Goal: Task Accomplishment & Management: Complete application form

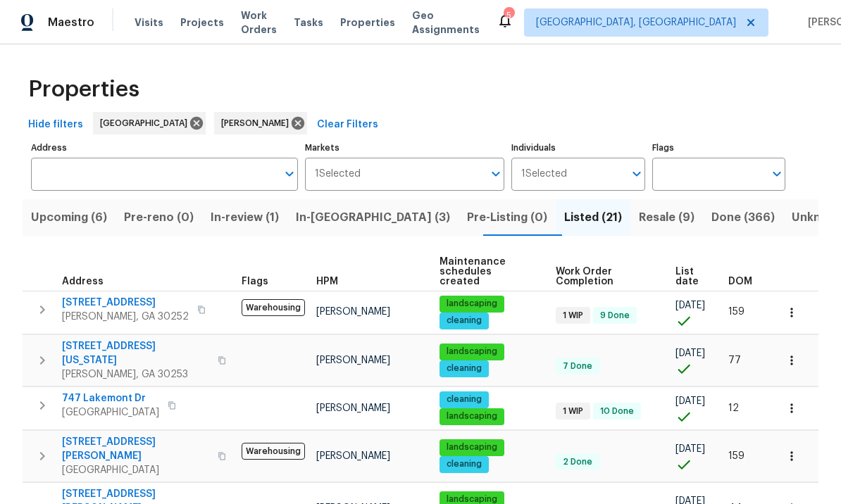
click at [639, 213] on span "Resale (9)" at bounding box center [667, 218] width 56 height 20
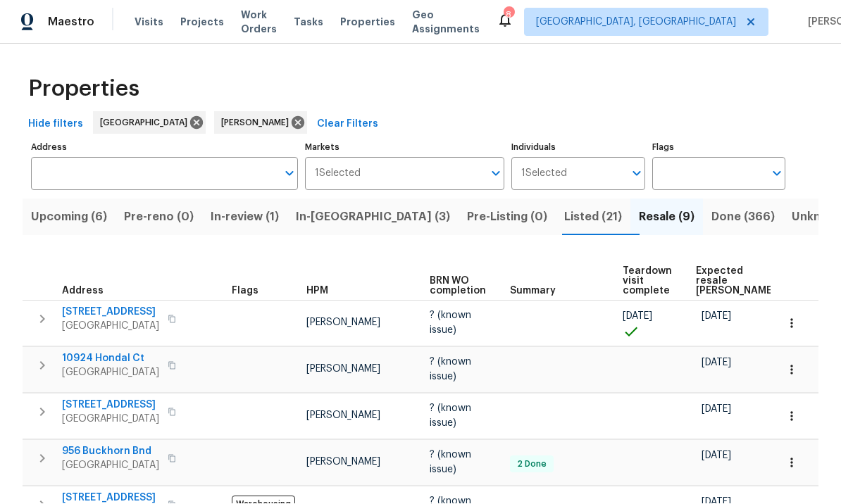
click at [564, 208] on span "Listed (21)" at bounding box center [593, 218] width 58 height 20
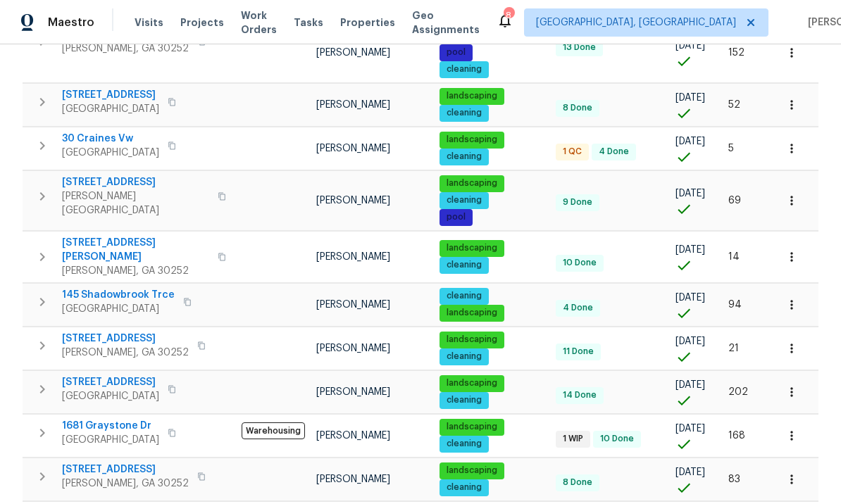
scroll to position [560, 0]
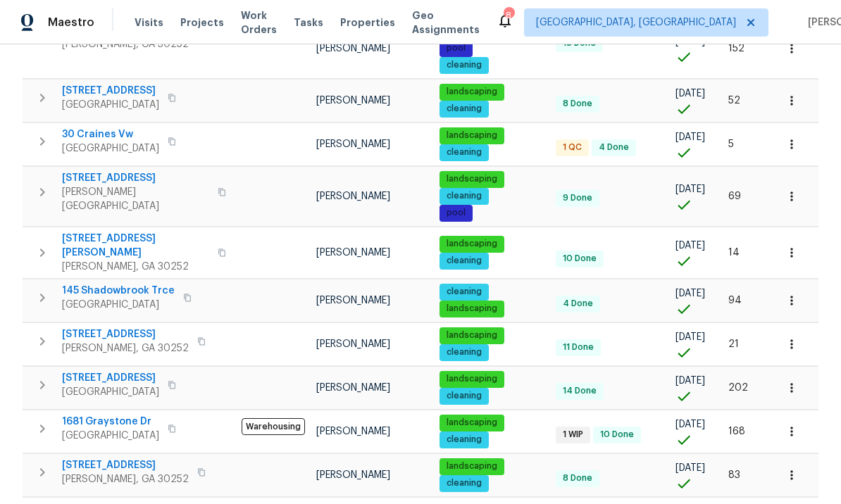
click at [133, 284] on span "145 Shadowbrook Trce" at bounding box center [118, 291] width 113 height 14
click at [125, 284] on span "145 Shadowbrook Trce" at bounding box center [118, 291] width 113 height 14
click at [796, 294] on icon "button" at bounding box center [792, 301] width 14 height 14
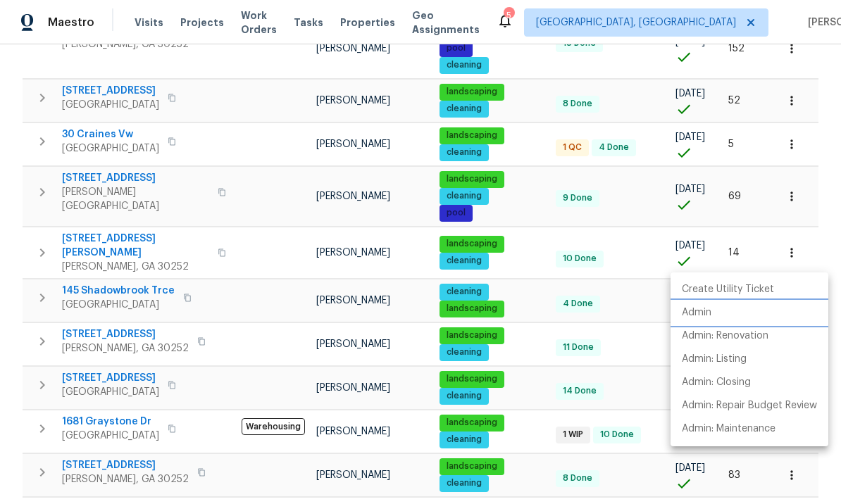
click at [728, 318] on li "Admin" at bounding box center [750, 313] width 158 height 23
click at [378, 313] on div at bounding box center [420, 252] width 841 height 504
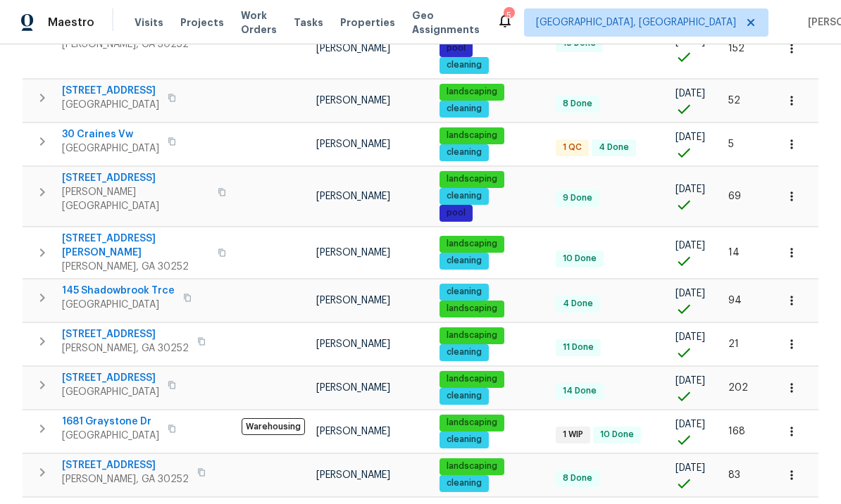
click at [595, 342] on span "11 Done" at bounding box center [578, 348] width 42 height 12
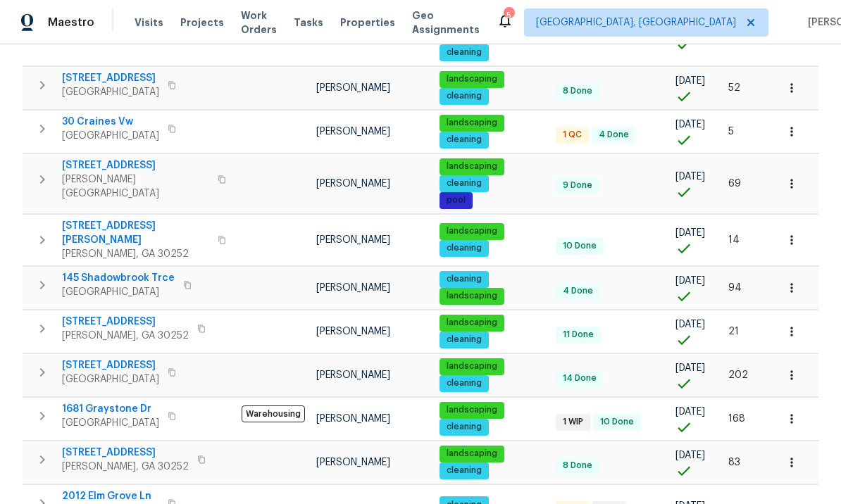
scroll to position [574, 0]
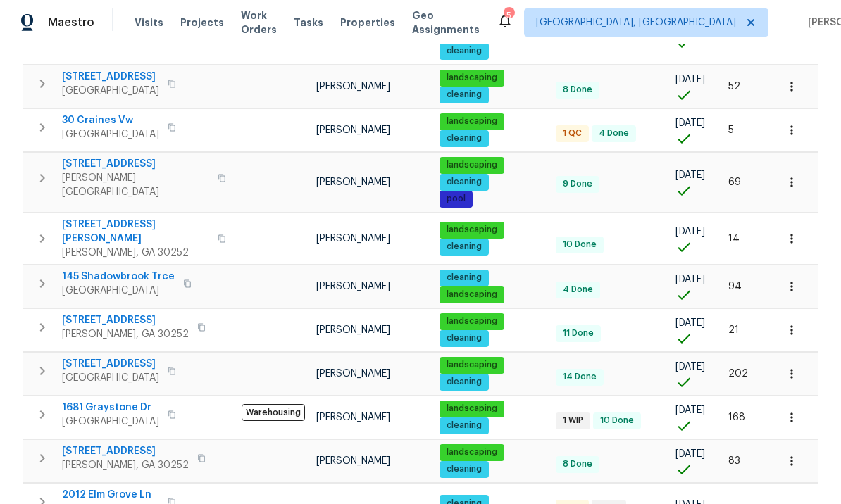
click at [121, 270] on span "145 Shadowbrook Trce" at bounding box center [118, 277] width 113 height 14
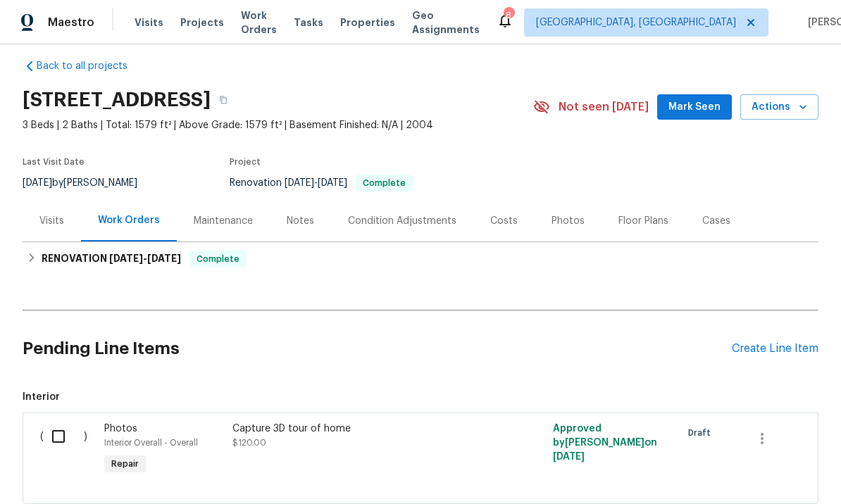
scroll to position [8, 0]
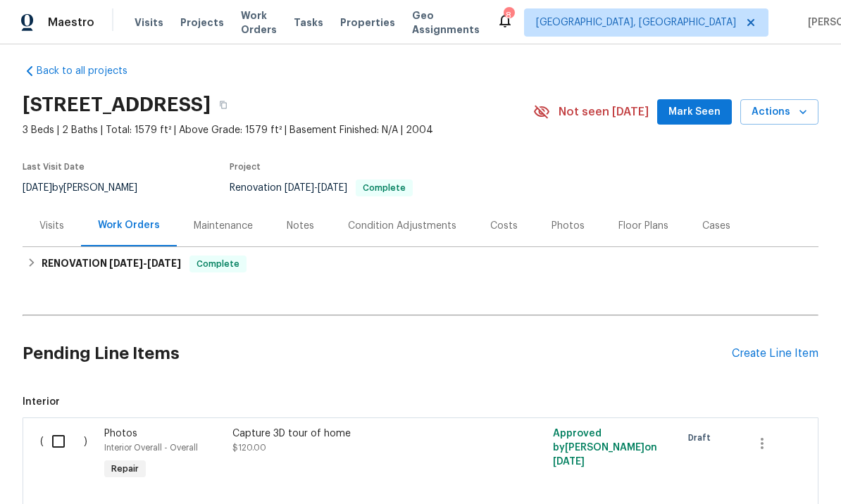
click at [559, 227] on div "Photos" at bounding box center [568, 226] width 33 height 14
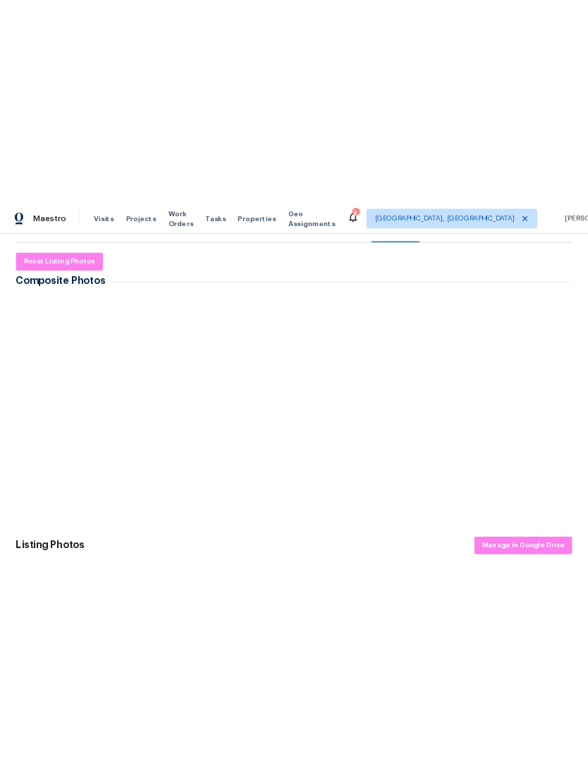
scroll to position [189, 0]
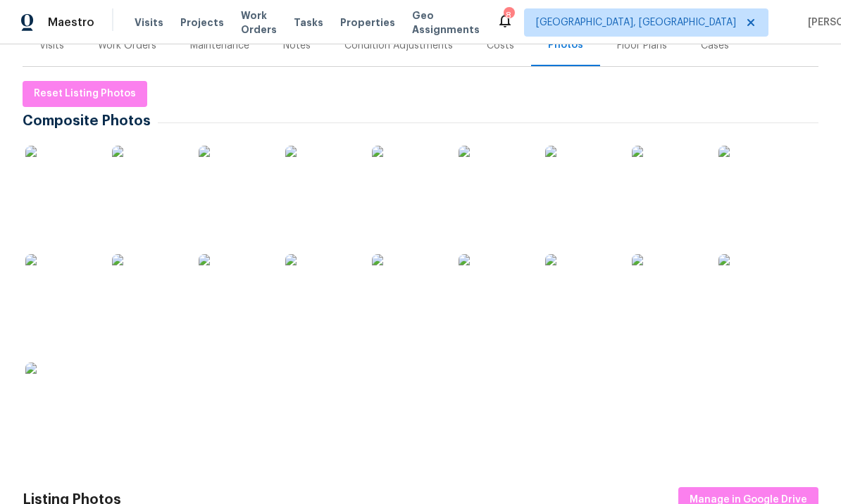
click at [657, 293] on img at bounding box center [667, 289] width 70 height 70
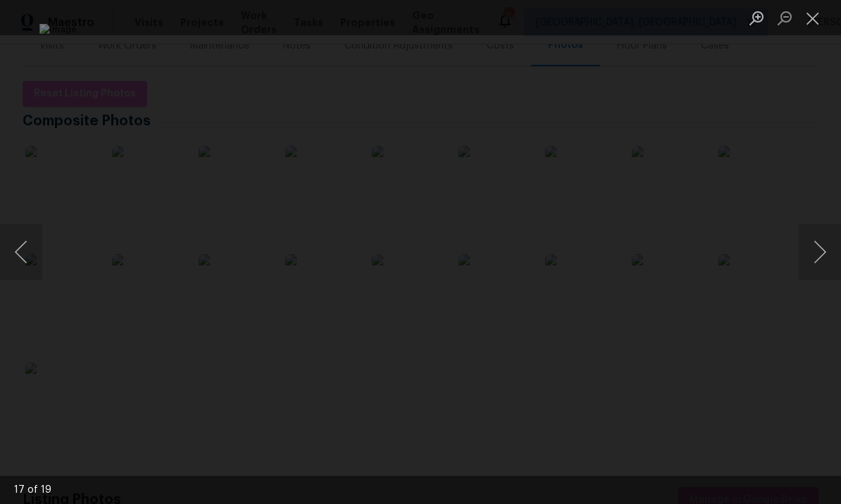
click at [821, 251] on button "Next image" at bounding box center [820, 252] width 42 height 56
click at [23, 250] on button "Previous image" at bounding box center [21, 252] width 42 height 56
click at [822, 255] on button "Next image" at bounding box center [820, 252] width 42 height 56
click at [817, 256] on button "Next image" at bounding box center [820, 252] width 42 height 56
click at [818, 255] on button "Next image" at bounding box center [820, 252] width 42 height 56
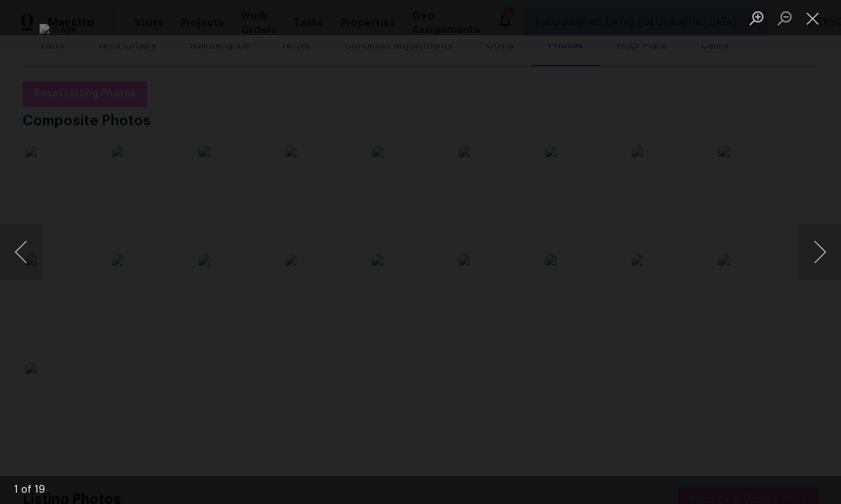
click at [819, 254] on button "Next image" at bounding box center [820, 252] width 42 height 56
click at [819, 256] on button "Next image" at bounding box center [820, 252] width 42 height 56
click at [819, 259] on button "Next image" at bounding box center [820, 252] width 42 height 56
click at [819, 257] on button "Next image" at bounding box center [820, 252] width 42 height 56
click at [817, 259] on button "Next image" at bounding box center [820, 252] width 42 height 56
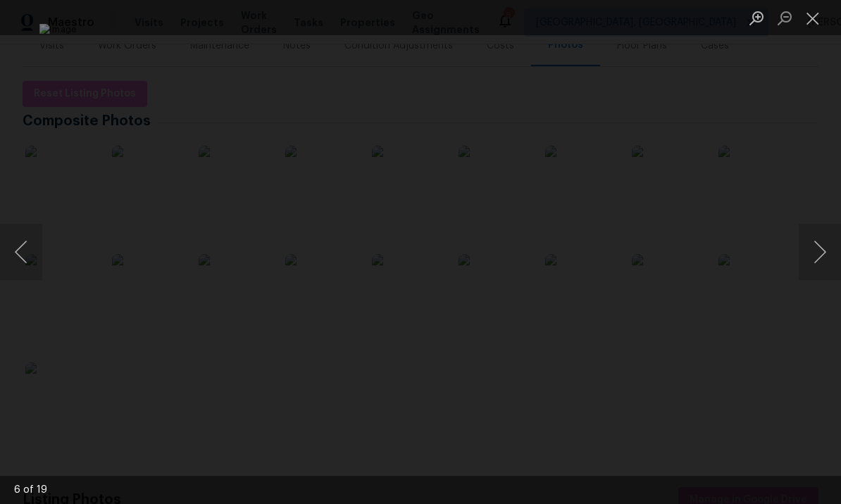
click at [817, 261] on button "Next image" at bounding box center [820, 252] width 42 height 56
click at [816, 18] on button "Close lightbox" at bounding box center [813, 18] width 28 height 25
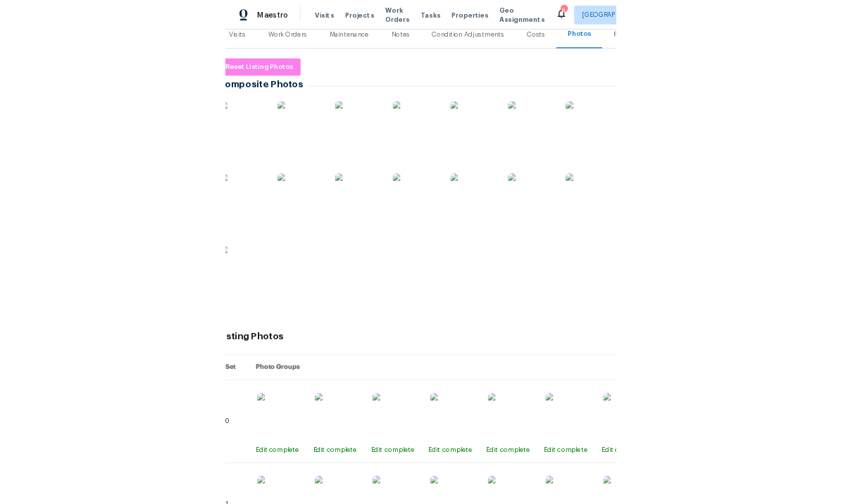
scroll to position [182, 13]
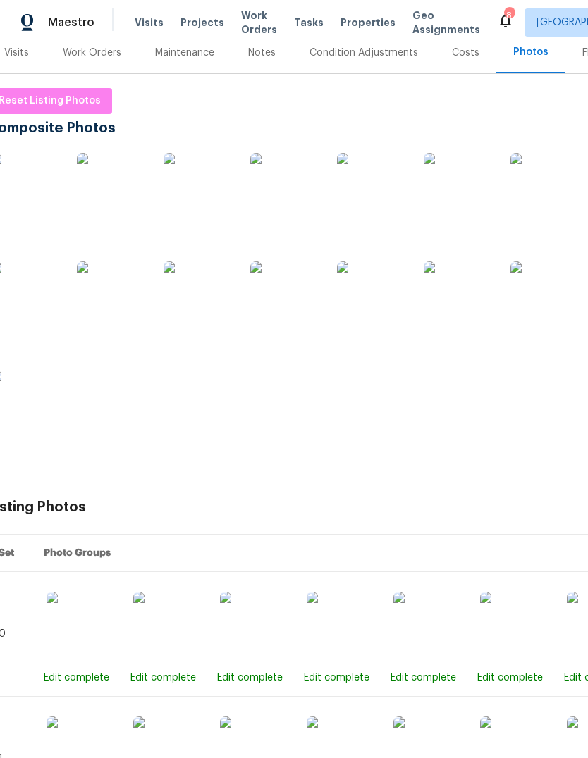
click at [242, 504] on img at bounding box center [255, 752] width 70 height 70
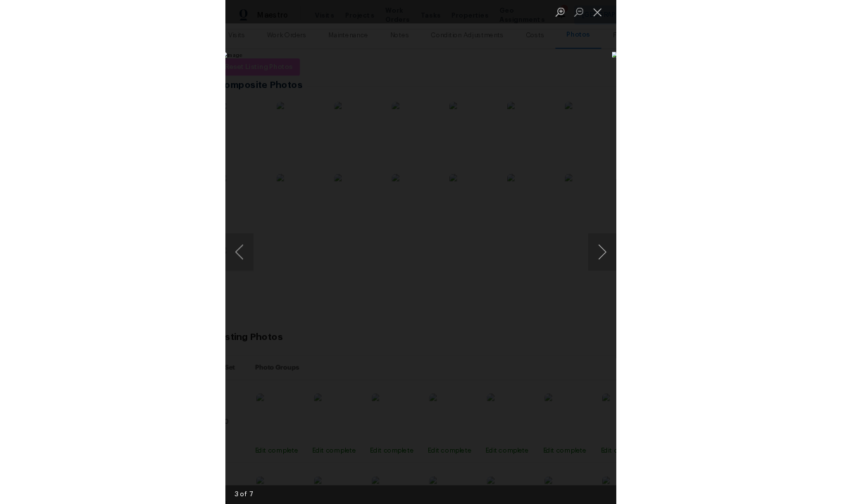
scroll to position [182, 0]
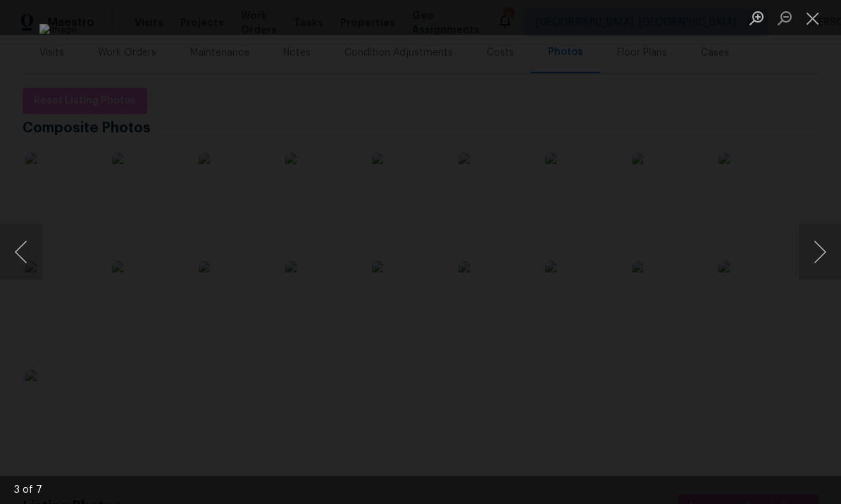
click at [819, 25] on button "Close lightbox" at bounding box center [813, 18] width 28 height 25
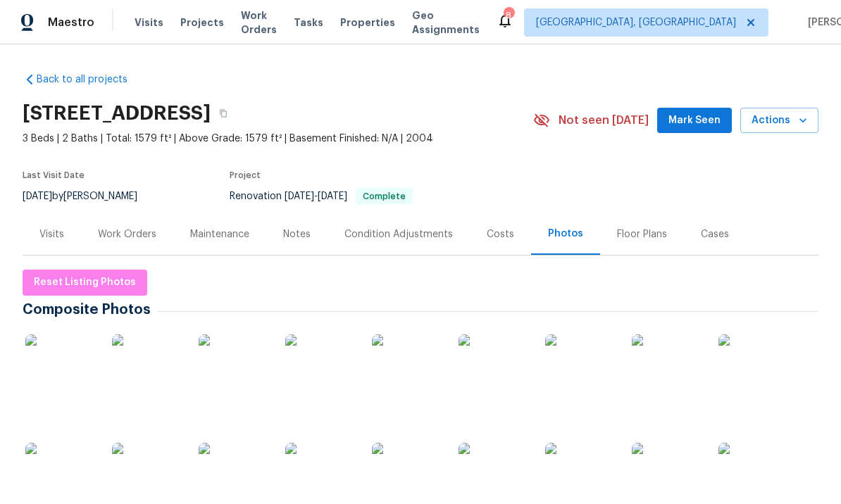
scroll to position [0, 0]
click at [133, 228] on div "Work Orders" at bounding box center [127, 235] width 58 height 14
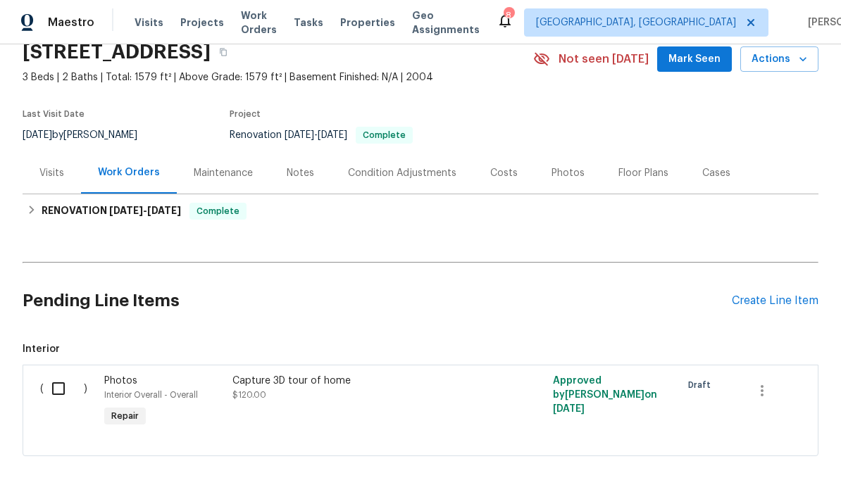
scroll to position [61, 0]
click at [770, 303] on div "Create Line Item" at bounding box center [775, 301] width 87 height 13
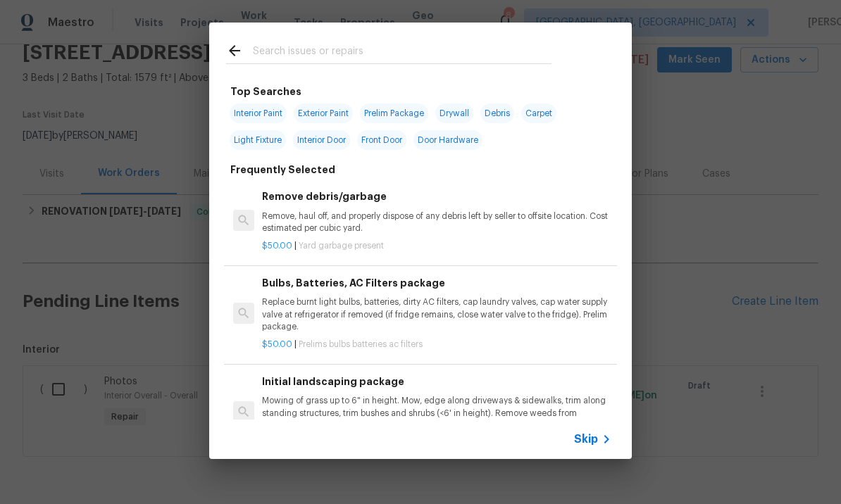
click at [311, 51] on input "text" at bounding box center [402, 52] width 299 height 21
type input "Garage door"
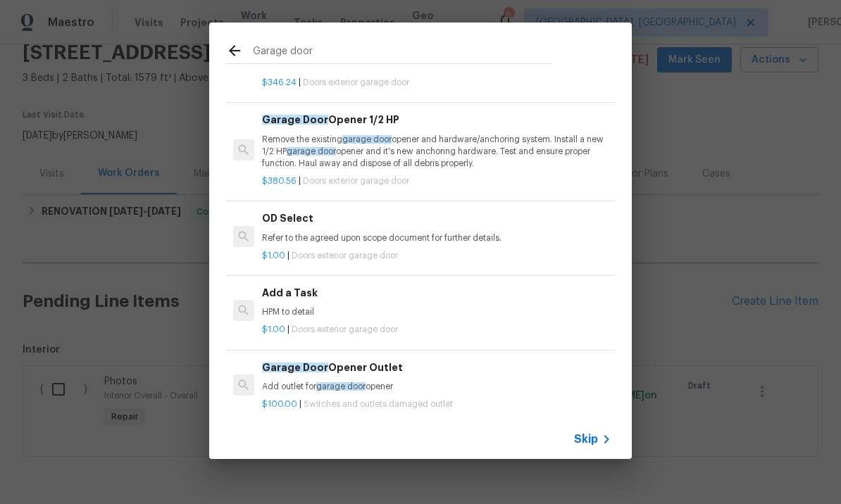
scroll to position [638, 0]
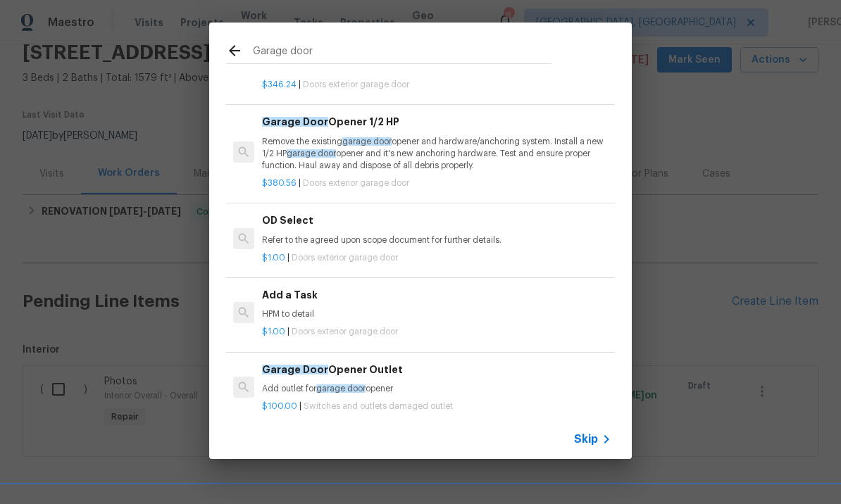
click at [307, 309] on p "HPM to detail" at bounding box center [436, 315] width 349 height 12
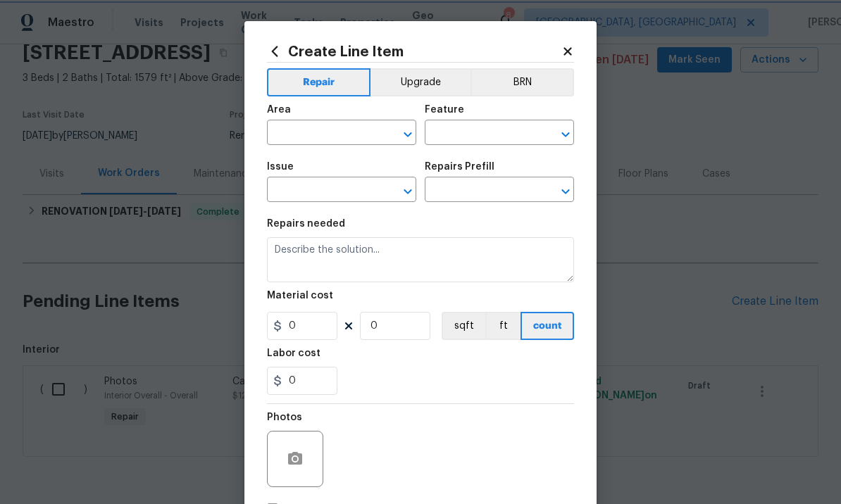
type input "Interior Door"
type input "Exterior Garage Door"
type textarea "HPM to detail"
type input "1"
type input "Add a Task $1.00"
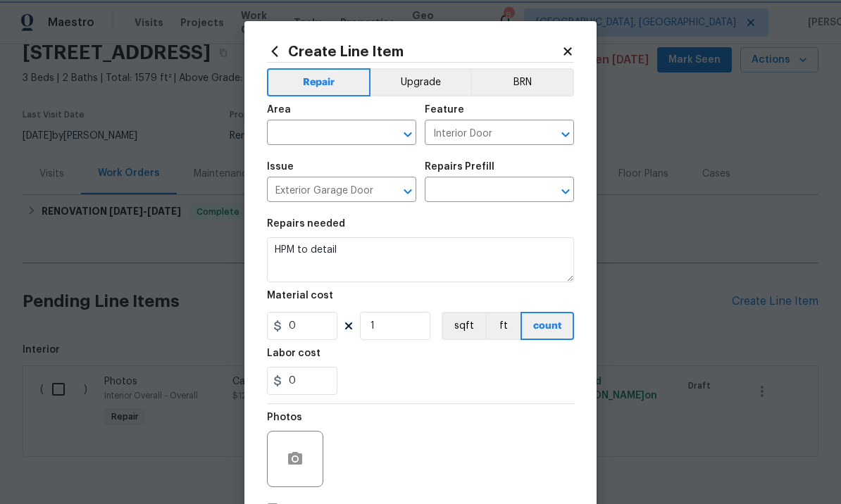
type input "1"
click at [333, 131] on input "text" at bounding box center [322, 134] width 110 height 22
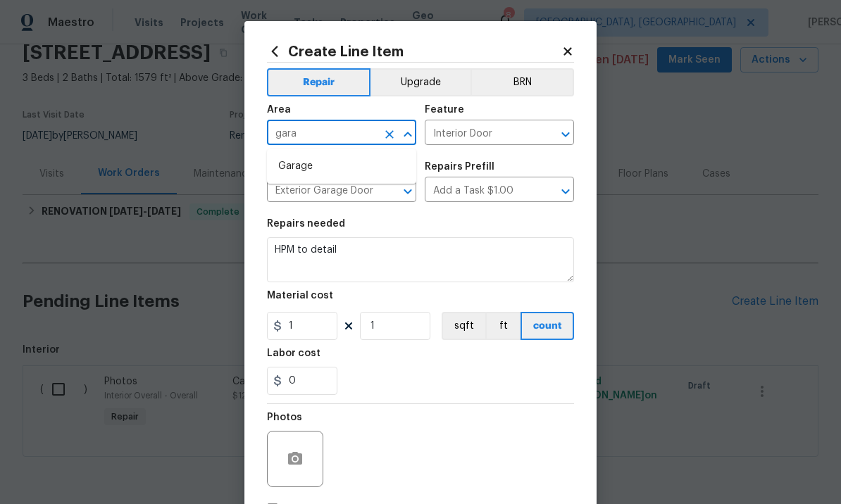
click at [320, 170] on li "Garage" at bounding box center [341, 166] width 149 height 23
type input "Garage"
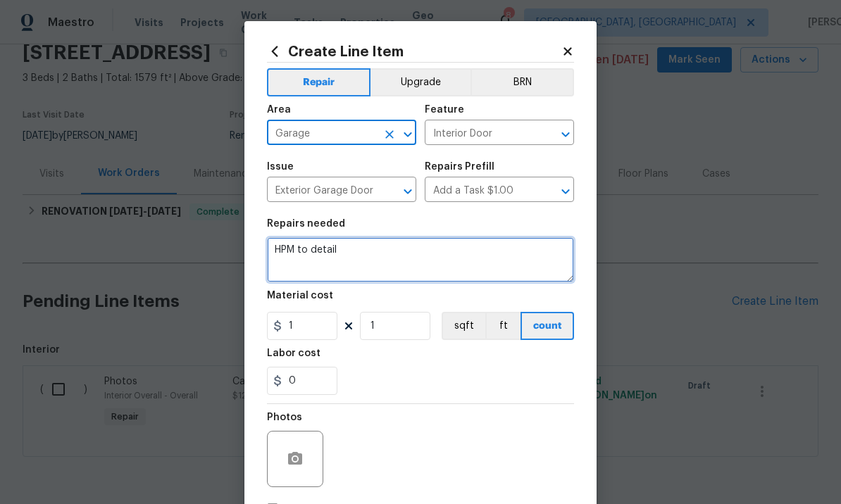
click at [371, 262] on textarea "HPM to detail" at bounding box center [420, 259] width 307 height 45
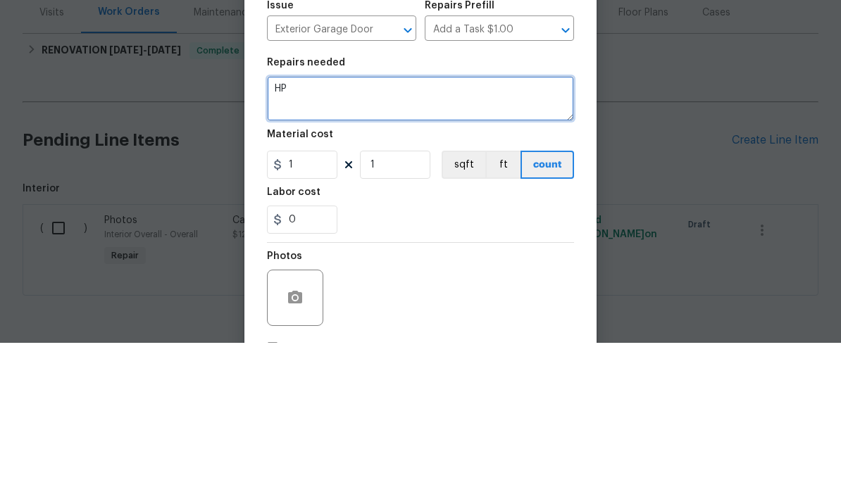
type textarea "H"
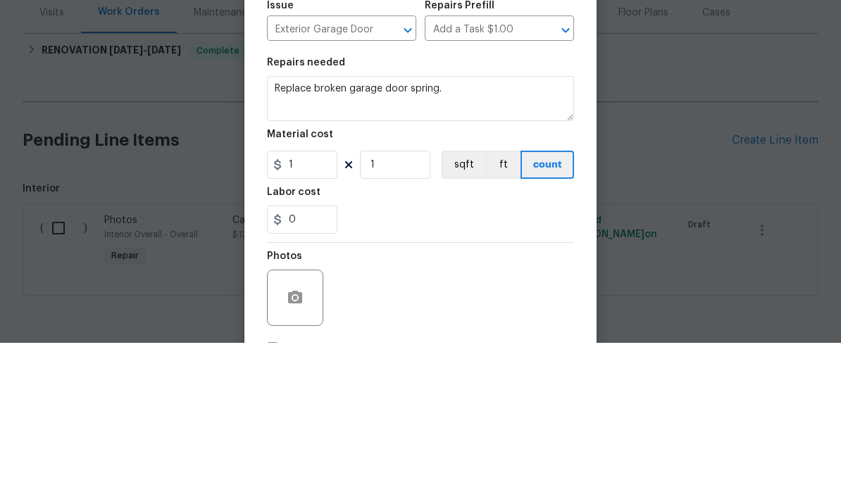
scroll to position [49, 0]
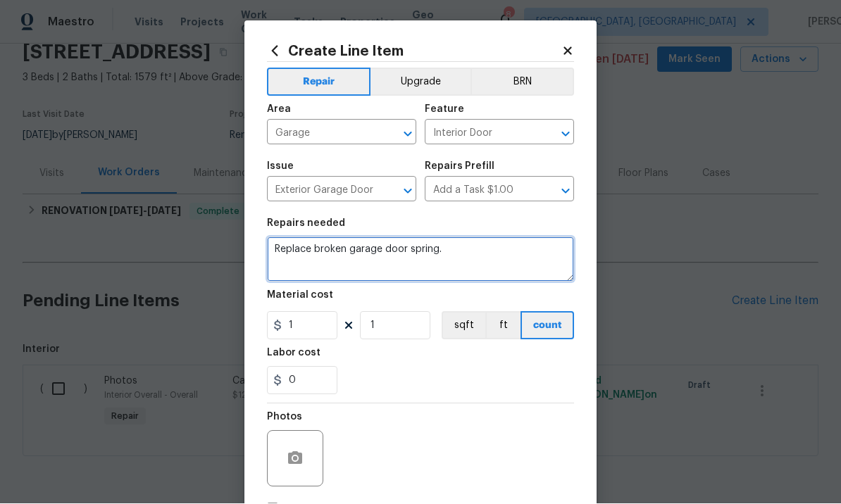
type textarea "Replace broken garage door spring."
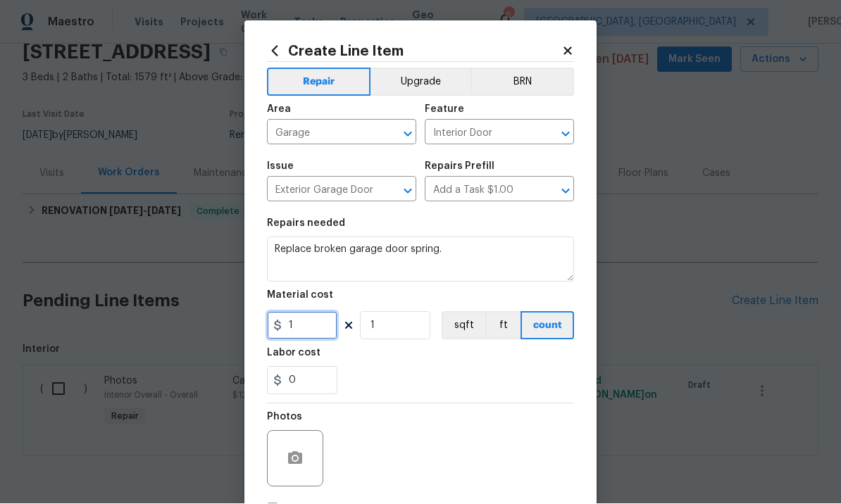
click at [309, 324] on input "1" at bounding box center [302, 326] width 70 height 28
type input "225"
click at [292, 452] on button "button" at bounding box center [295, 459] width 34 height 34
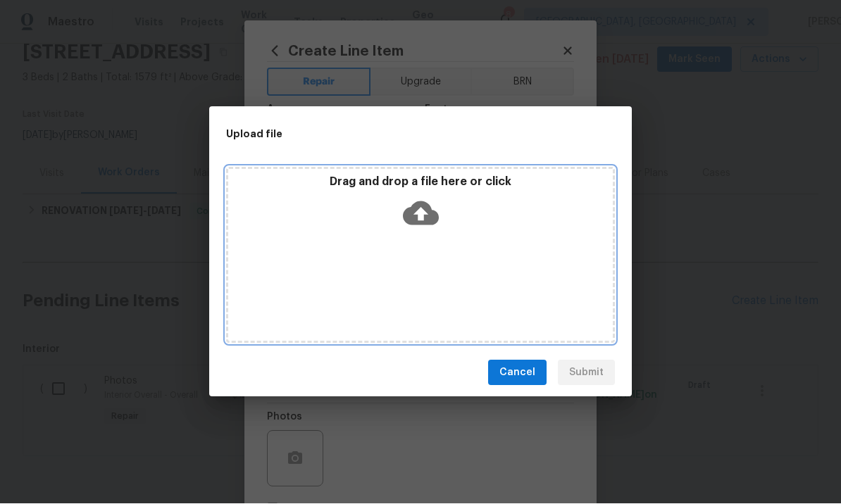
click at [421, 212] on icon at bounding box center [421, 214] width 36 height 36
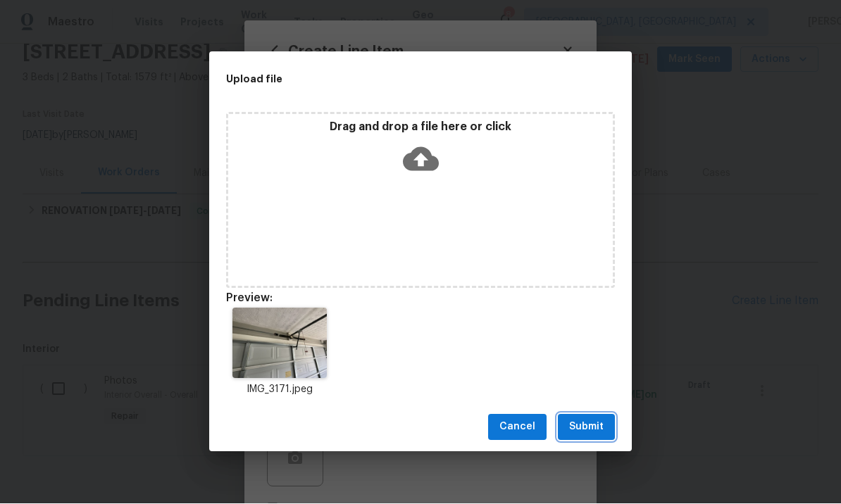
click at [588, 415] on button "Submit" at bounding box center [586, 428] width 57 height 26
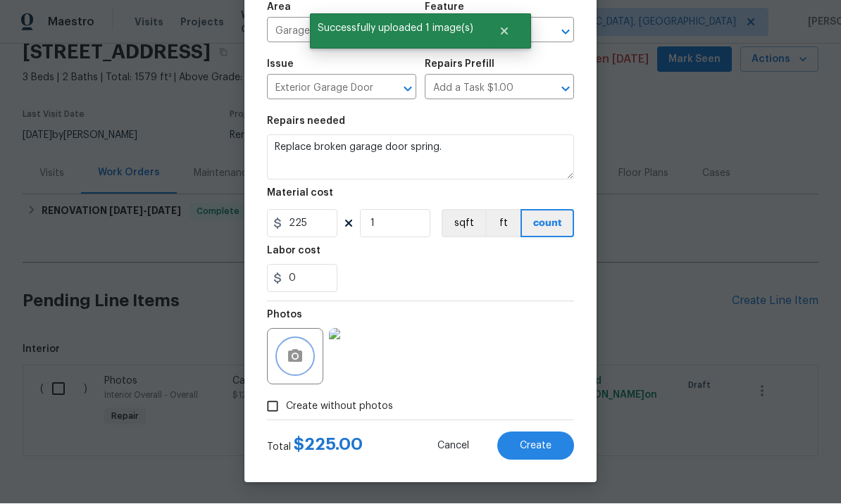
scroll to position [105, 0]
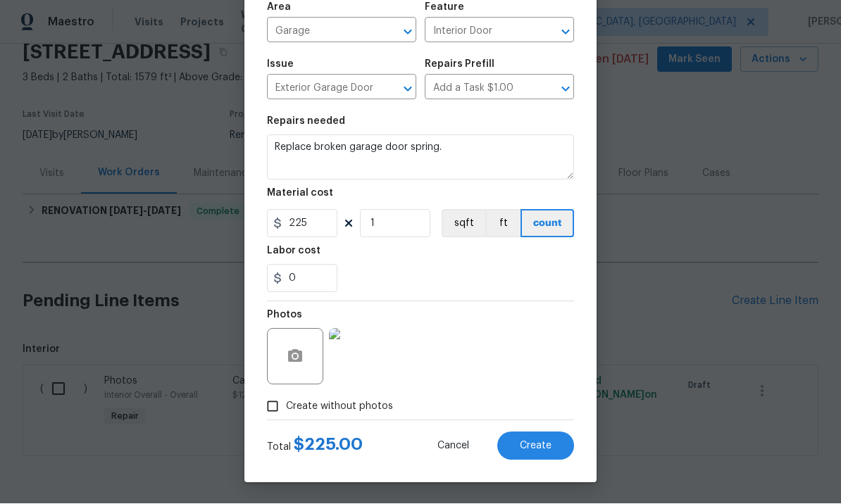
click at [531, 451] on span "Create" at bounding box center [536, 447] width 32 height 11
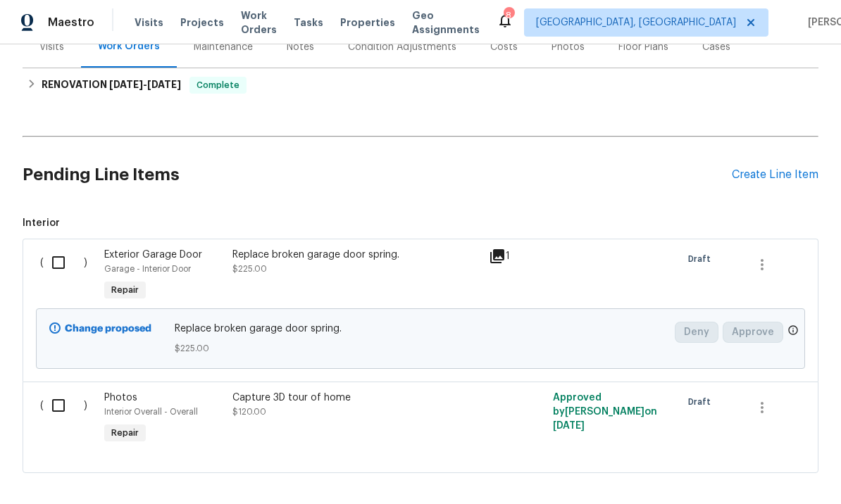
scroll to position [190, 0]
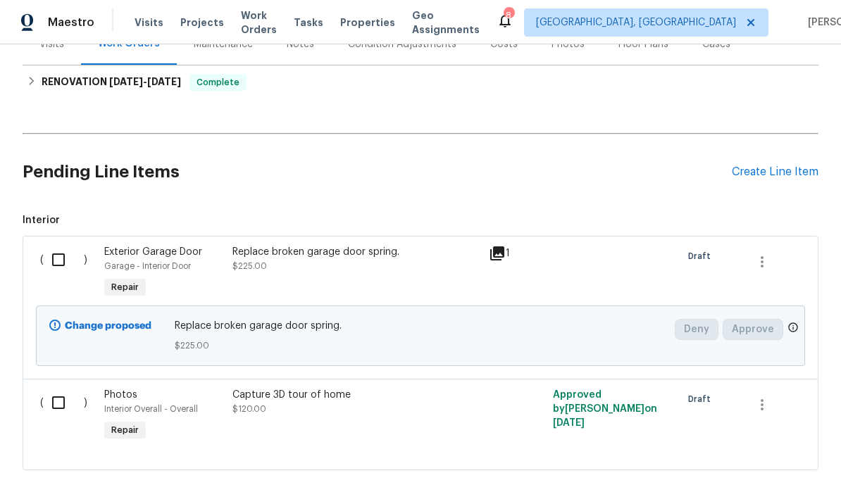
click at [779, 166] on div "Create Line Item" at bounding box center [775, 172] width 87 height 13
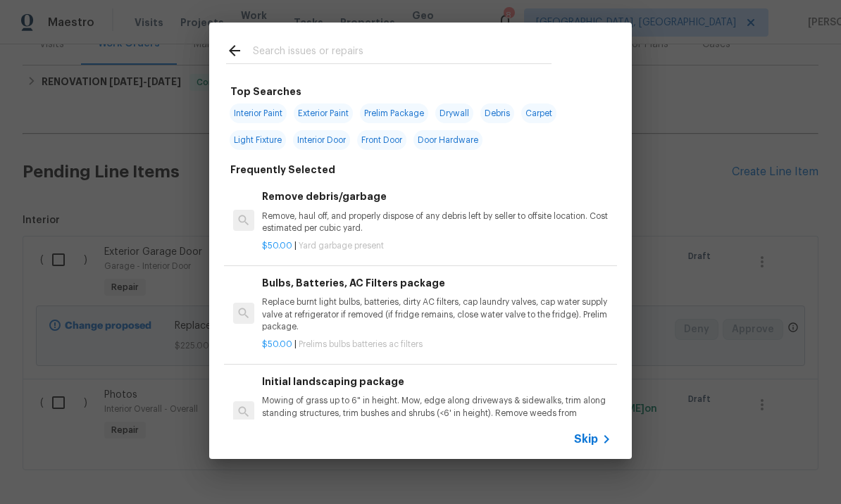
click at [328, 49] on input "text" at bounding box center [402, 52] width 299 height 21
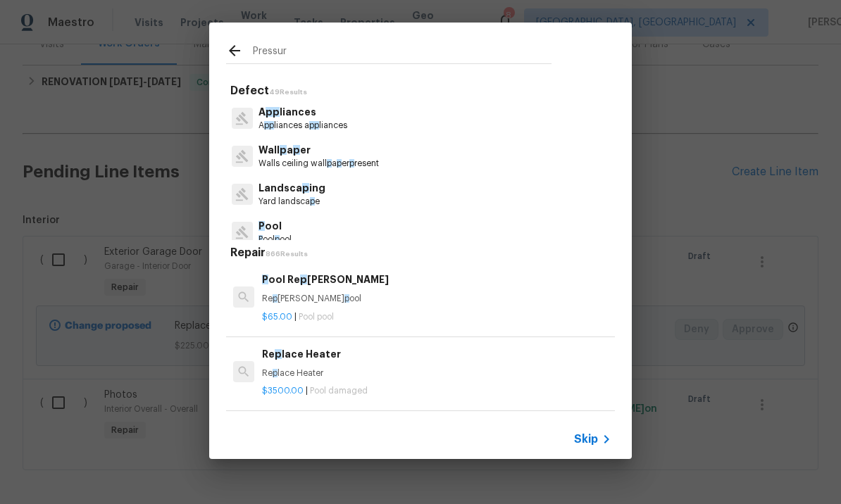
type input "Pressure"
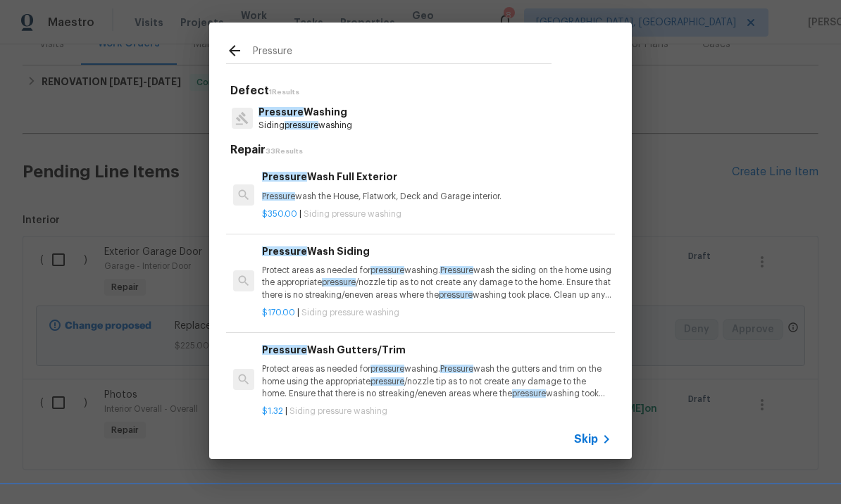
click at [340, 129] on p "Siding pressure washing" at bounding box center [306, 126] width 94 height 12
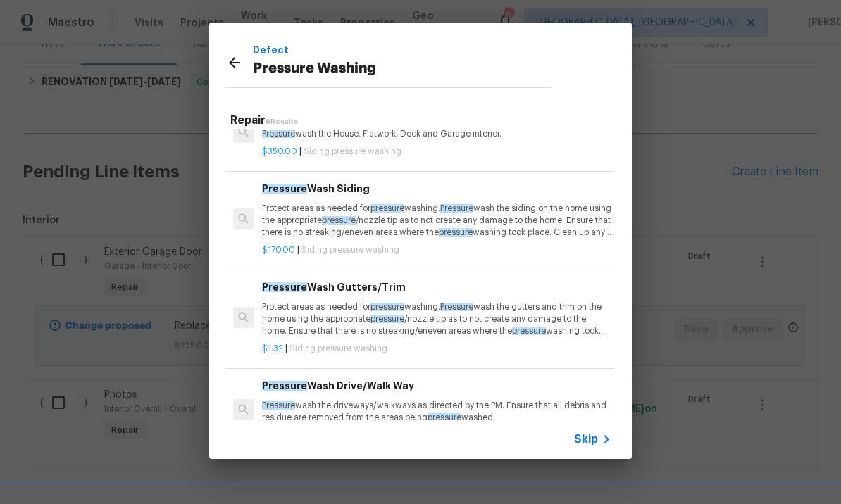
scroll to position [30, 0]
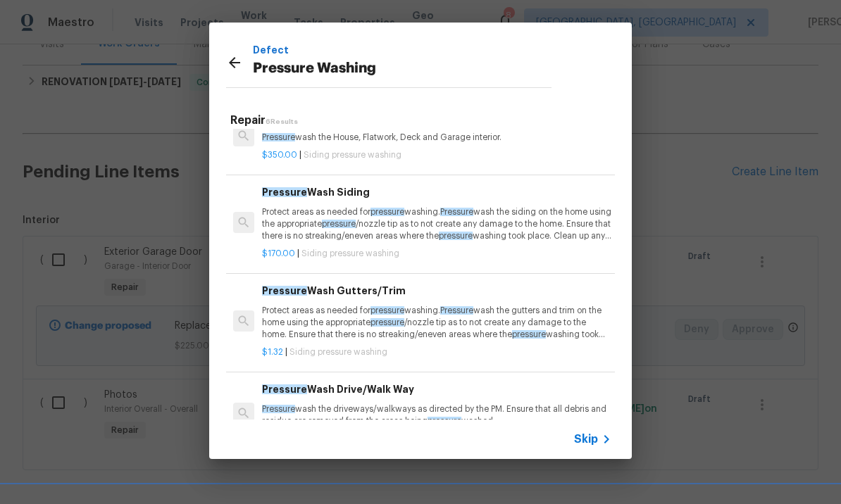
click at [353, 208] on p "Protect areas as needed for pressure washing. Pressure wash the siding on the h…" at bounding box center [436, 224] width 349 height 36
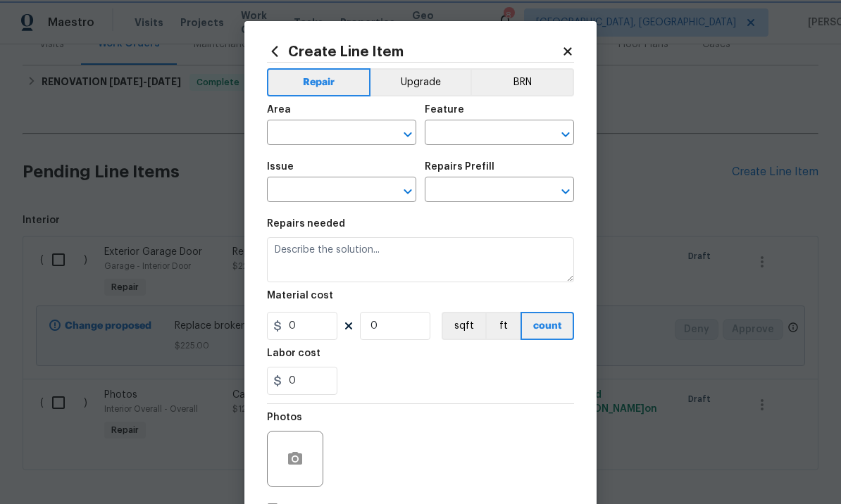
type input "Siding"
type input "Pressure Washing"
type textarea "Protect areas as needed for pressure washing. Pressure wash the siding on the h…"
type input "1"
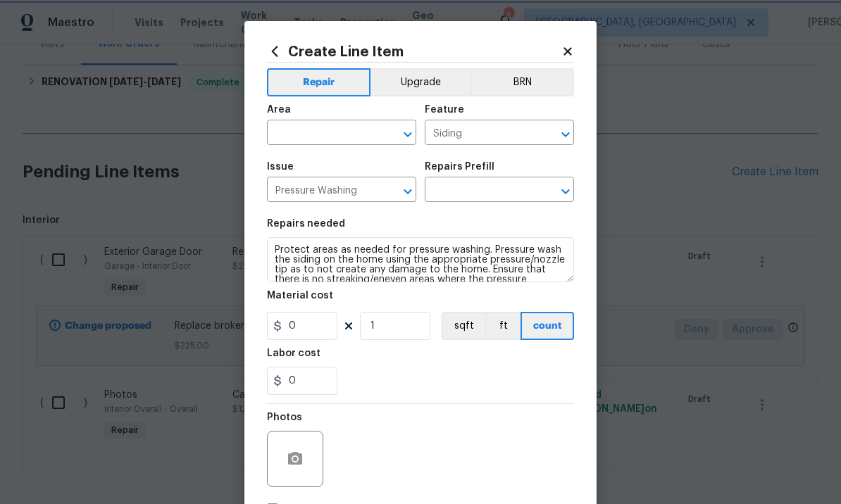
type input "Pressure Wash Siding $170.00"
type input "170"
click at [342, 131] on input "text" at bounding box center [322, 134] width 110 height 22
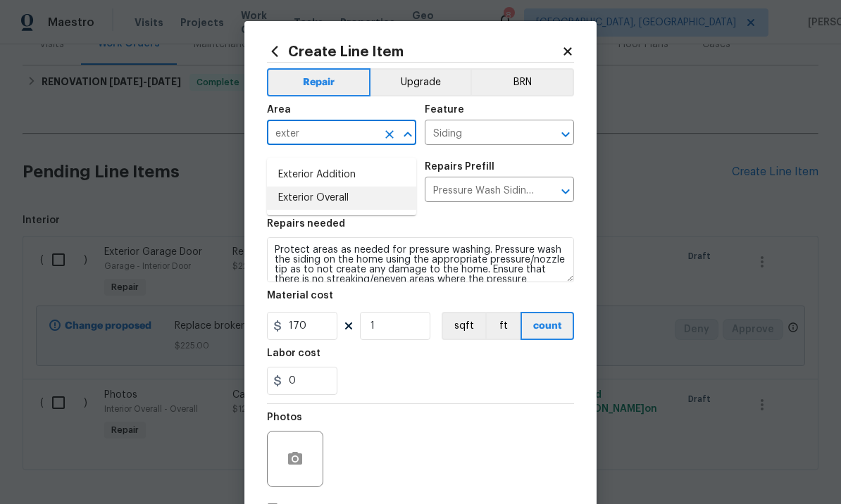
click at [349, 188] on li "Exterior Overall" at bounding box center [341, 198] width 149 height 23
type input "Exterior Overall"
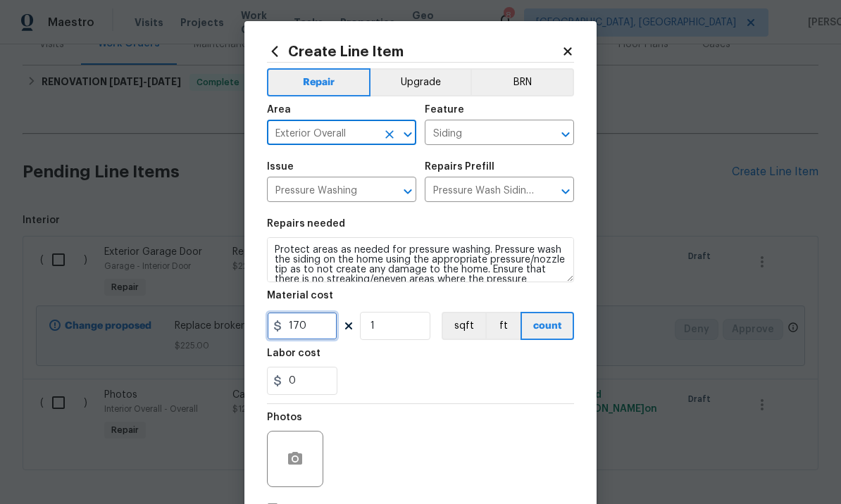
click at [319, 324] on input "170" at bounding box center [302, 326] width 70 height 28
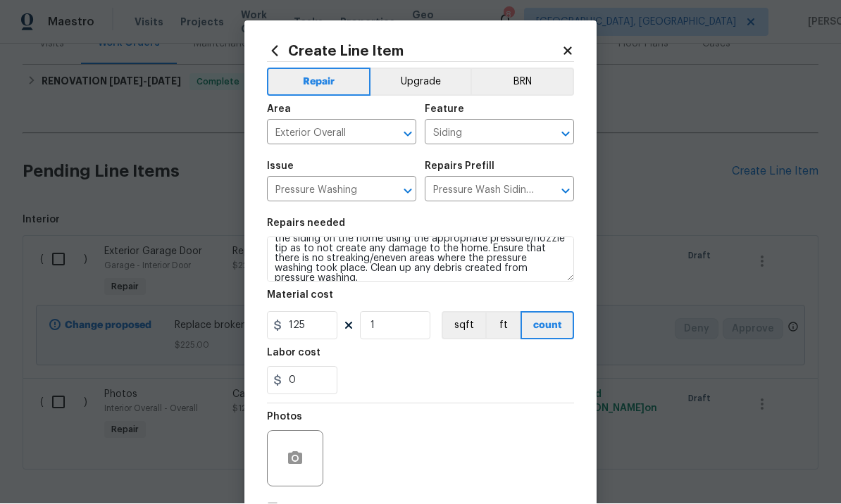
scroll to position [20, 0]
type input "125"
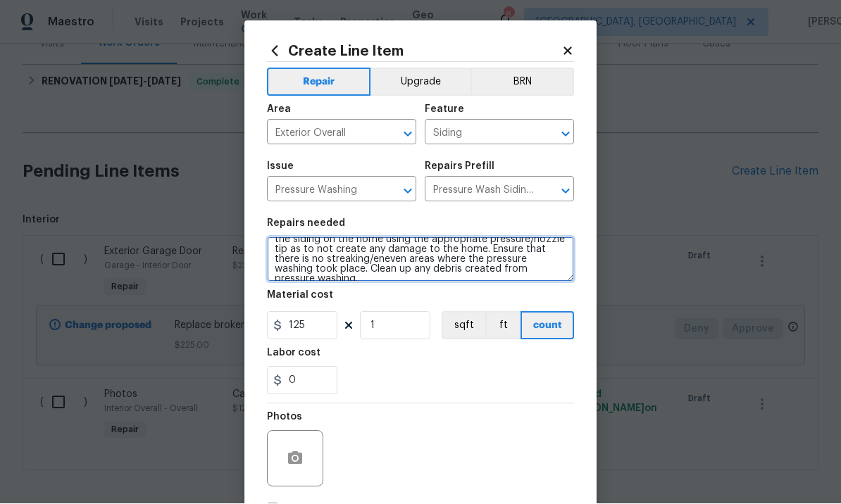
click at [559, 269] on textarea "Protect areas as needed for pressure washing. Pressure wash the siding on the h…" at bounding box center [420, 259] width 307 height 45
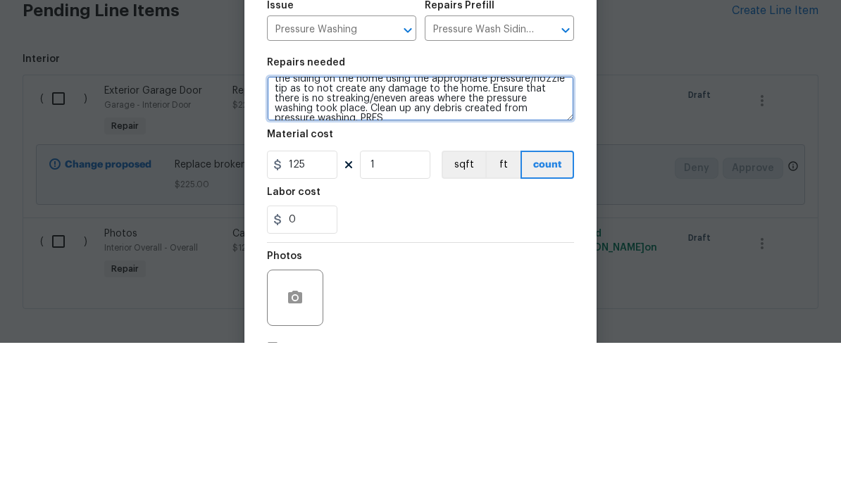
scroll to position [23, 0]
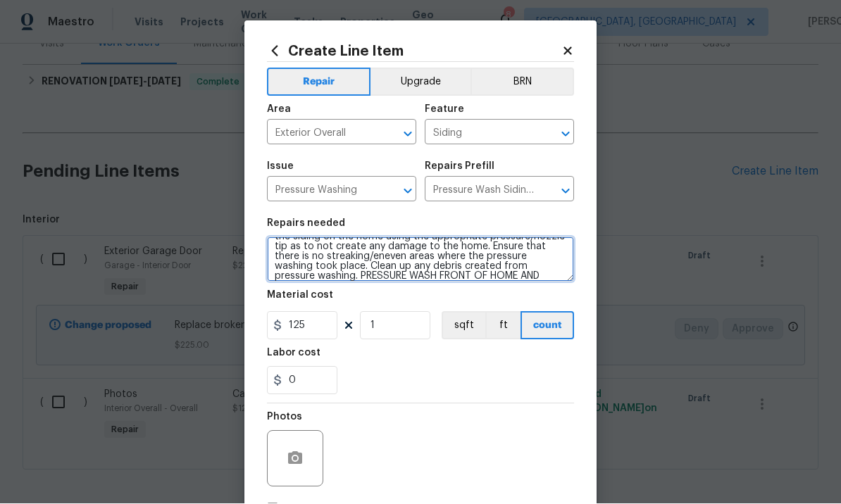
type textarea "Protect areas as needed for pressure washing. Pressure wash the siding on the h…"
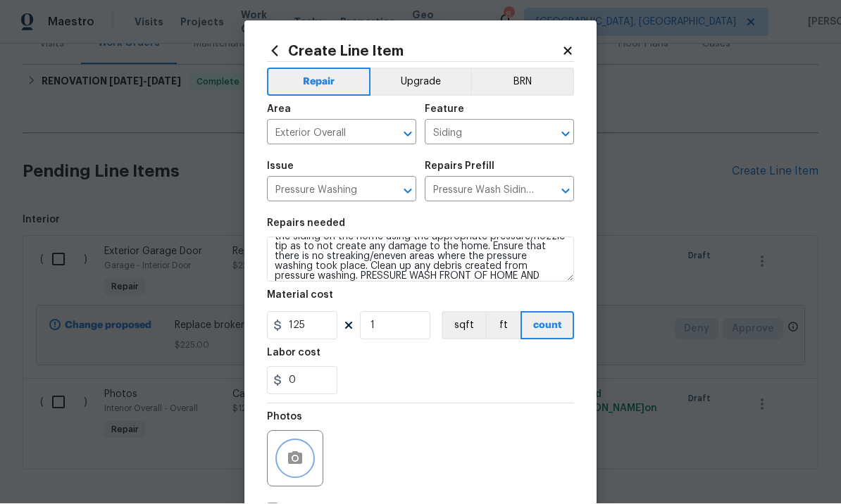
click at [299, 446] on button "button" at bounding box center [295, 459] width 34 height 34
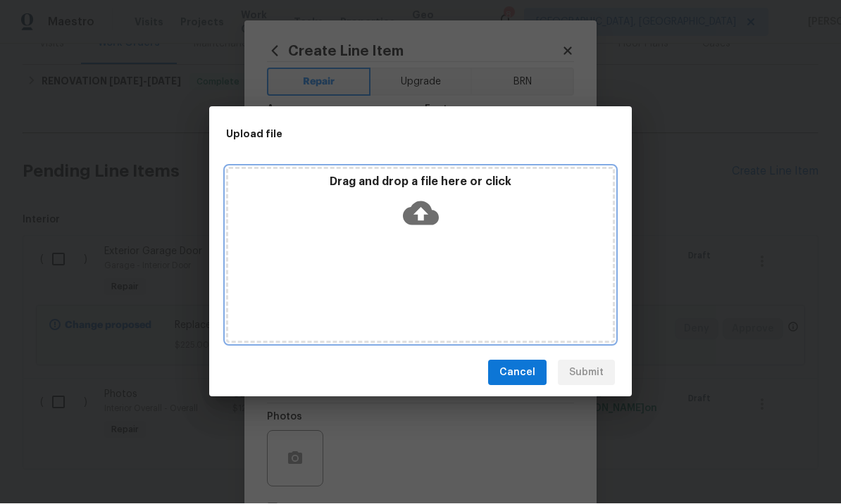
click at [431, 211] on icon at bounding box center [421, 214] width 36 height 24
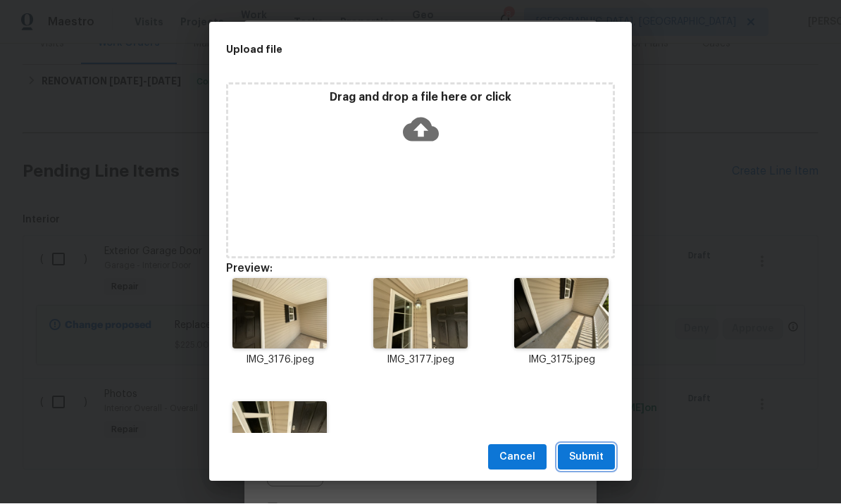
click at [585, 454] on span "Submit" at bounding box center [586, 458] width 35 height 18
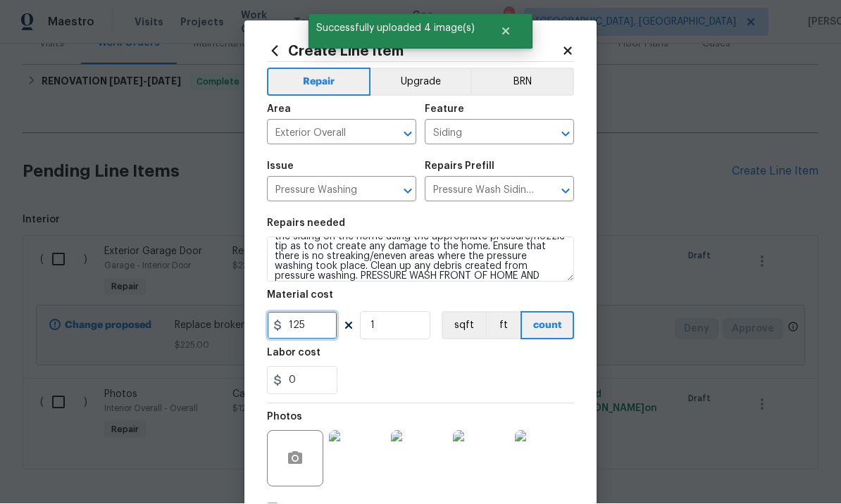
click at [323, 327] on input "125" at bounding box center [302, 326] width 70 height 28
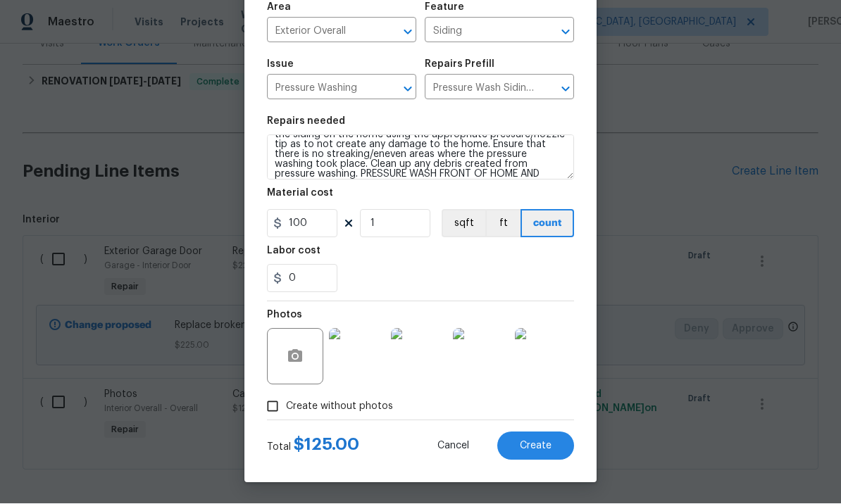
scroll to position [105, 0]
type input "100"
click at [540, 445] on span "Create" at bounding box center [536, 447] width 32 height 11
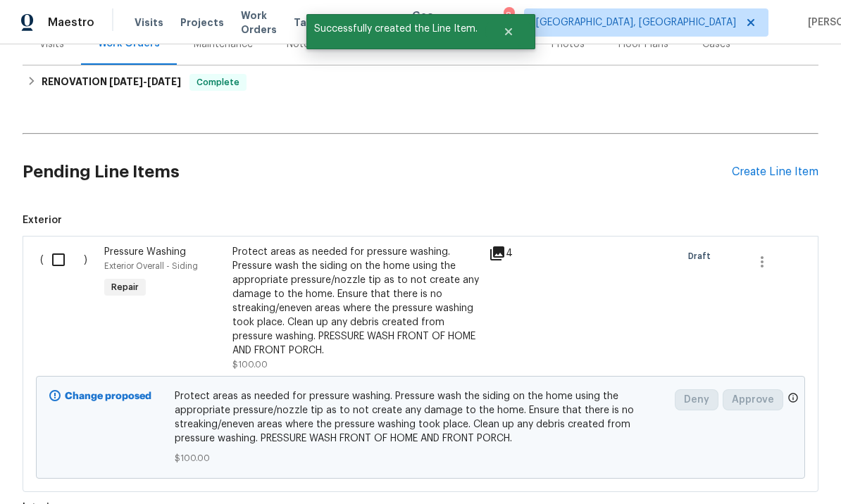
click at [773, 166] on div "Create Line Item" at bounding box center [775, 172] width 87 height 13
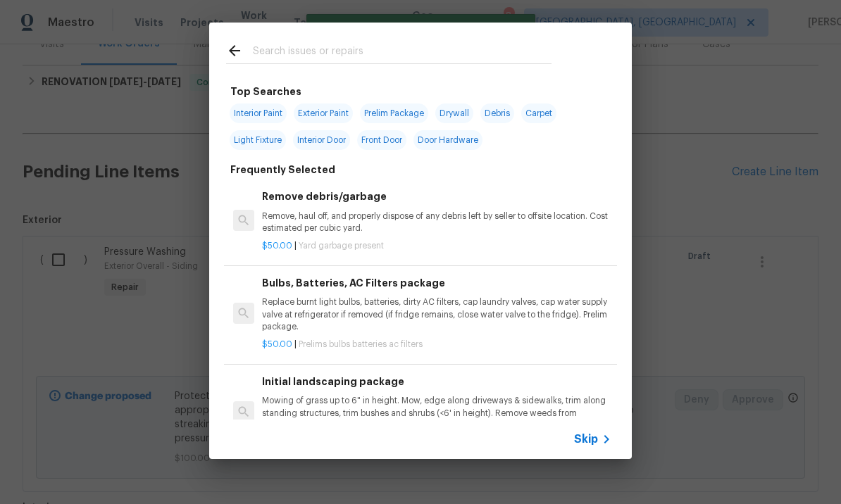
click at [318, 49] on input "text" at bounding box center [402, 52] width 299 height 21
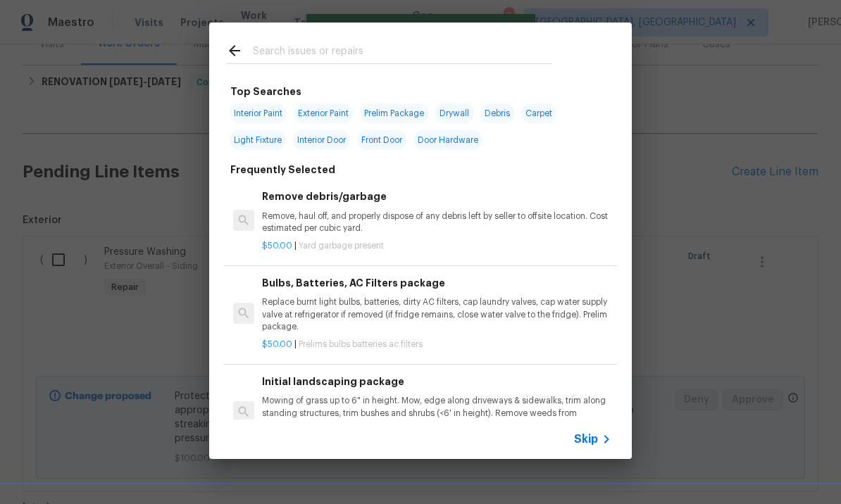
click at [325, 113] on span "Exterior Paint" at bounding box center [323, 114] width 59 height 20
type input "Exterior Paint"
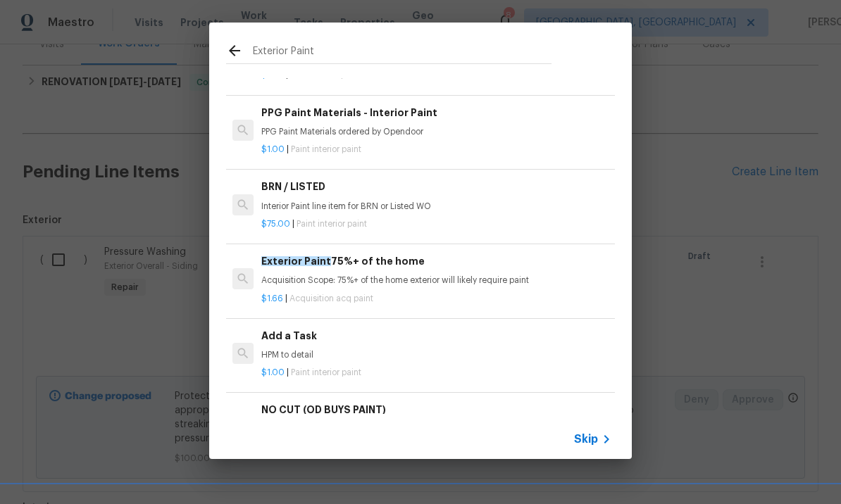
scroll to position [786, 1]
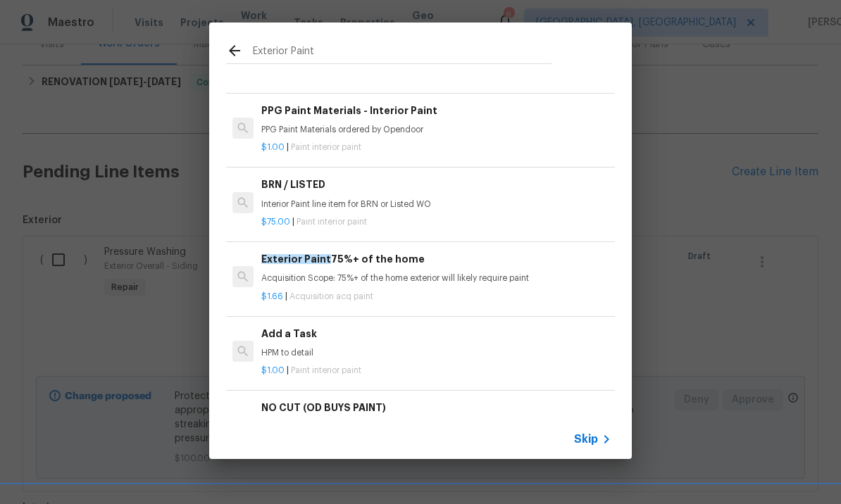
click at [329, 347] on p "HPM to detail" at bounding box center [435, 353] width 349 height 12
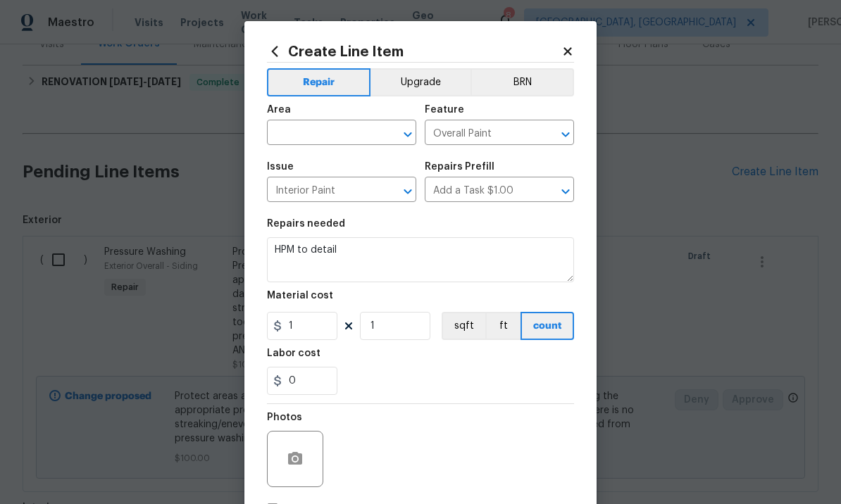
click at [333, 119] on div "Area" at bounding box center [341, 114] width 149 height 18
click at [325, 133] on input "text" at bounding box center [322, 134] width 110 height 22
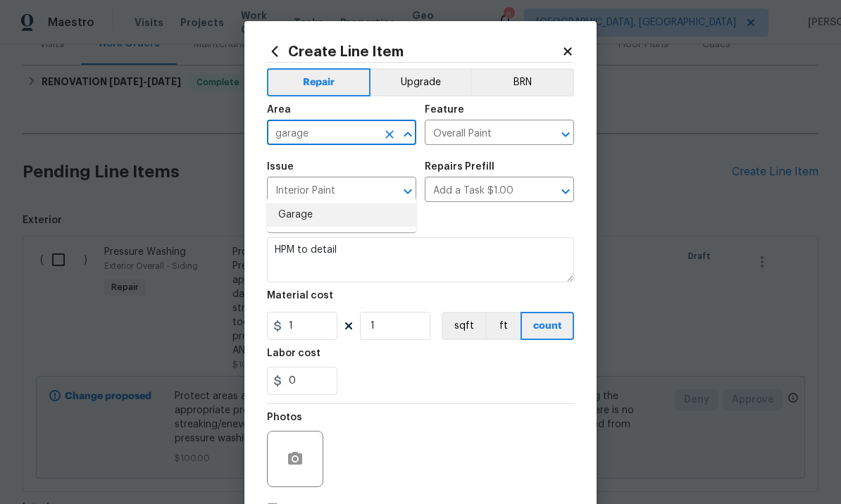
click at [329, 204] on li "Garage" at bounding box center [341, 215] width 149 height 23
type input "Garage"
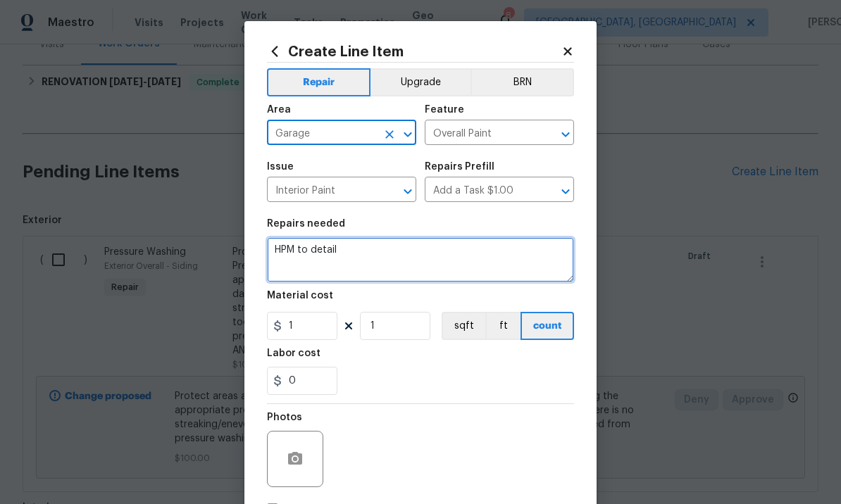
click at [377, 254] on textarea "HPM to detail" at bounding box center [420, 259] width 307 height 45
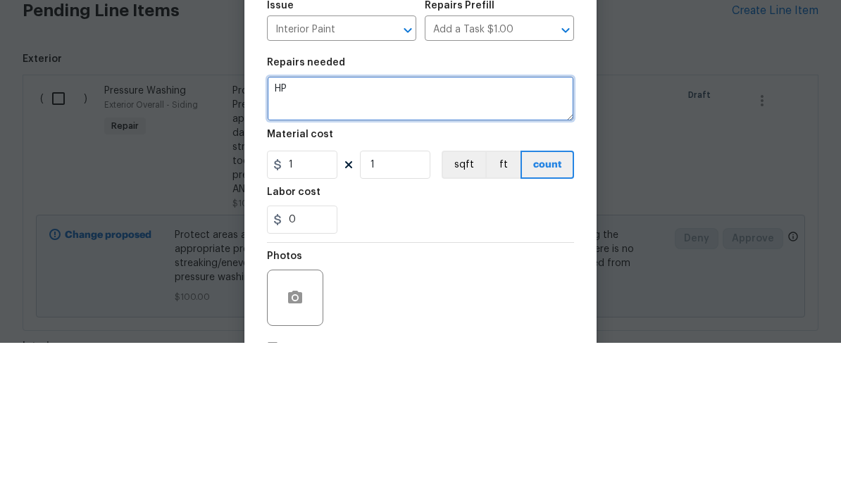
type textarea "H"
type textarea "Paint garage door opening."
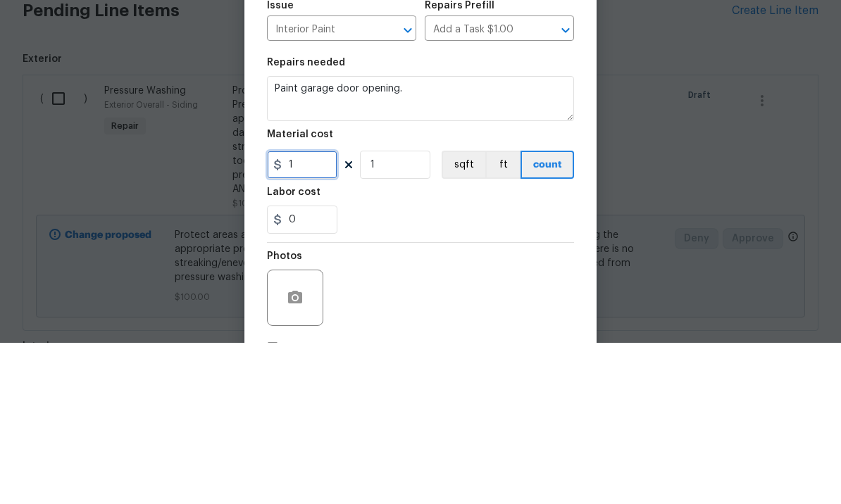
click at [307, 312] on input "1" at bounding box center [302, 326] width 70 height 28
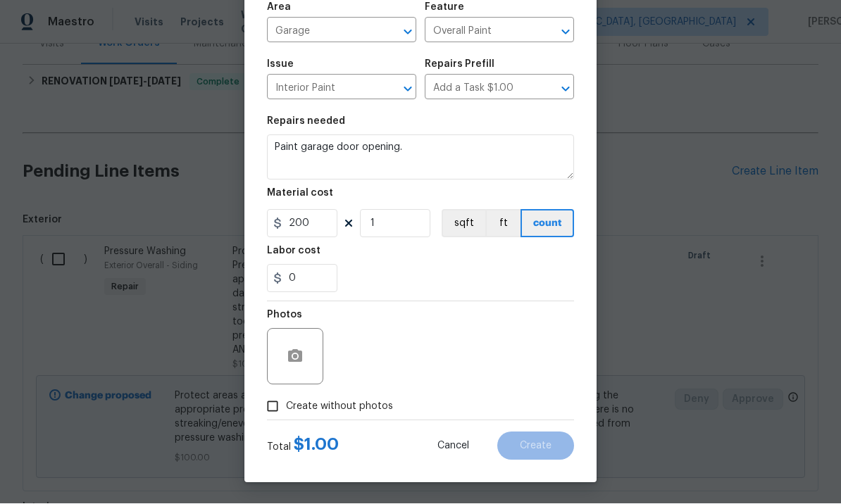
scroll to position [105, 0]
click at [294, 354] on icon "button" at bounding box center [295, 357] width 17 height 17
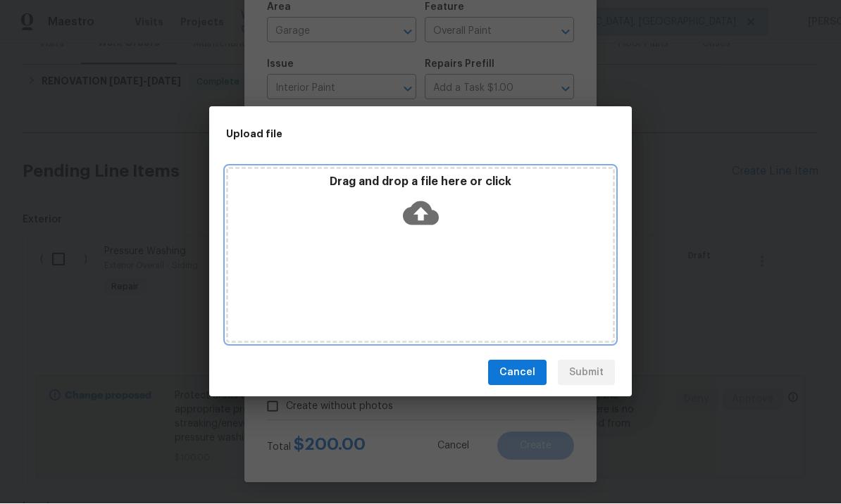
click at [422, 222] on icon at bounding box center [421, 214] width 36 height 24
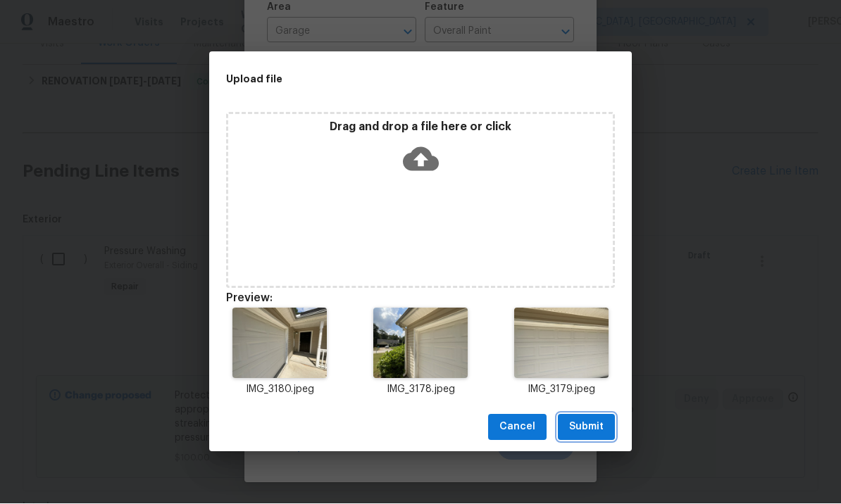
click at [586, 424] on span "Submit" at bounding box center [586, 428] width 35 height 18
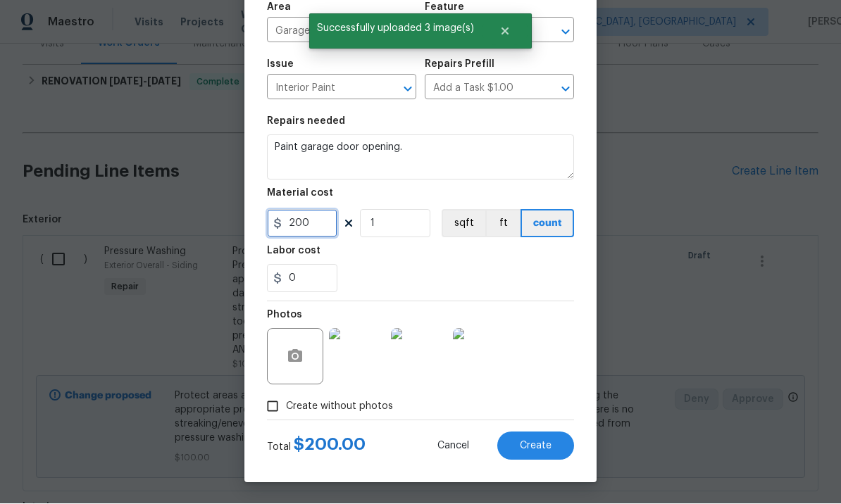
click at [316, 225] on input "200" at bounding box center [302, 224] width 70 height 28
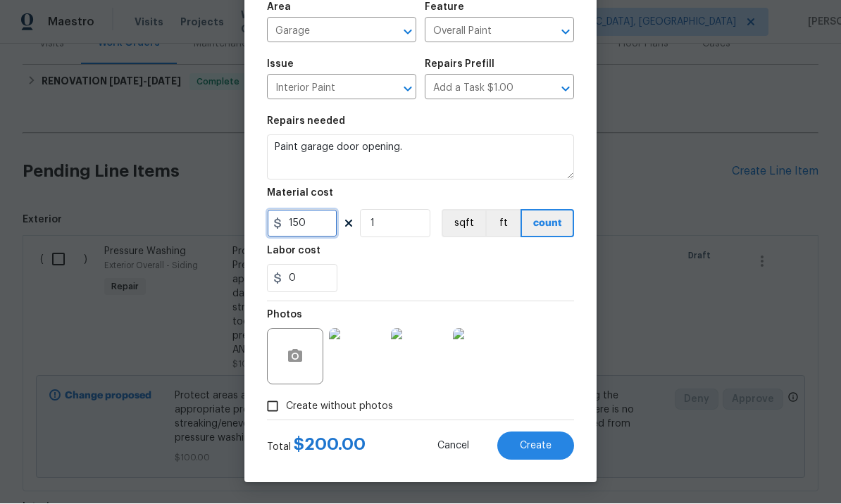
type input "150"
click at [540, 447] on span "Create" at bounding box center [536, 447] width 32 height 11
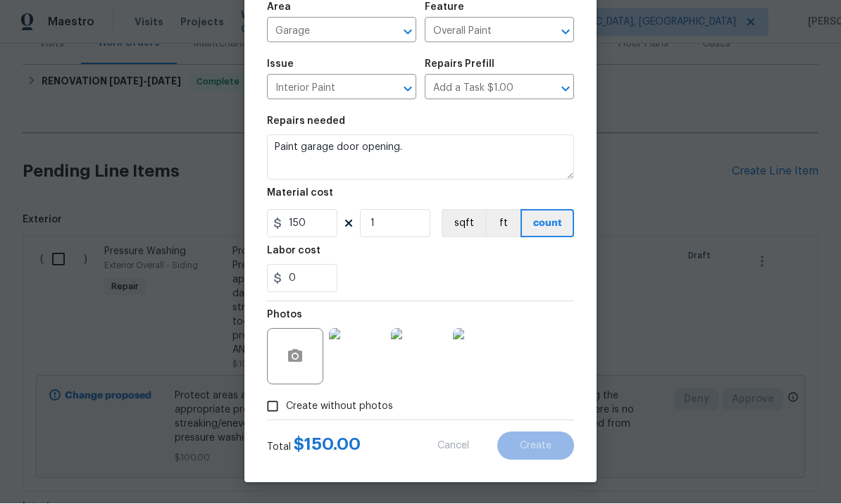
type input "0"
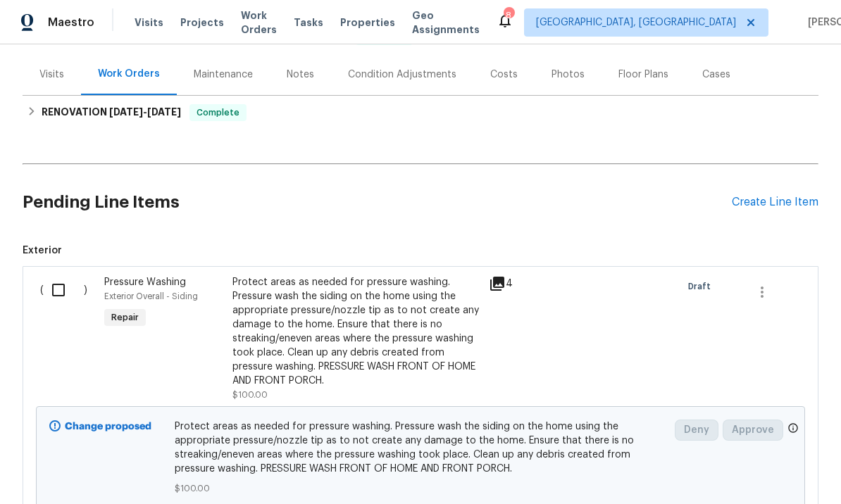
scroll to position [154, 0]
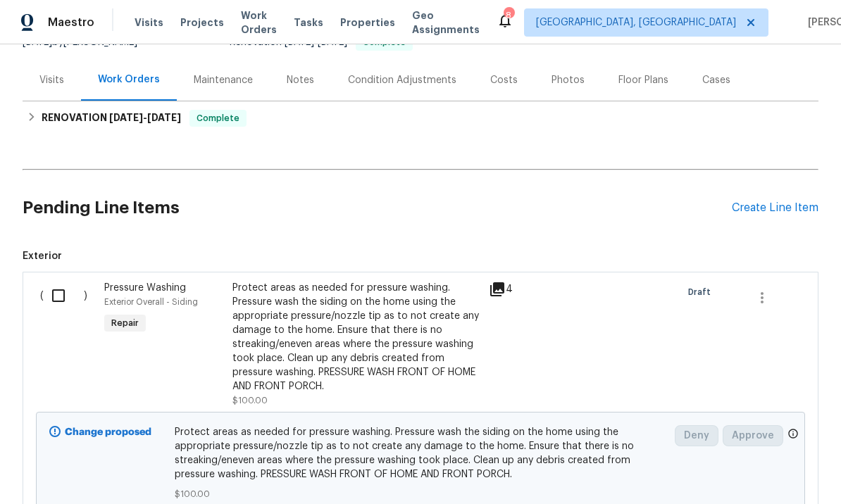
click at [769, 201] on div "Create Line Item" at bounding box center [775, 207] width 87 height 13
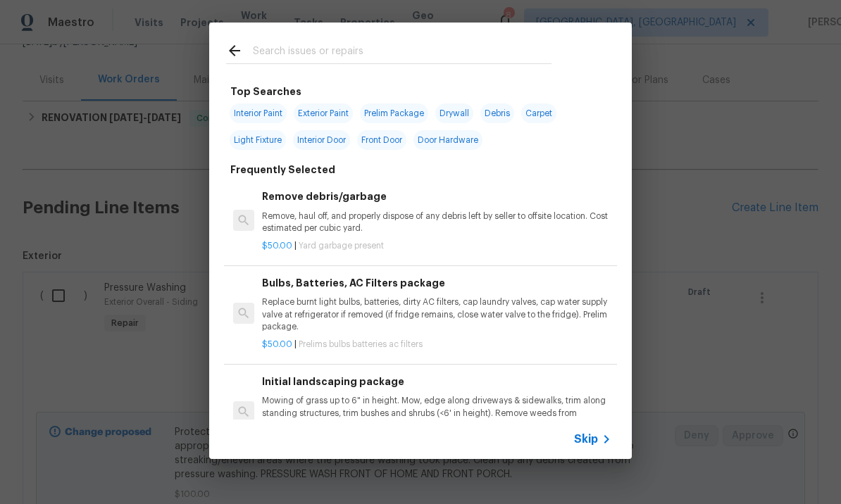
click at [334, 43] on input "text" at bounding box center [402, 52] width 299 height 21
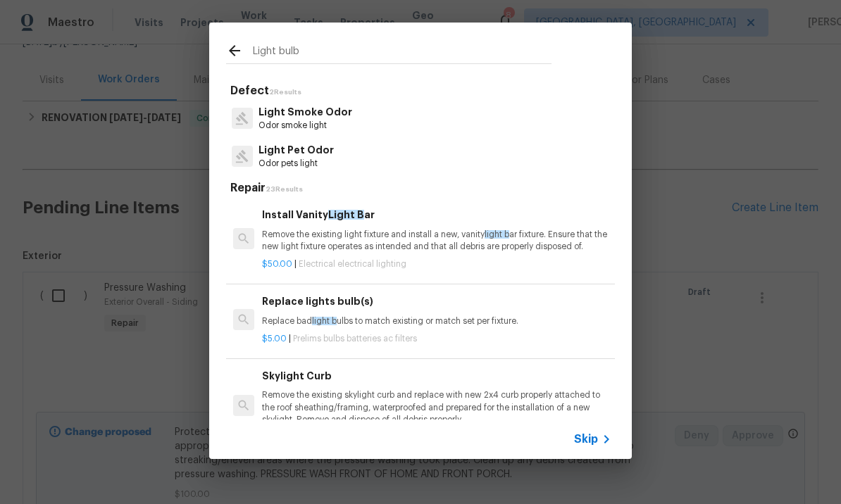
type input "Light bulbs"
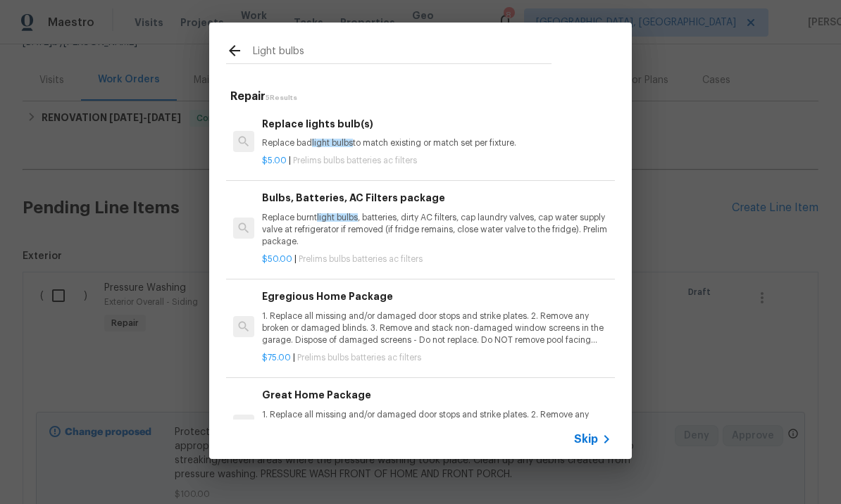
scroll to position [0, 0]
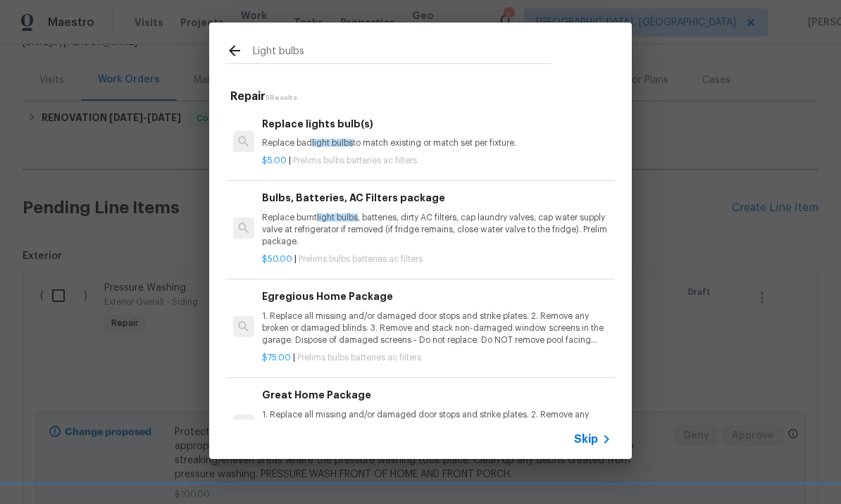
click at [356, 135] on div "Replace lights bulb(s) Replace bad light bulbs to match existing or match set p…" at bounding box center [436, 133] width 349 height 34
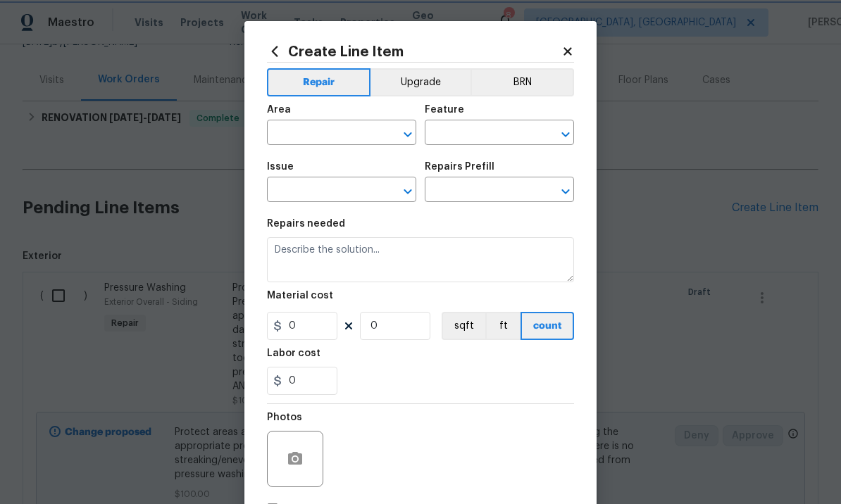
type input "Home Readiness Packages"
type input "Bulbs, Batteries, AC Filters"
type input "Replace lights bulb(s) $5.00"
type textarea "Replace bad light bulbs to match existing or match set per fixture."
type input "5"
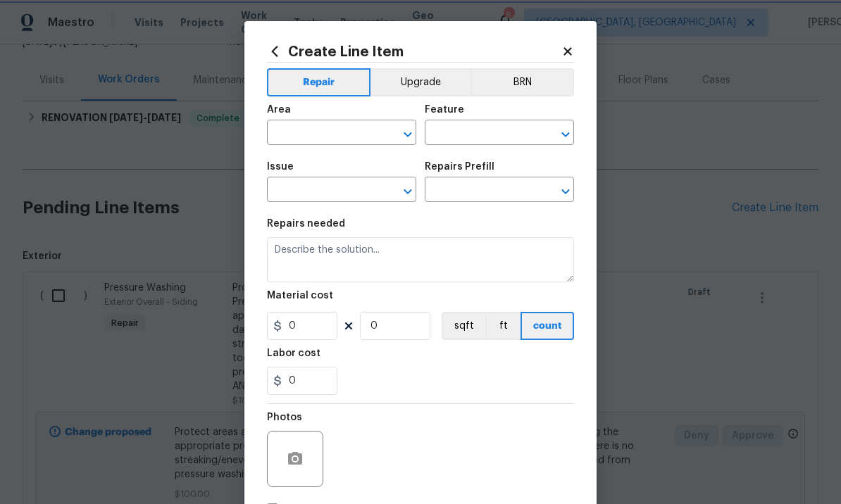
type input "1"
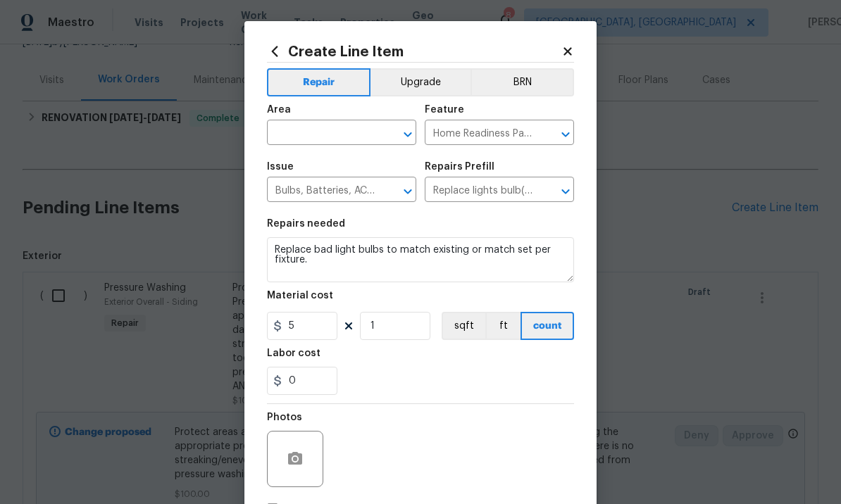
click at [337, 136] on input "text" at bounding box center [322, 134] width 110 height 22
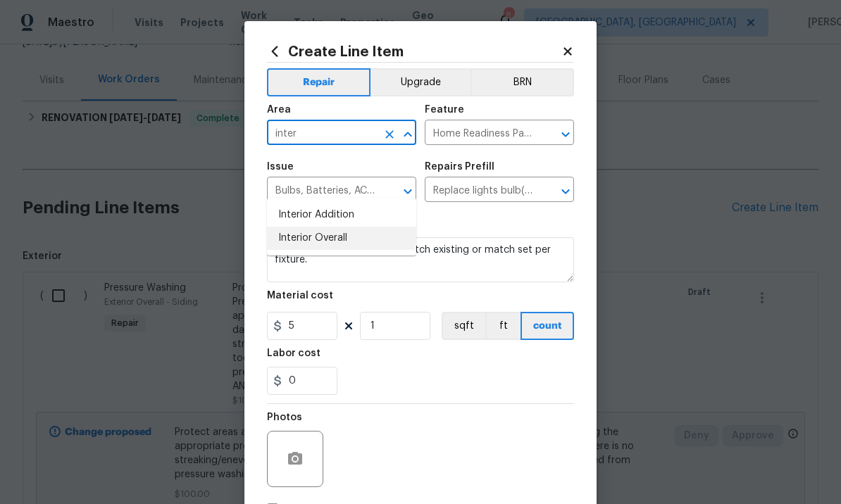
click at [347, 227] on li "Interior Overall" at bounding box center [341, 238] width 149 height 23
type input "Interior Overall"
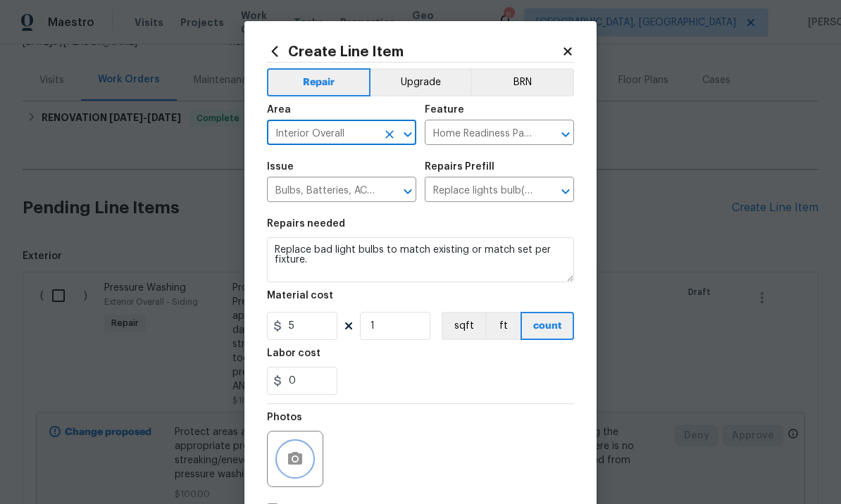
click at [303, 447] on button "button" at bounding box center [295, 459] width 34 height 34
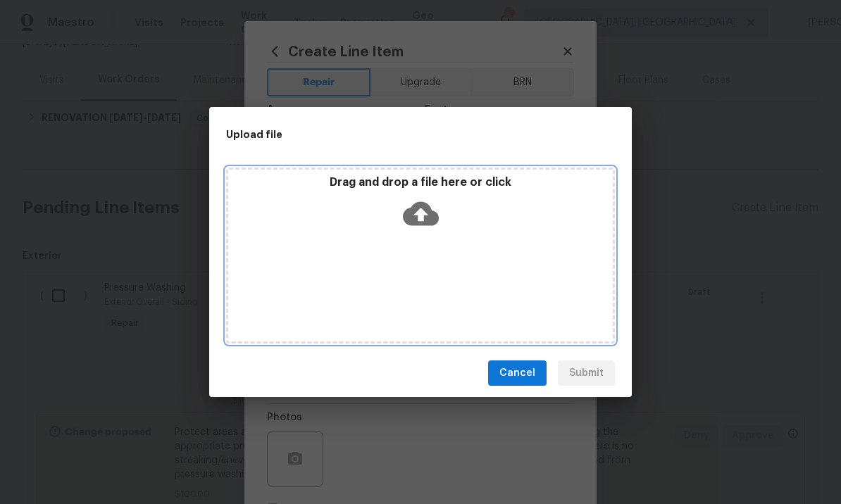
click at [429, 213] on icon at bounding box center [421, 214] width 36 height 24
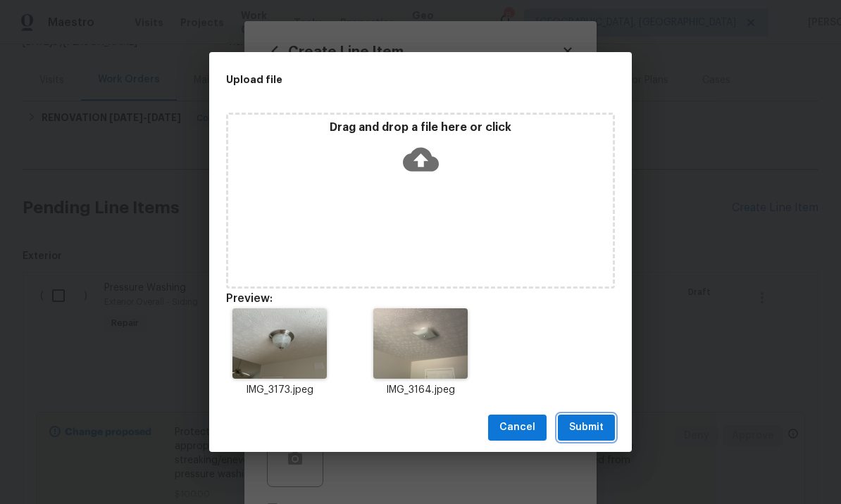
click at [581, 427] on span "Submit" at bounding box center [586, 428] width 35 height 18
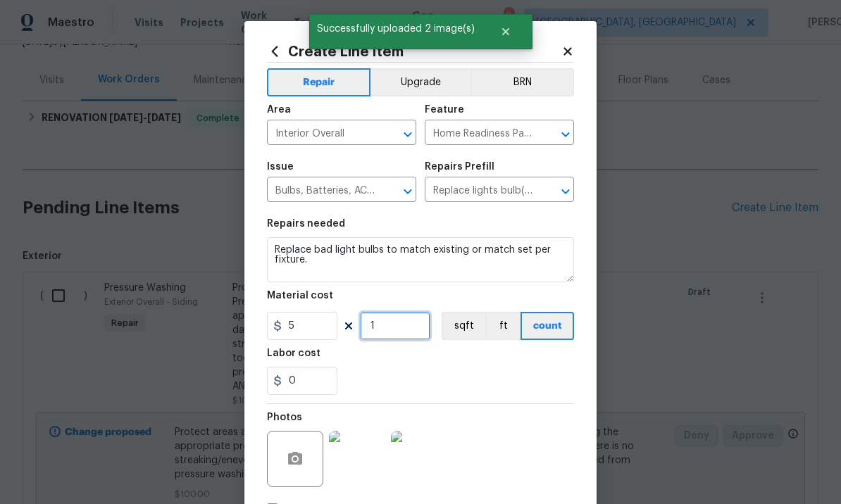
click at [397, 329] on input "1" at bounding box center [395, 326] width 70 height 28
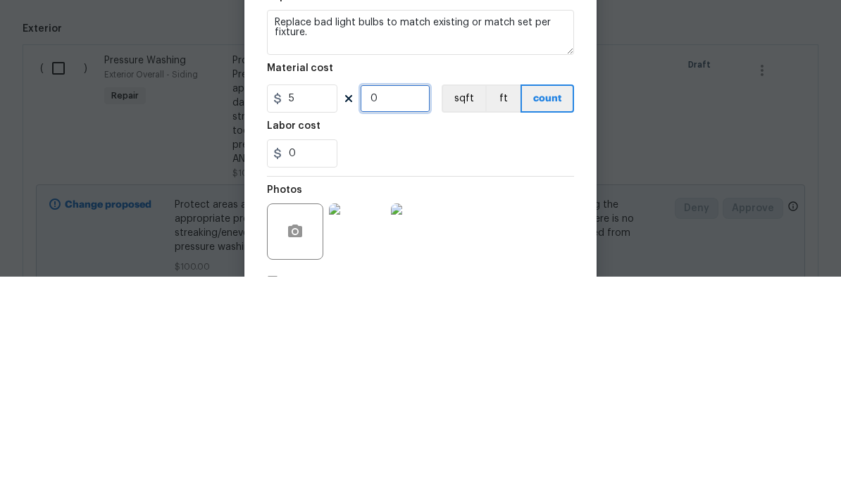
type input "4"
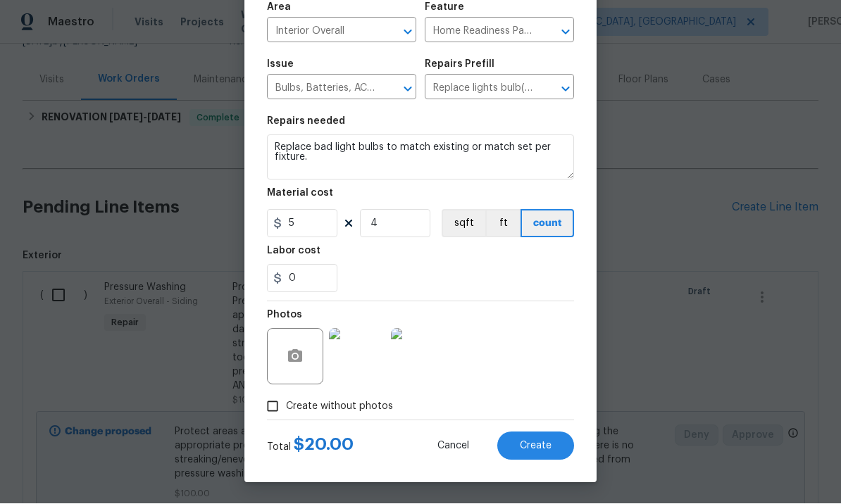
scroll to position [105, 0]
click at [544, 442] on span "Create" at bounding box center [536, 447] width 32 height 11
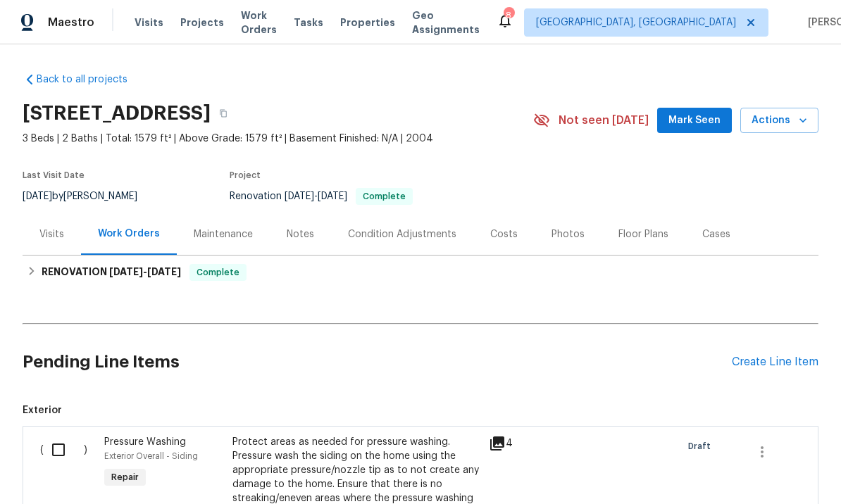
scroll to position [0, 0]
click at [689, 112] on span "Mark Seen" at bounding box center [695, 121] width 52 height 18
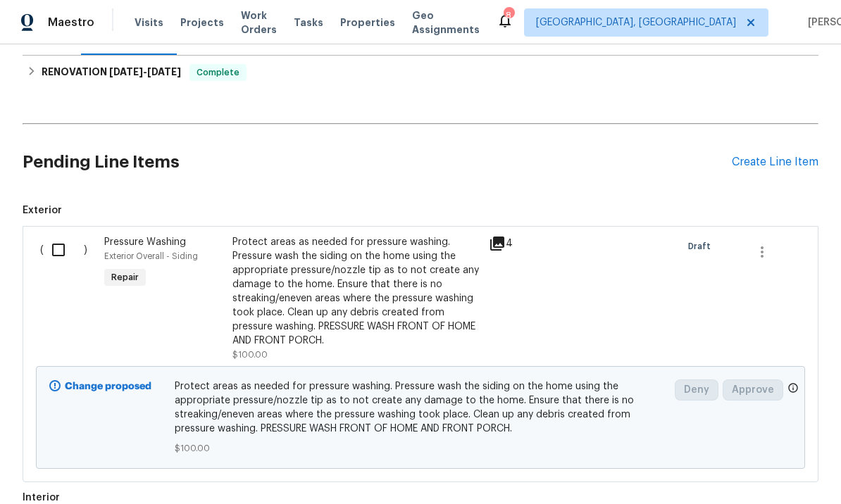
scroll to position [216, 0]
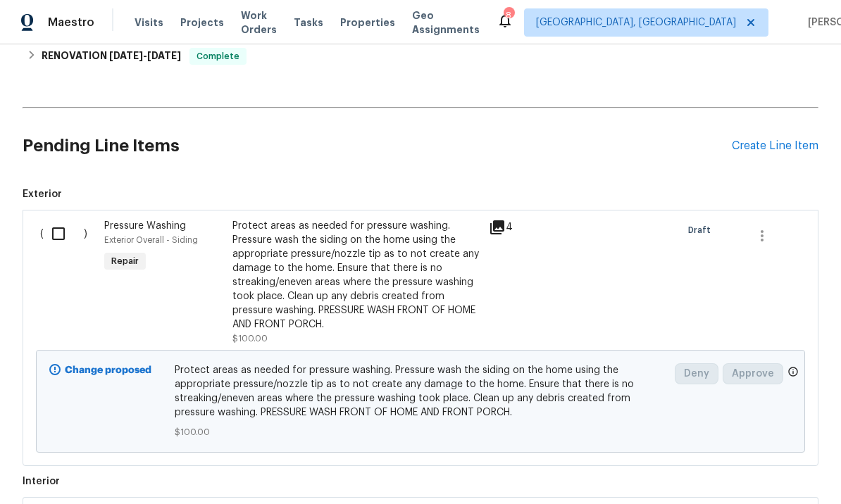
click at [63, 219] on input "checkbox" at bounding box center [64, 234] width 40 height 30
checkbox input "true"
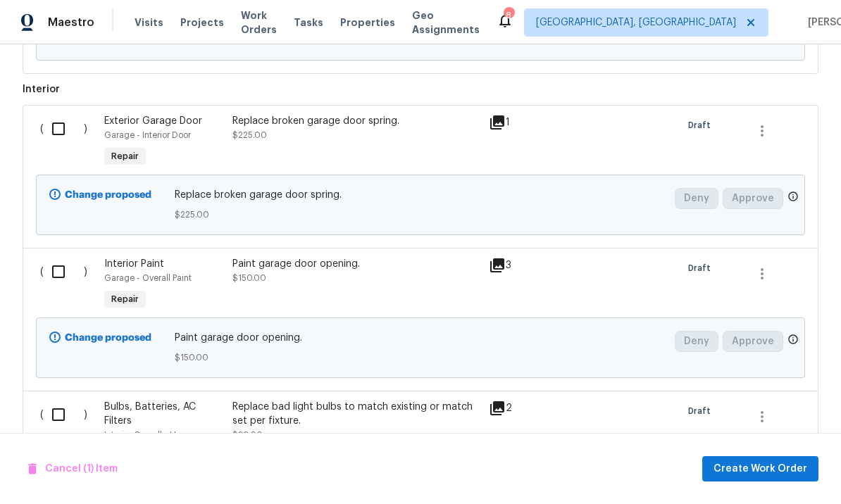
scroll to position [610, 0]
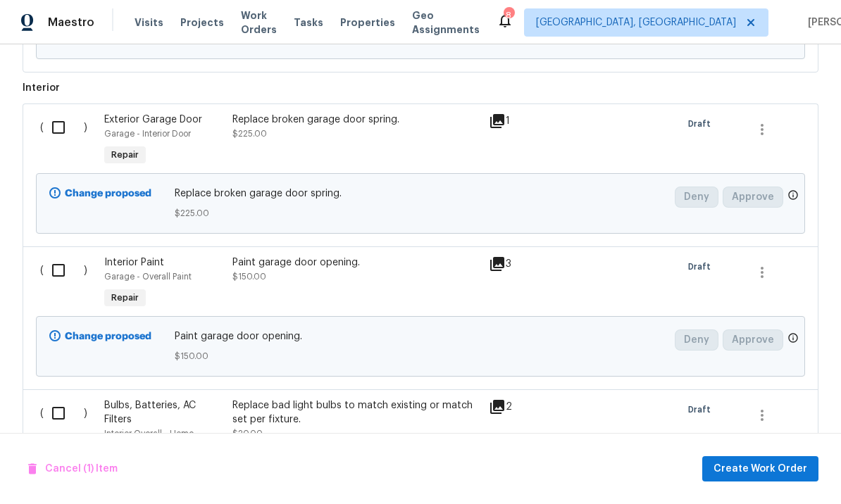
click at [61, 256] on input "checkbox" at bounding box center [64, 271] width 40 height 30
checkbox input "true"
click at [55, 399] on input "checkbox" at bounding box center [64, 414] width 40 height 30
checkbox input "true"
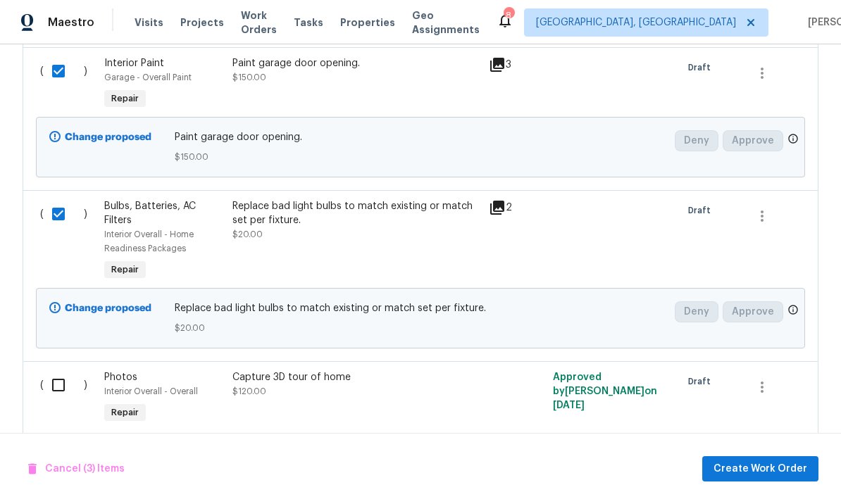
scroll to position [809, 0]
click at [758, 466] on span "Create Work Order" at bounding box center [761, 470] width 94 height 18
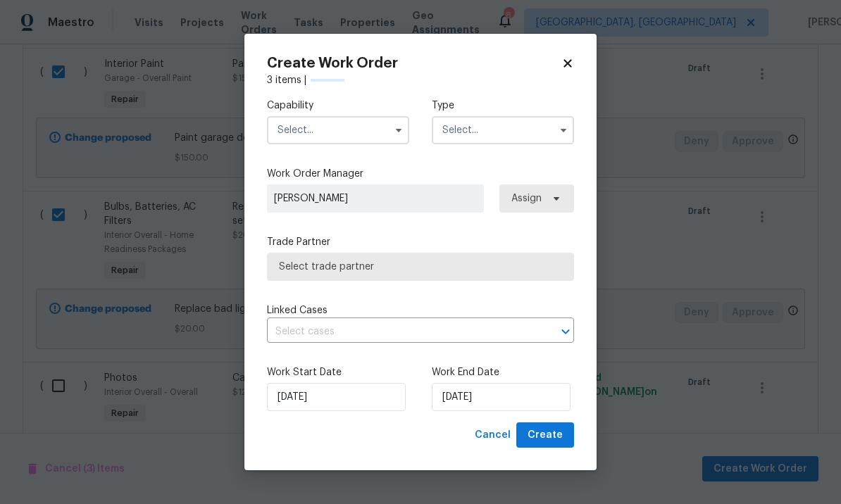
checkbox input "false"
click at [349, 130] on input "text" at bounding box center [338, 130] width 142 height 28
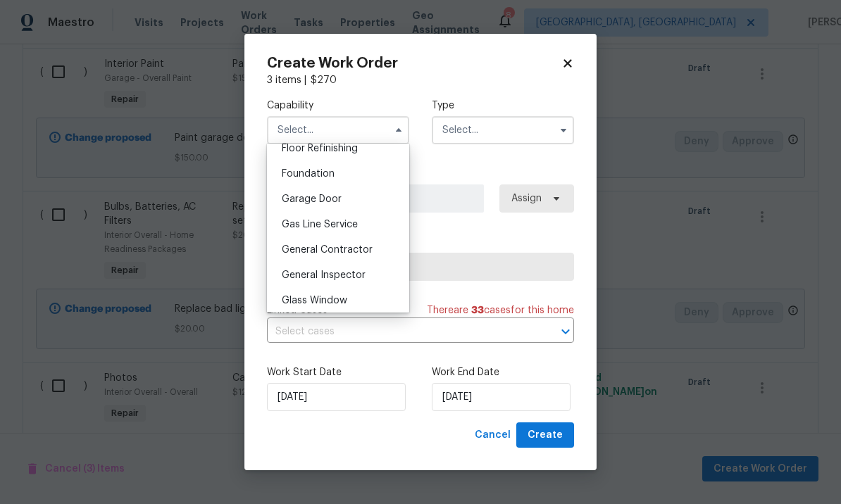
scroll to position [585, 0]
click at [364, 251] on span "General Contractor" at bounding box center [327, 249] width 91 height 10
type input "General Contractor"
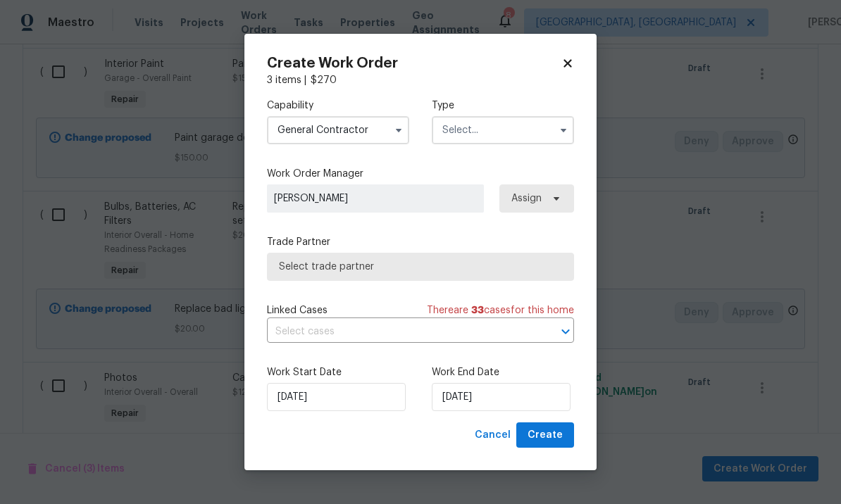
click at [506, 134] on input "text" at bounding box center [503, 130] width 142 height 28
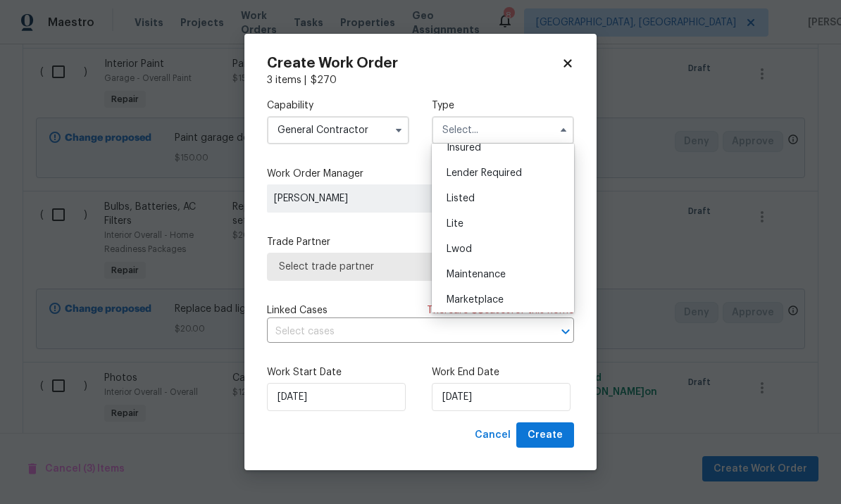
scroll to position [111, 0]
click at [502, 203] on div "Listed" at bounding box center [502, 200] width 135 height 25
type input "Listed"
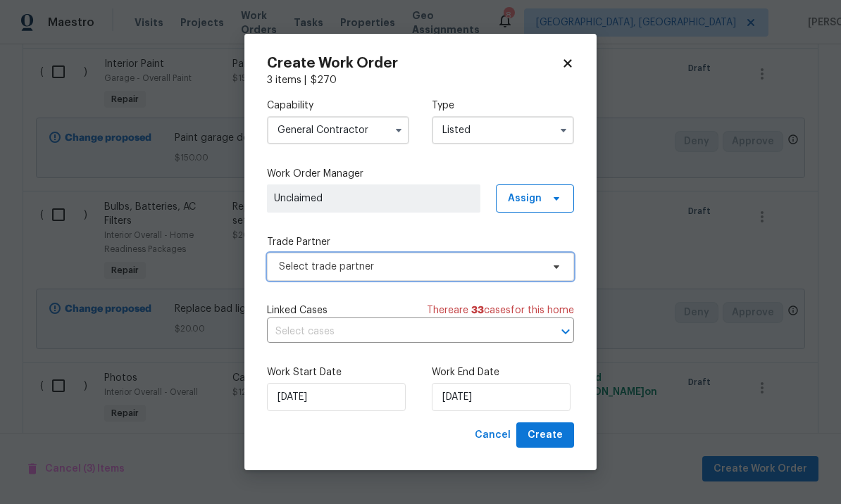
click at [533, 268] on span "Select trade partner" at bounding box center [410, 267] width 263 height 14
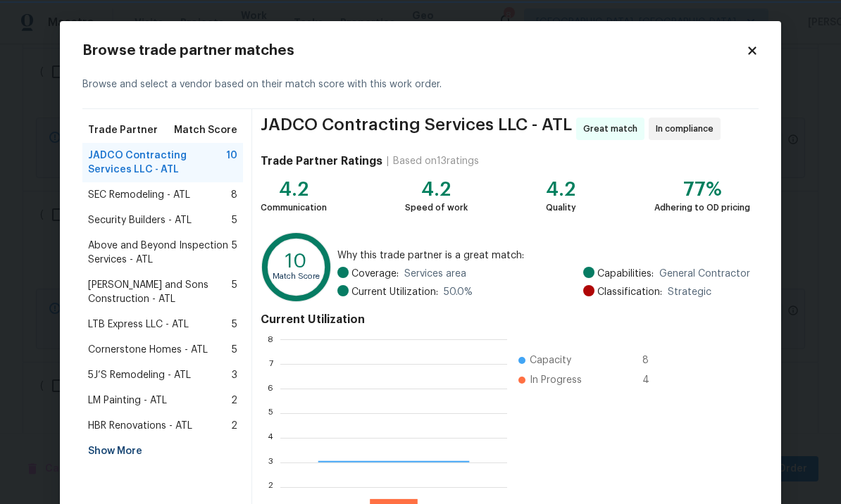
scroll to position [197, 227]
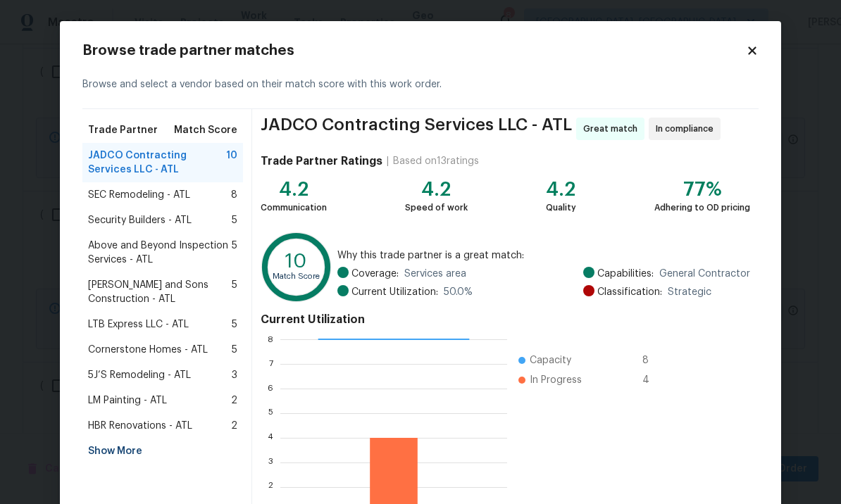
click at [155, 189] on span "SEC Remodeling - ATL" at bounding box center [139, 195] width 102 height 14
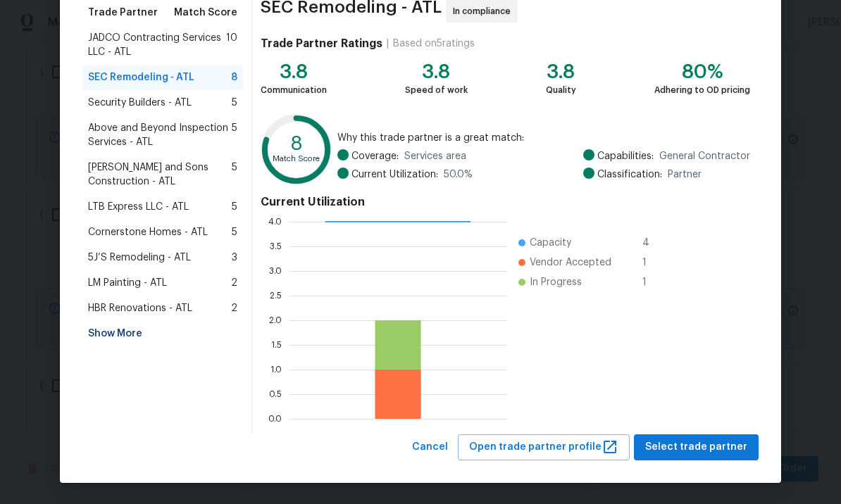
scroll to position [117, 0]
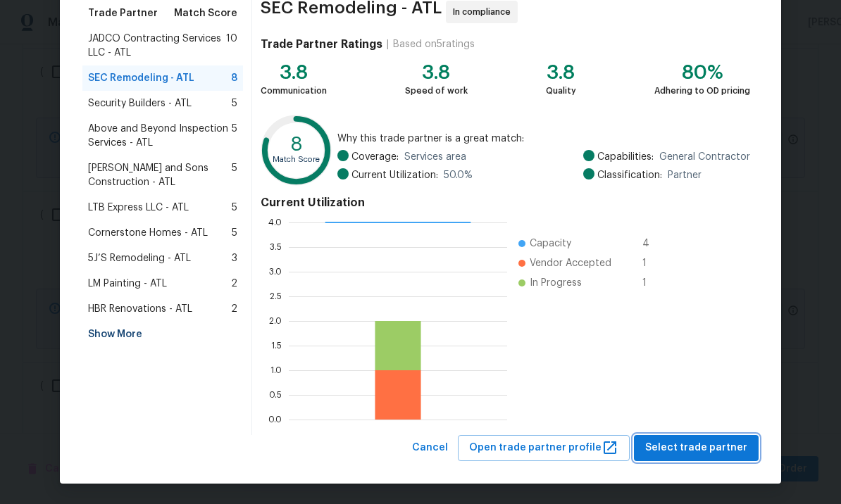
click at [695, 441] on span "Select trade partner" at bounding box center [696, 449] width 102 height 18
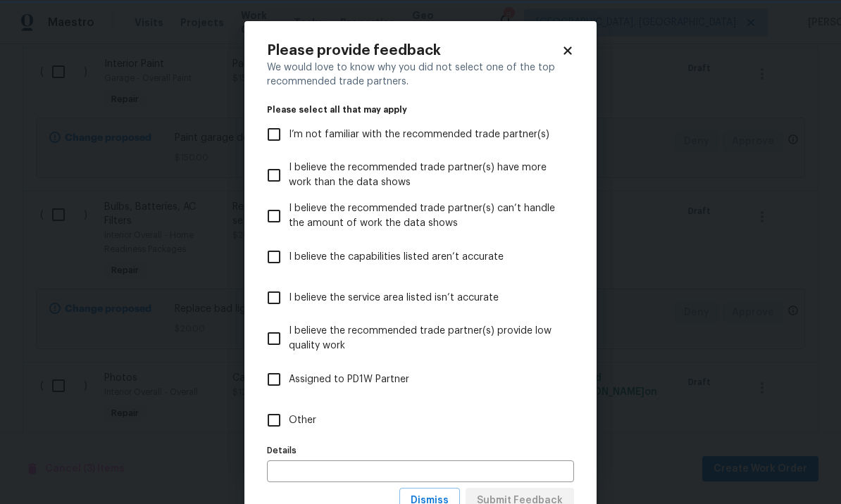
scroll to position [0, 0]
click at [504, 373] on label "Assigned to PD1W Partner" at bounding box center [411, 379] width 304 height 41
click at [289, 373] on input "Assigned to PD1W Partner" at bounding box center [274, 380] width 30 height 30
checkbox input "true"
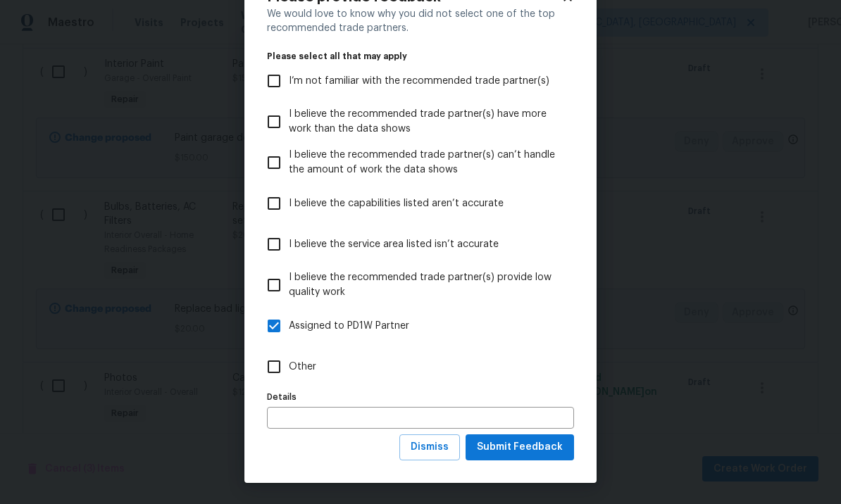
scroll to position [54, 0]
click at [429, 454] on span "Dismiss" at bounding box center [430, 448] width 38 height 18
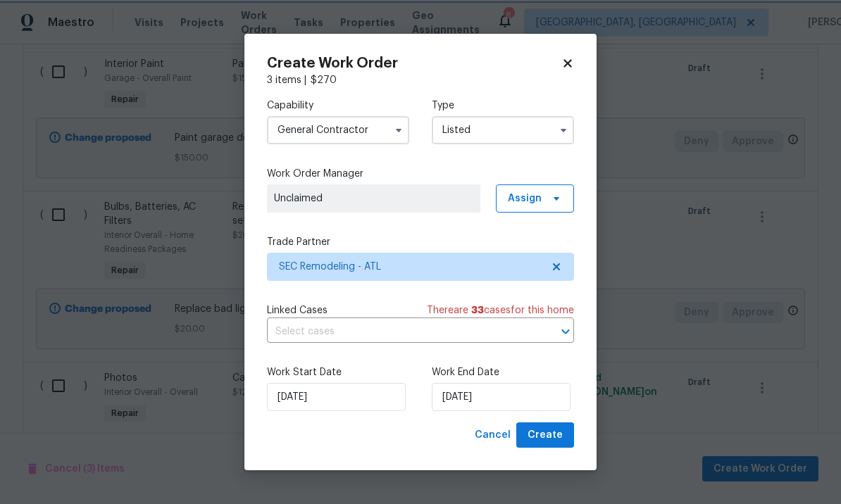
scroll to position [0, 0]
click at [507, 397] on input "[DATE]" at bounding box center [501, 397] width 139 height 28
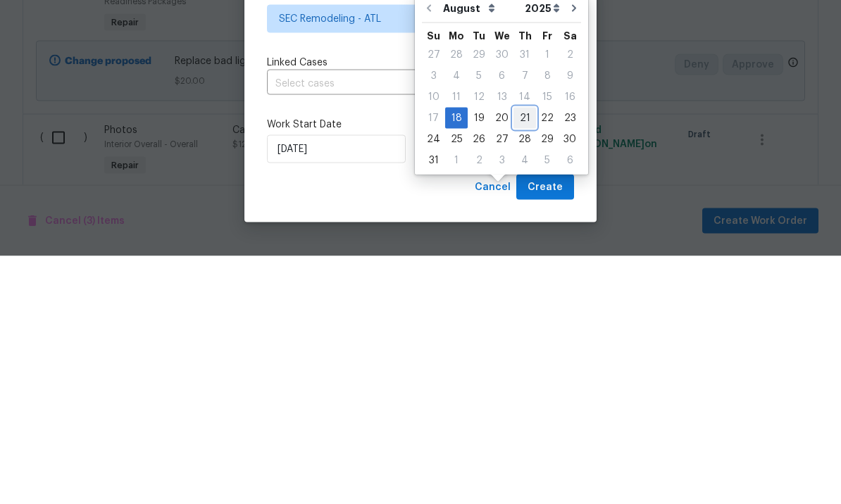
click at [520, 356] on div "21" at bounding box center [525, 366] width 23 height 20
type input "[DATE]"
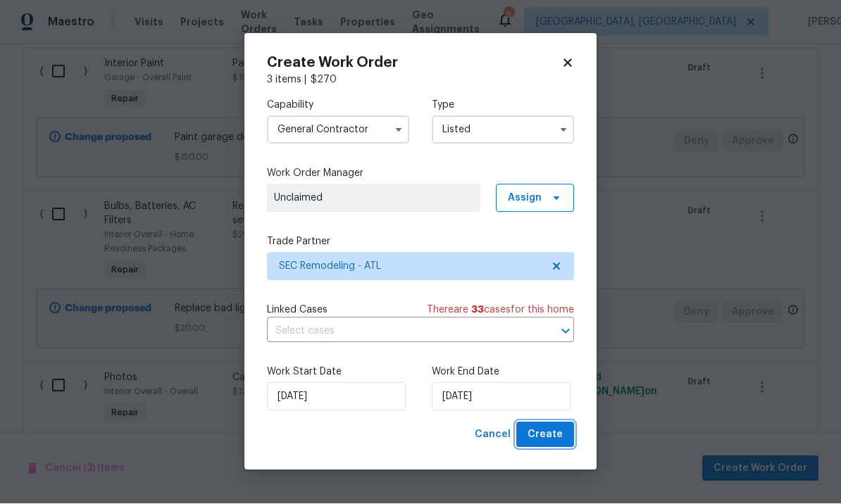
click at [550, 430] on span "Create" at bounding box center [545, 436] width 35 height 18
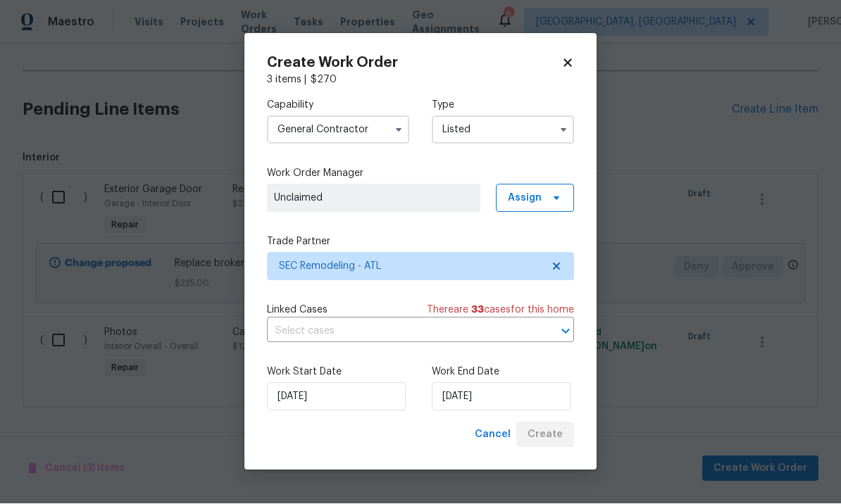
scroll to position [238, 0]
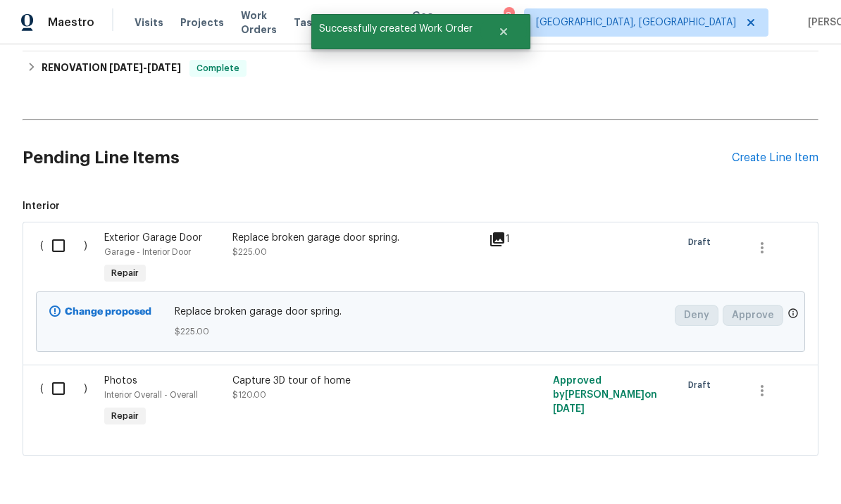
click at [57, 231] on input "checkbox" at bounding box center [64, 246] width 40 height 30
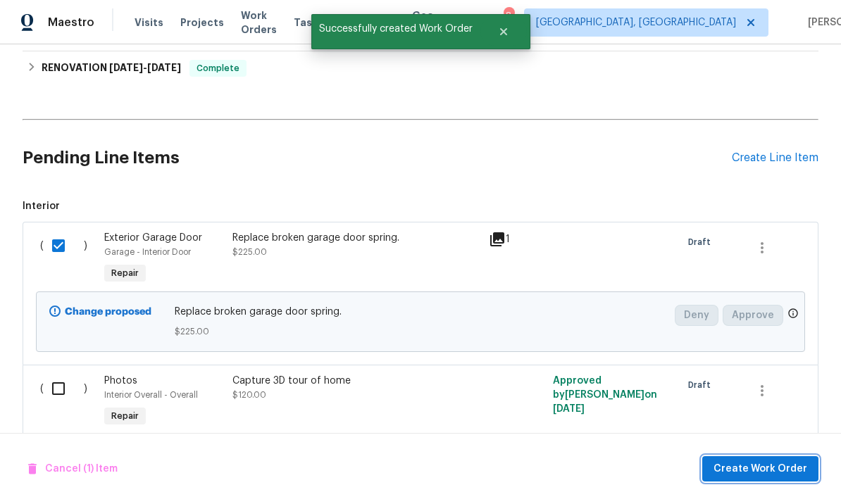
click at [736, 469] on span "Create Work Order" at bounding box center [761, 470] width 94 height 18
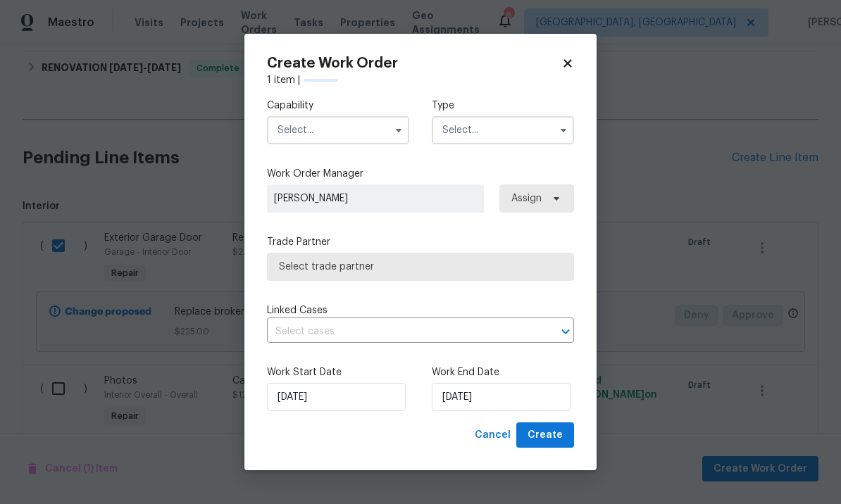
checkbox input "false"
click at [326, 129] on input "text" at bounding box center [338, 130] width 142 height 28
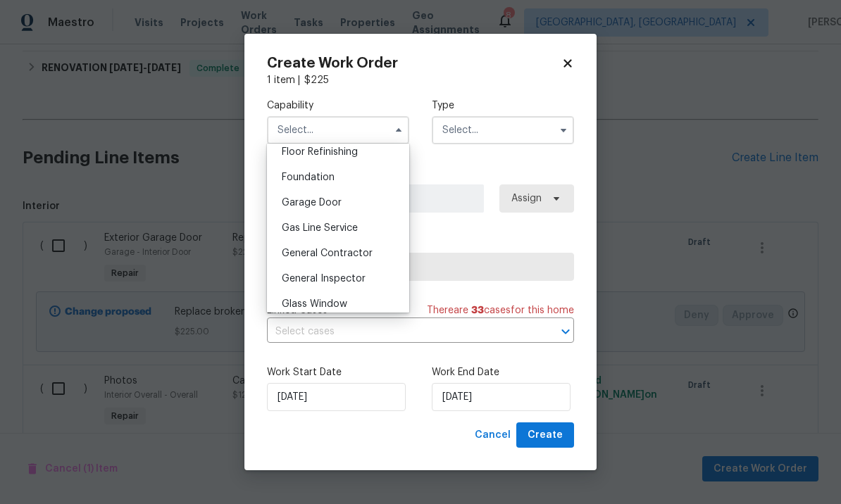
scroll to position [560, 0]
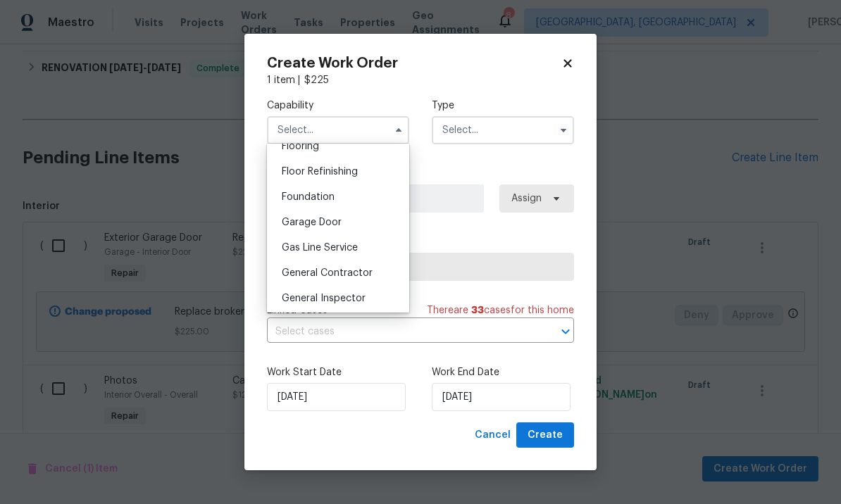
click at [326, 225] on span "Garage Door" at bounding box center [312, 223] width 60 height 10
type input "Garage Door"
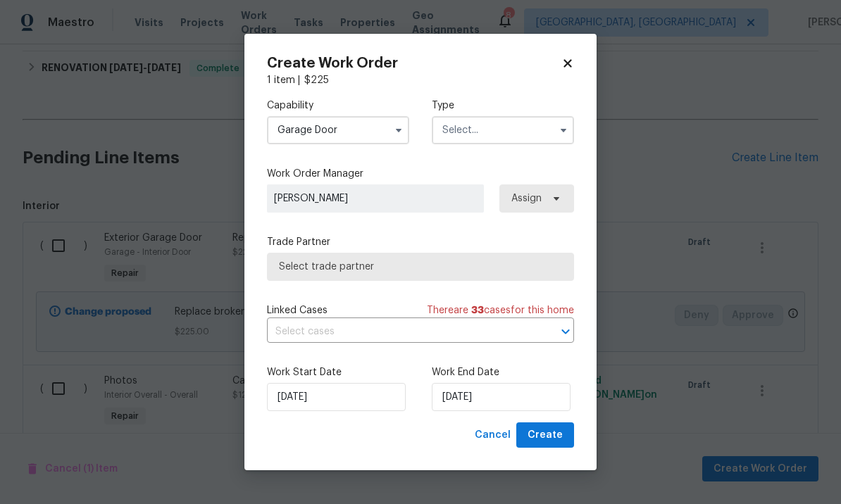
click at [492, 135] on input "text" at bounding box center [503, 130] width 142 height 28
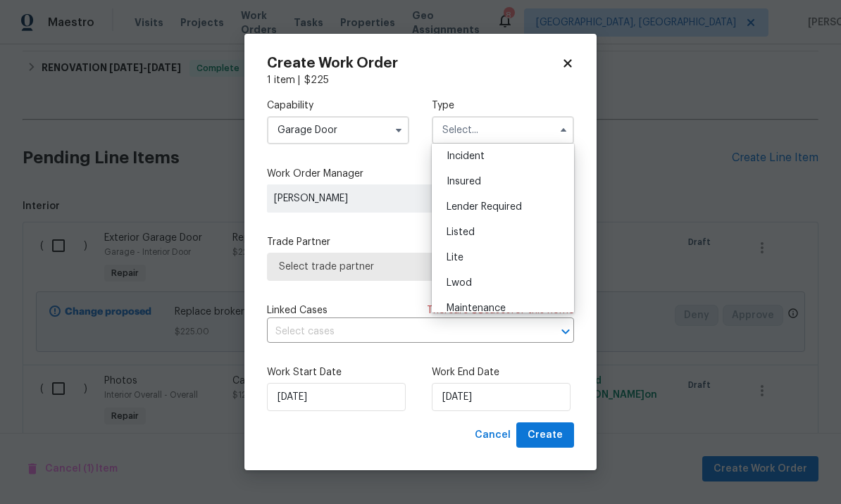
scroll to position [82, 0]
click at [492, 234] on div "Listed" at bounding box center [502, 229] width 135 height 25
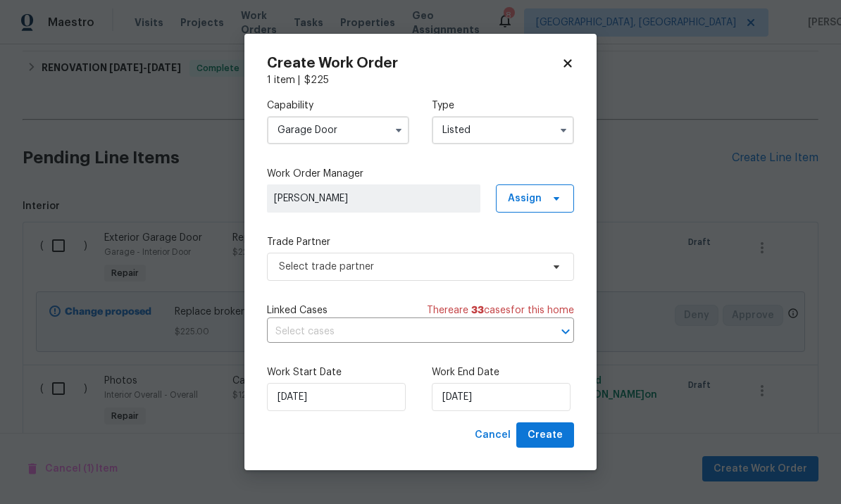
type input "Listed"
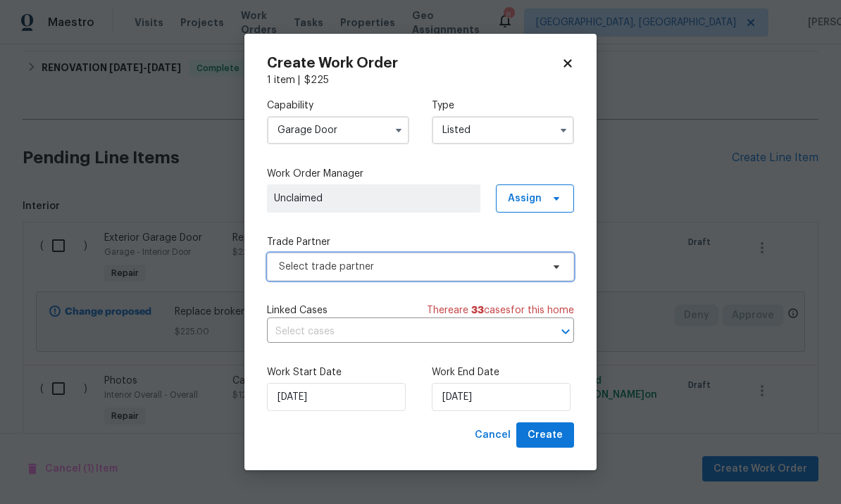
click at [516, 265] on span "Select trade partner" at bounding box center [410, 267] width 263 height 14
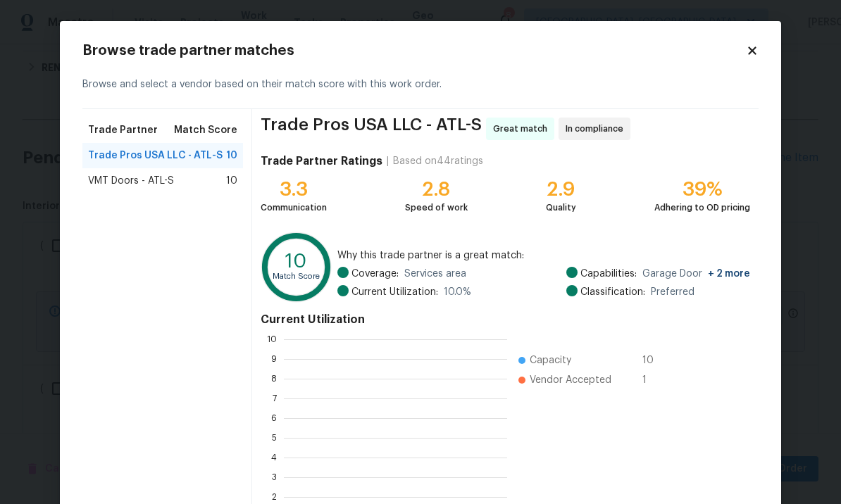
scroll to position [197, 223]
click at [147, 180] on span "VMT Doors - ATL-S" at bounding box center [131, 181] width 86 height 14
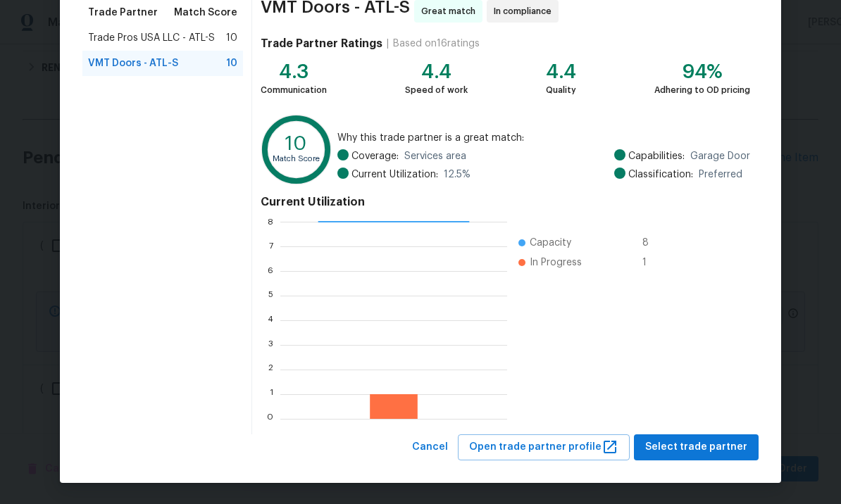
scroll to position [117, 0]
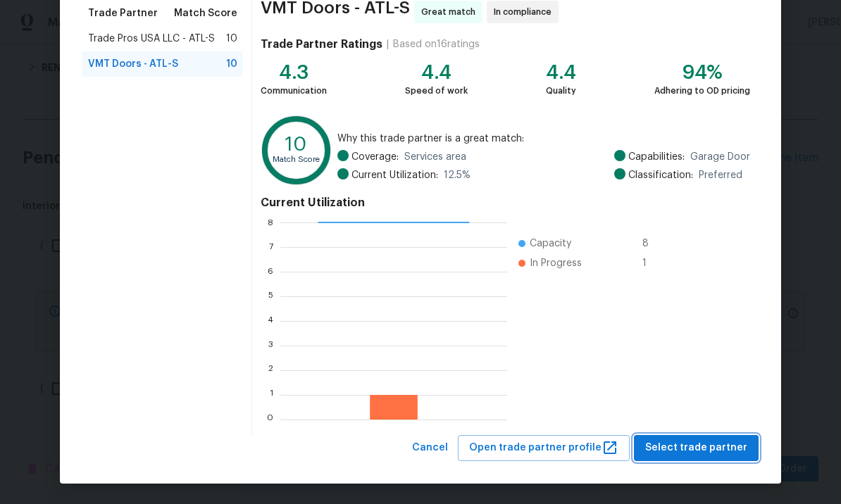
click at [692, 445] on span "Select trade partner" at bounding box center [696, 449] width 102 height 18
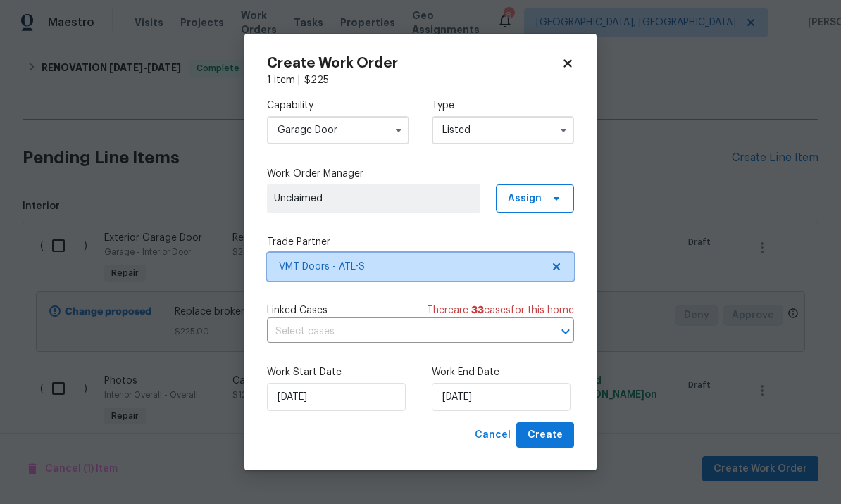
scroll to position [0, 0]
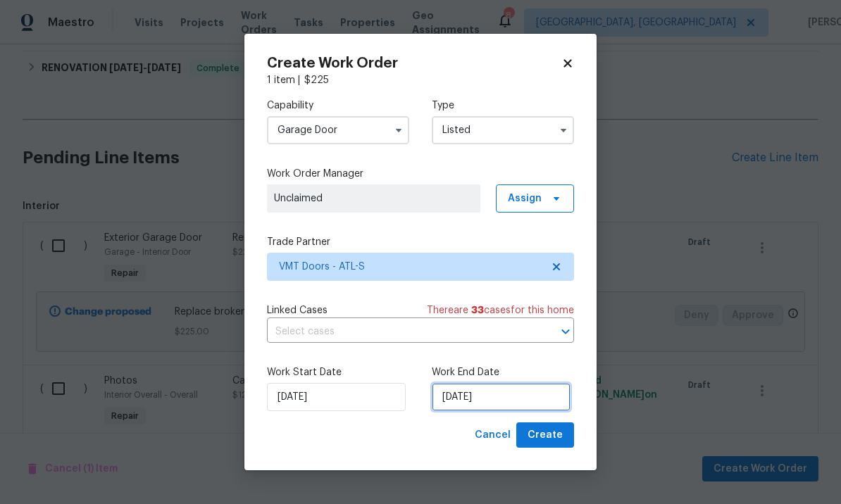
click at [504, 399] on input "[DATE]" at bounding box center [501, 397] width 139 height 28
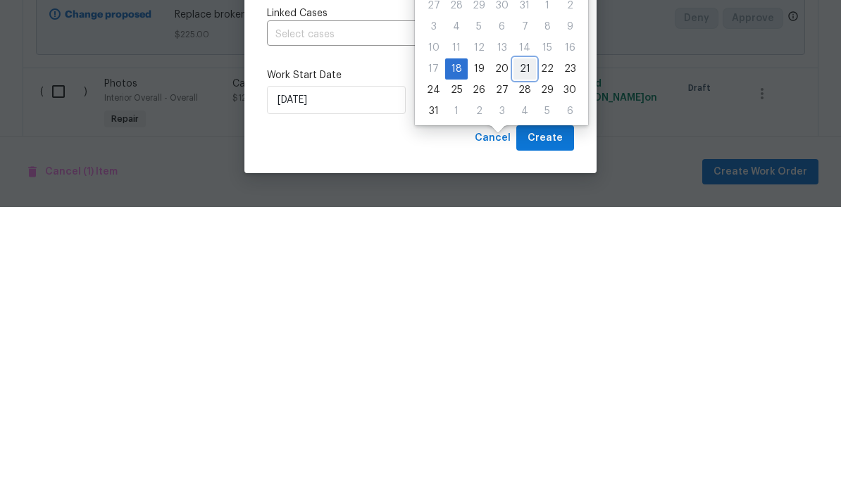
click at [516, 356] on div "21" at bounding box center [525, 366] width 23 height 20
type input "[DATE]"
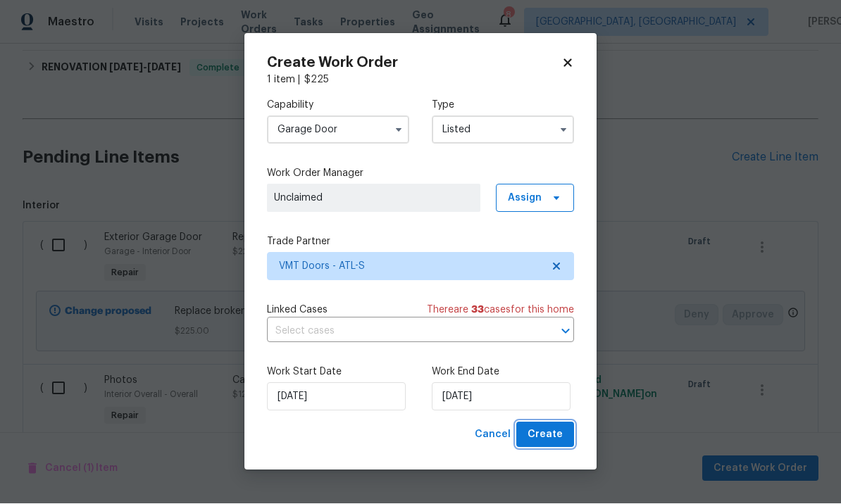
click at [542, 435] on span "Create" at bounding box center [545, 436] width 35 height 18
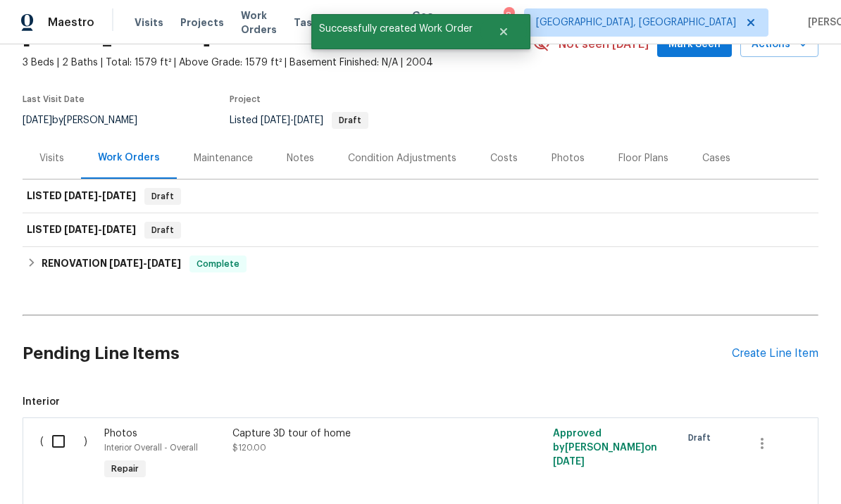
scroll to position [68, 0]
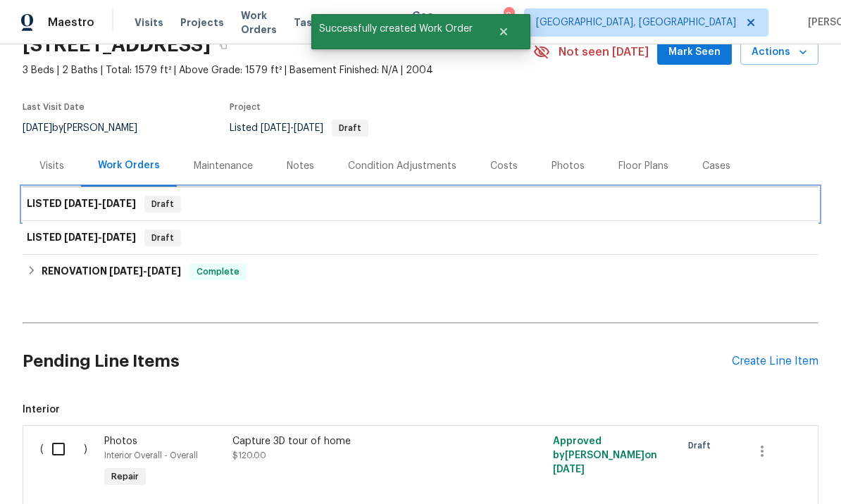
click at [120, 199] on span "[DATE]" at bounding box center [119, 204] width 34 height 10
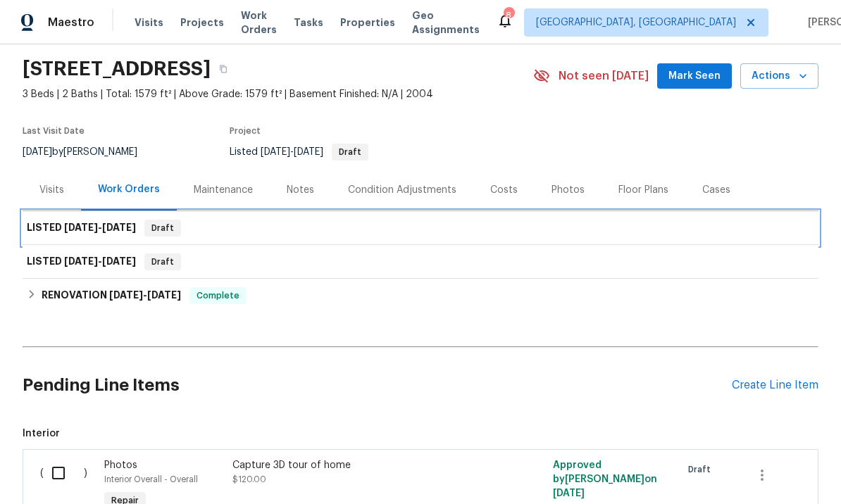
scroll to position [30, 0]
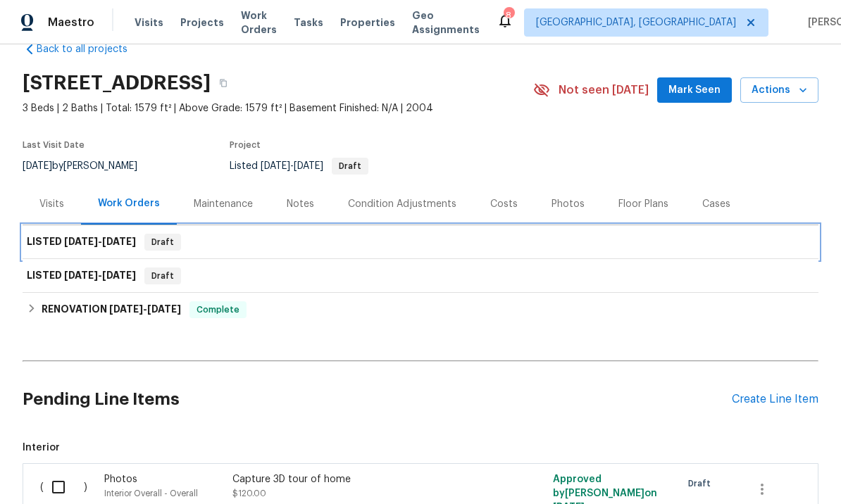
click at [130, 237] on span "[DATE]" at bounding box center [119, 242] width 34 height 10
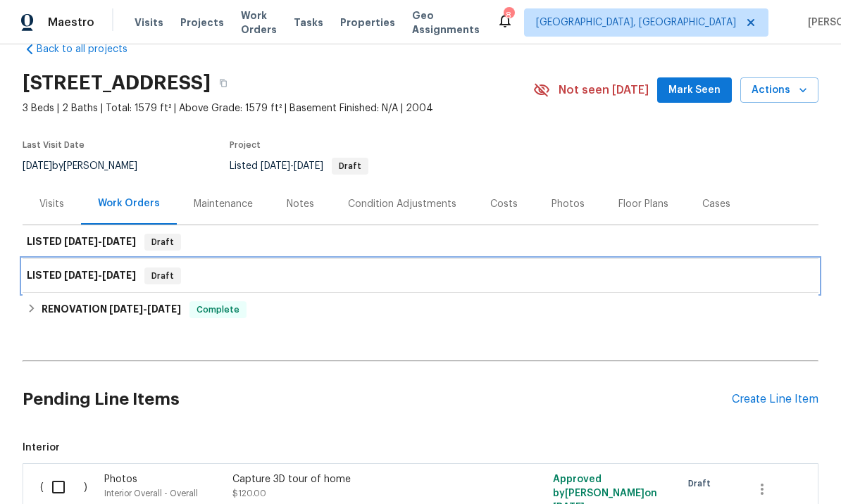
click at [118, 271] on span "[DATE]" at bounding box center [119, 276] width 34 height 10
click at [172, 269] on span "Draft" at bounding box center [163, 276] width 34 height 14
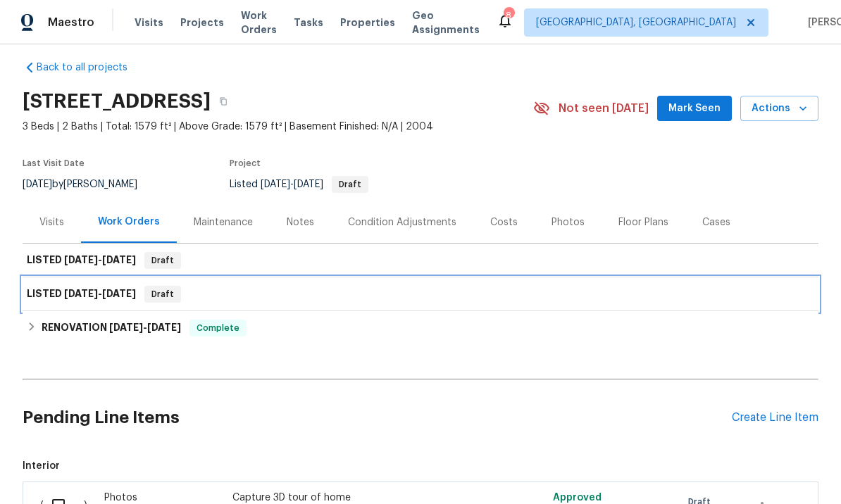
scroll to position [7, 0]
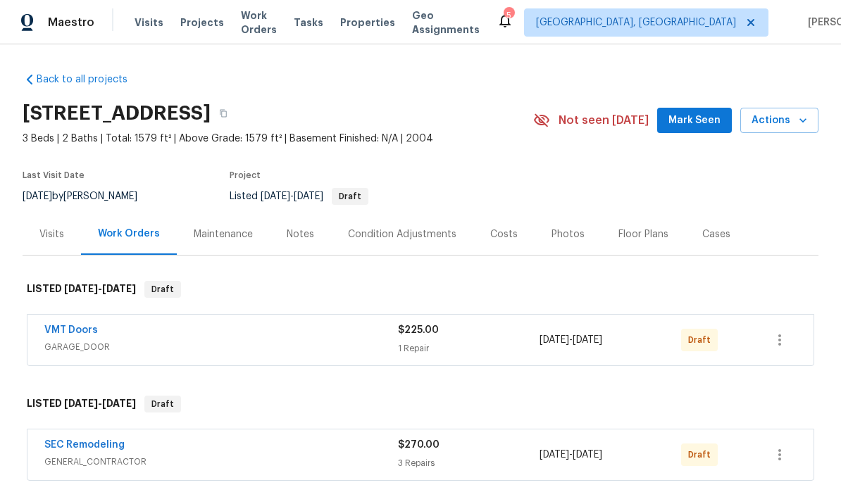
scroll to position [25, 0]
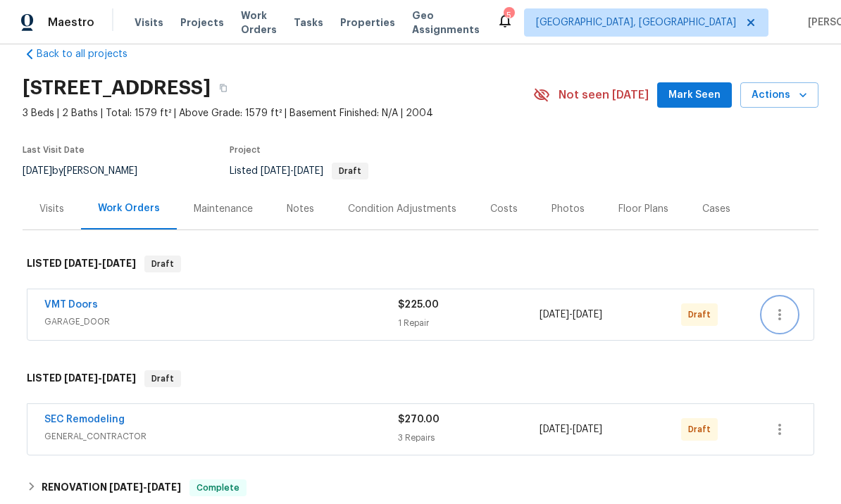
click at [786, 319] on icon "button" at bounding box center [779, 314] width 17 height 17
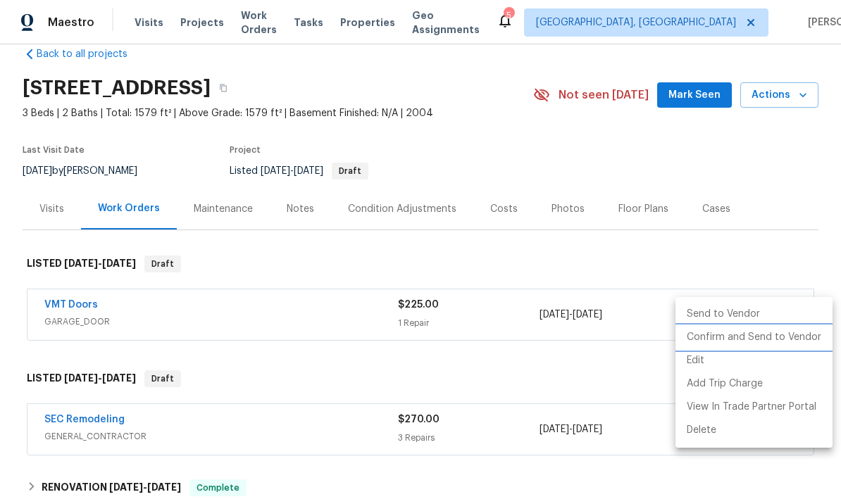
click at [759, 334] on li "Confirm and Send to Vendor" at bounding box center [754, 337] width 157 height 23
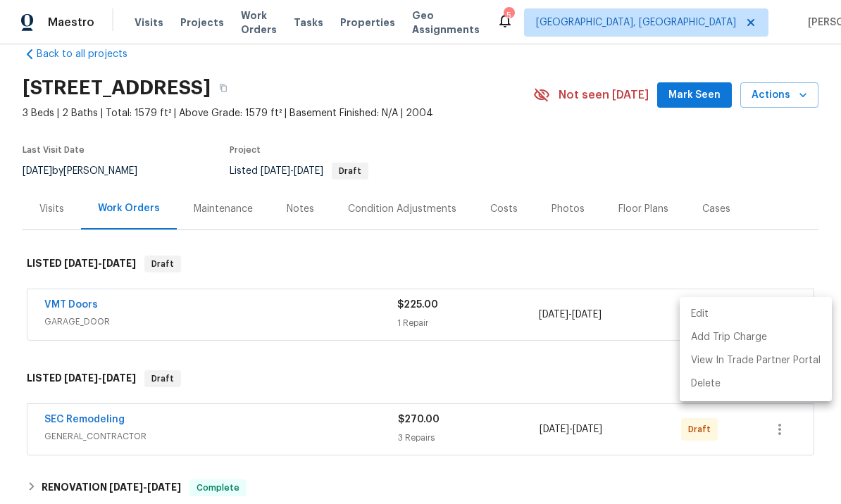
click at [786, 429] on div at bounding box center [420, 252] width 841 height 504
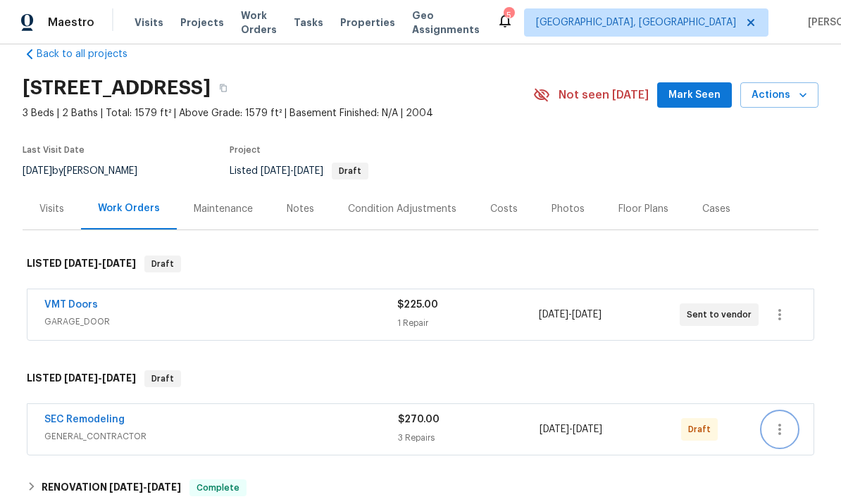
click at [781, 433] on icon "button" at bounding box center [779, 429] width 17 height 17
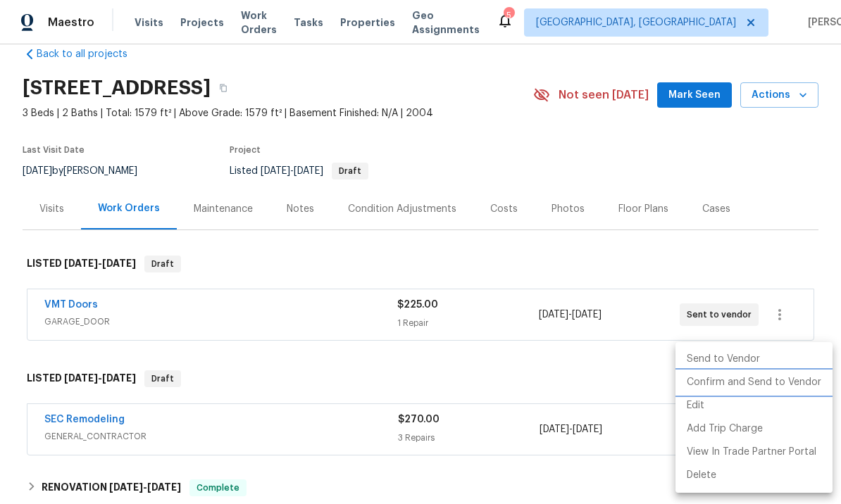
click at [771, 384] on li "Confirm and Send to Vendor" at bounding box center [754, 382] width 157 height 23
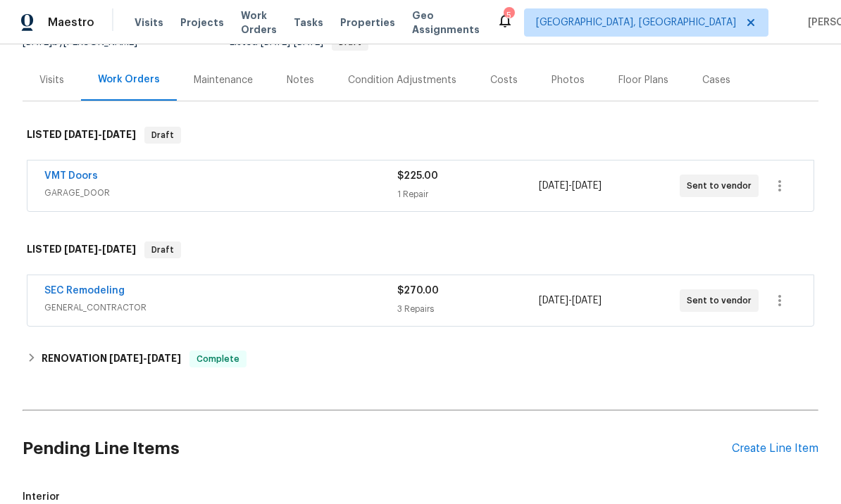
scroll to position [187, 0]
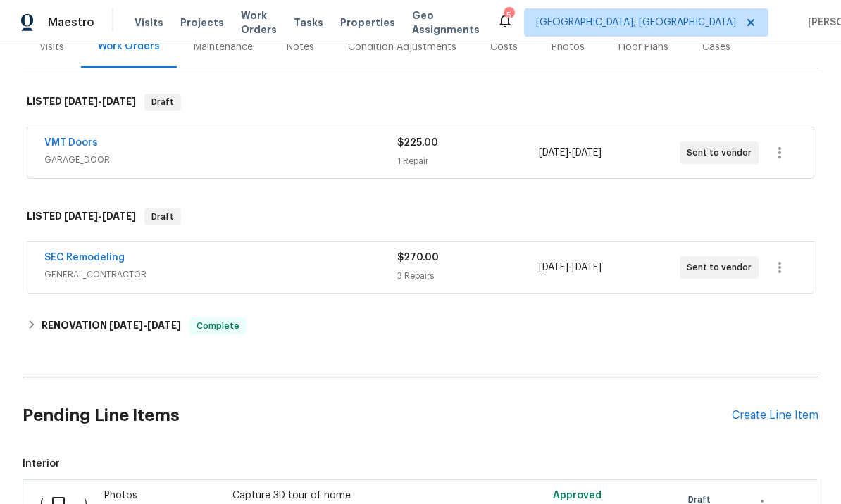
click at [111, 254] on link "SEC Remodeling" at bounding box center [84, 258] width 80 height 10
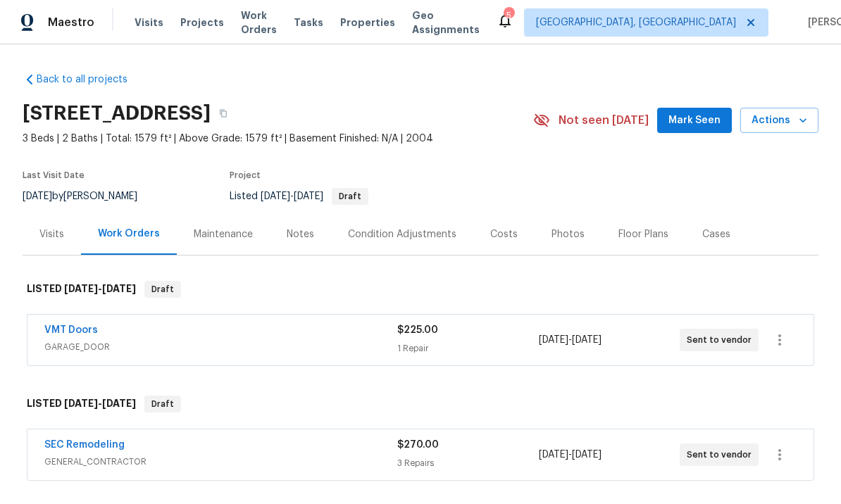
click at [227, 232] on div "Maintenance" at bounding box center [223, 235] width 59 height 14
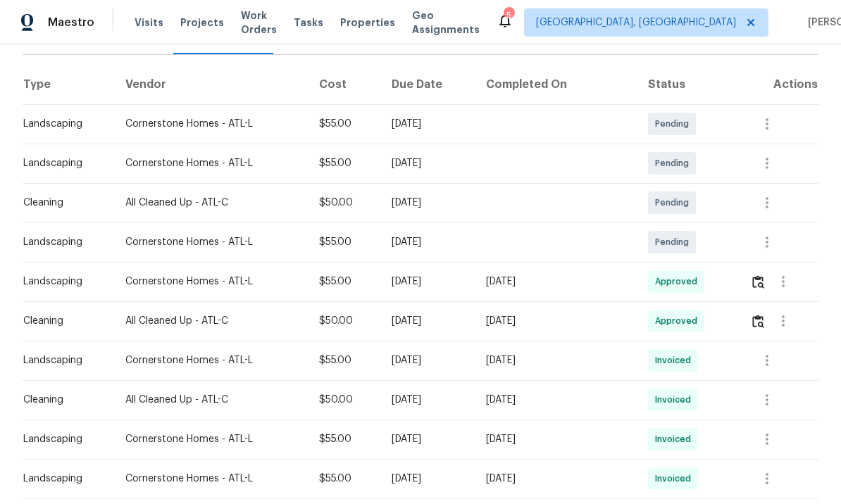
scroll to position [201, 0]
click at [758, 326] on img "button" at bounding box center [758, 320] width 12 height 13
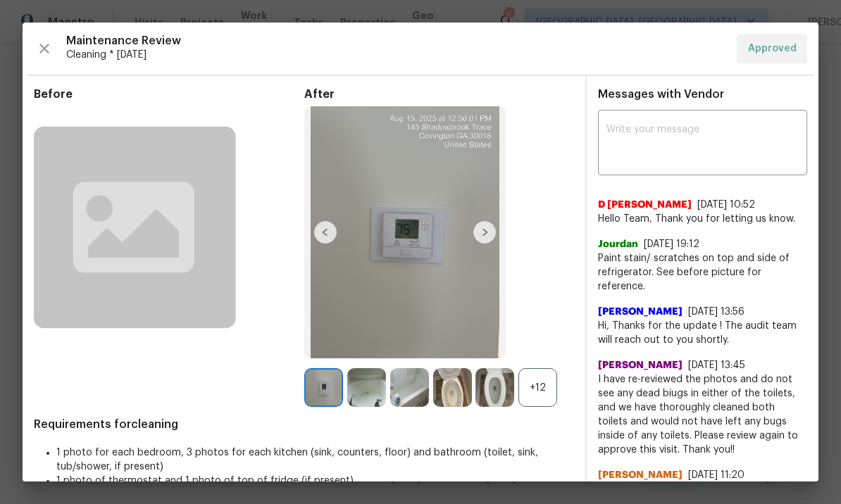
click at [487, 241] on img at bounding box center [484, 232] width 23 height 23
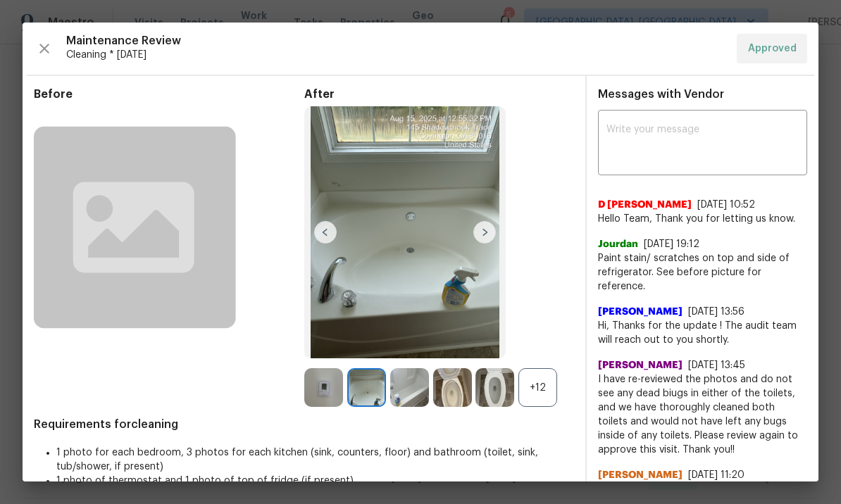
click at [478, 244] on img at bounding box center [484, 232] width 23 height 23
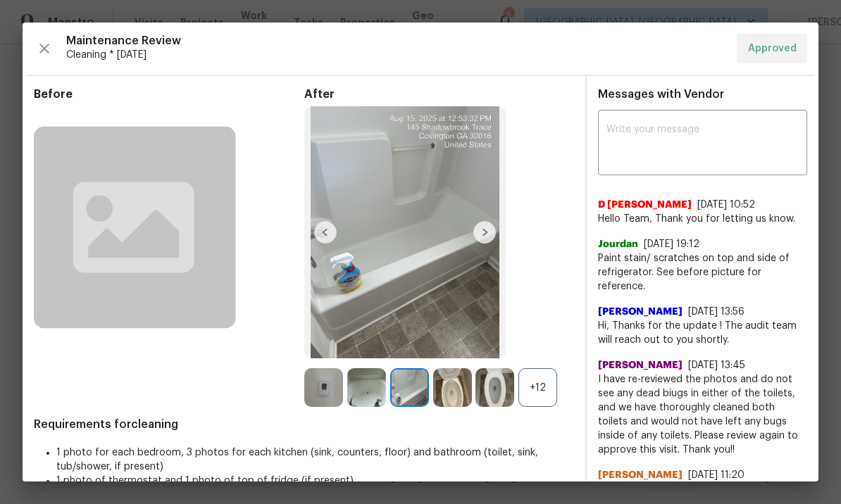
click at [479, 242] on img at bounding box center [484, 232] width 23 height 23
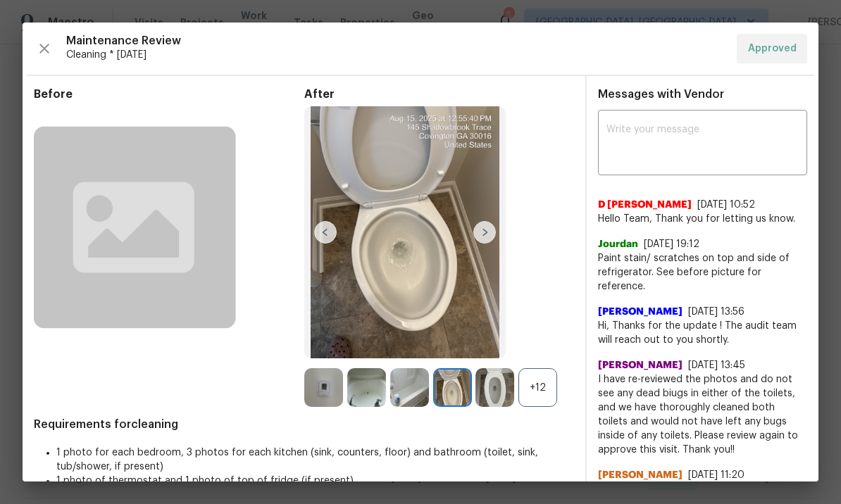
click at [487, 241] on img at bounding box center [484, 232] width 23 height 23
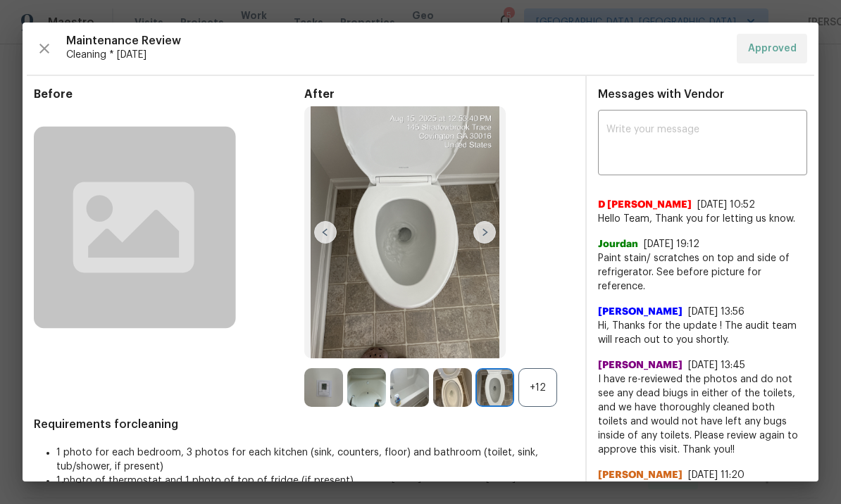
click at [485, 240] on img at bounding box center [484, 232] width 23 height 23
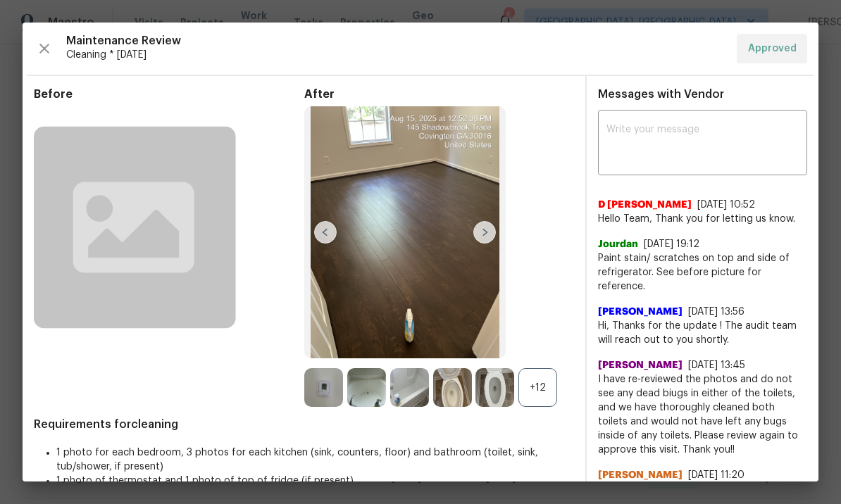
click at [334, 242] on img at bounding box center [325, 232] width 23 height 23
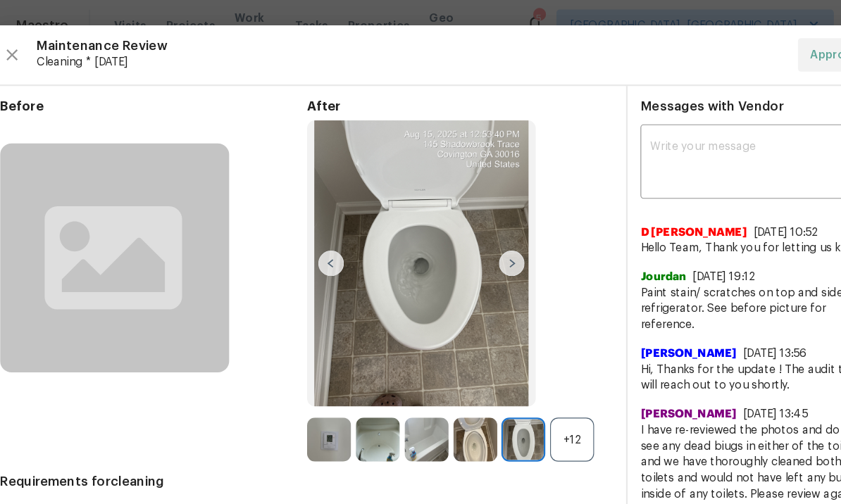
click at [473, 239] on img at bounding box center [484, 232] width 23 height 23
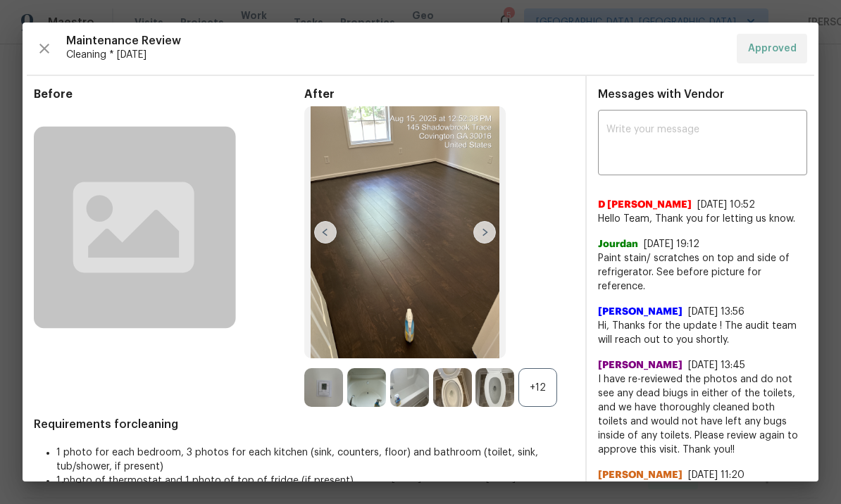
scroll to position [0, 0]
click at [321, 244] on img at bounding box center [325, 232] width 23 height 23
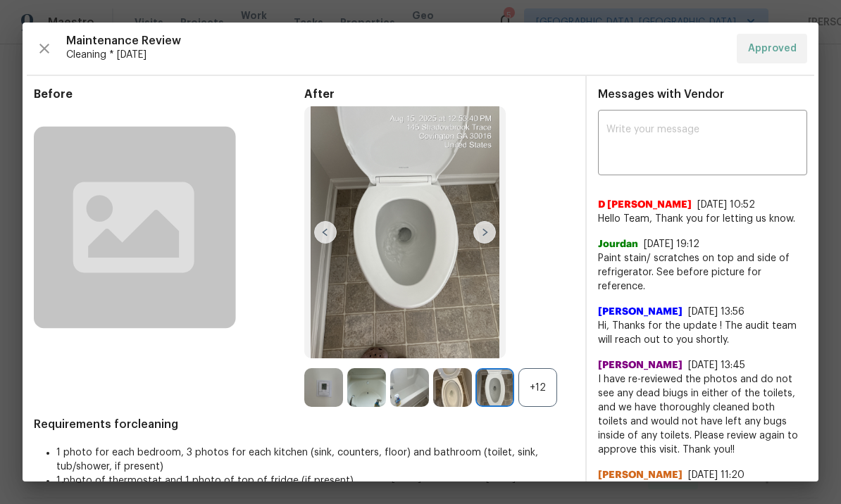
click at [335, 242] on img at bounding box center [325, 232] width 23 height 23
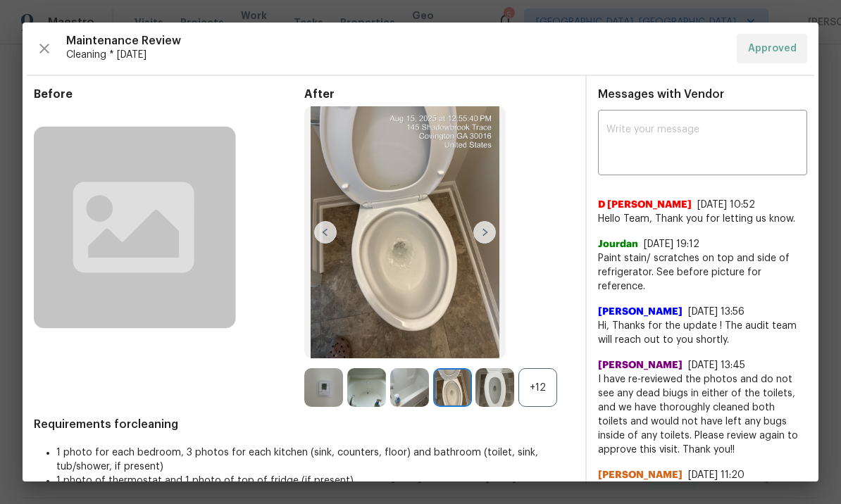
click at [638, 147] on textarea at bounding box center [703, 144] width 192 height 39
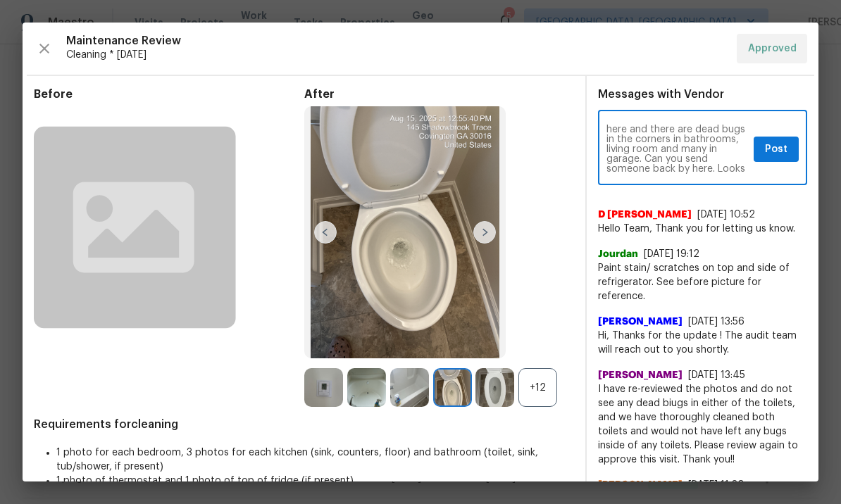
scroll to position [20, 0]
click at [670, 156] on textarea "[PERSON_NAME], I just left here and there are dead bugs in the corners in bathr…" at bounding box center [678, 149] width 142 height 49
click at [677, 171] on textarea "[PERSON_NAME], I just left here and there are dead bugs in the corners in bathr…" at bounding box center [678, 149] width 142 height 49
click at [652, 160] on textarea "[PERSON_NAME], I just left here and there are dead bugs in the corners in bathr…" at bounding box center [678, 149] width 142 height 49
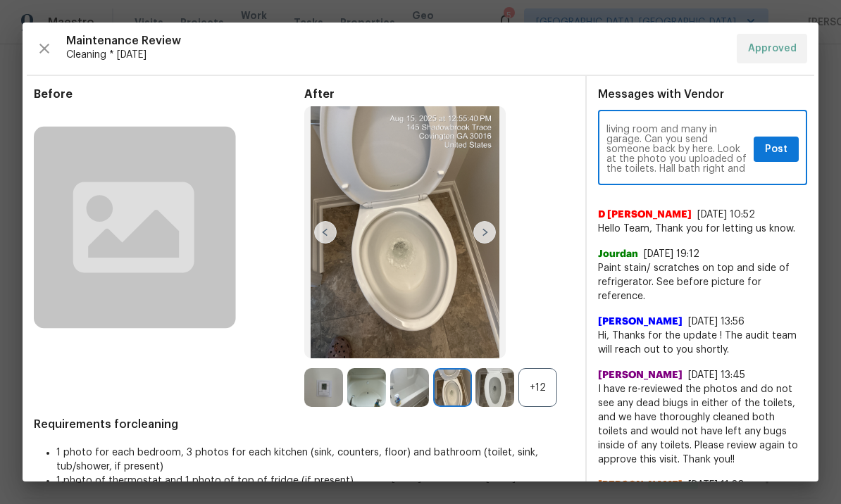
click at [738, 172] on textarea "[PERSON_NAME], I just left here and there are dead bugs in the corners in bathr…" at bounding box center [678, 149] width 142 height 49
type textarea "[PERSON_NAME], I just left here and there are dead bugs in the corners in bathr…"
click at [783, 144] on span "Post" at bounding box center [776, 150] width 23 height 18
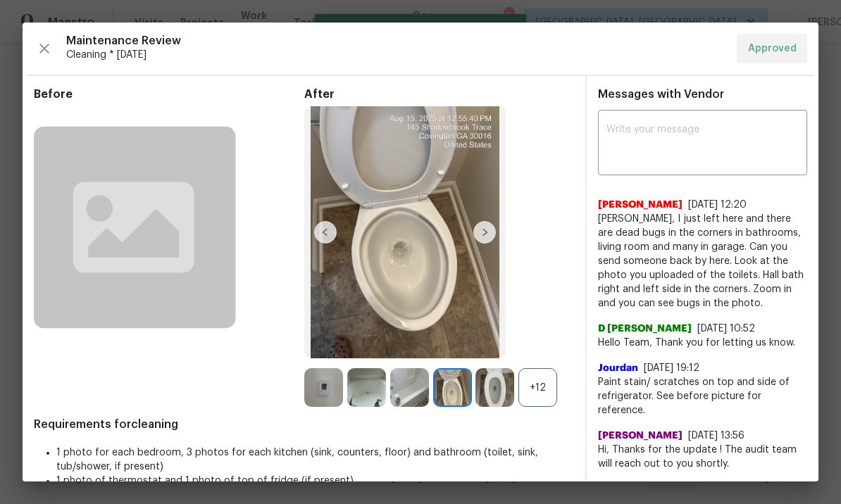
scroll to position [0, 0]
click at [457, 207] on img at bounding box center [405, 232] width 202 height 252
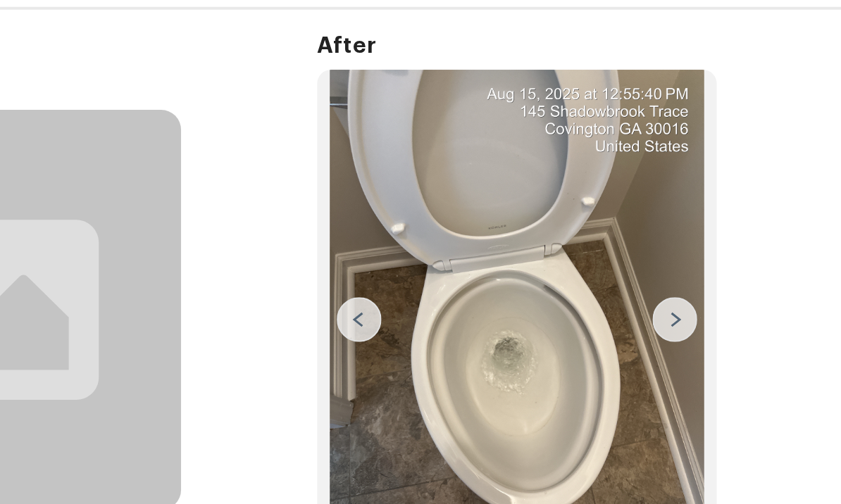
click at [314, 221] on img at bounding box center [325, 232] width 23 height 23
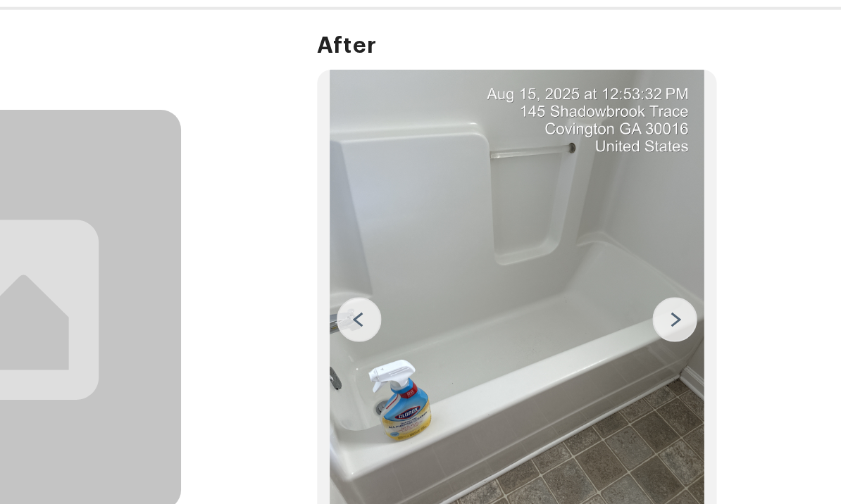
click at [473, 221] on img at bounding box center [484, 232] width 23 height 23
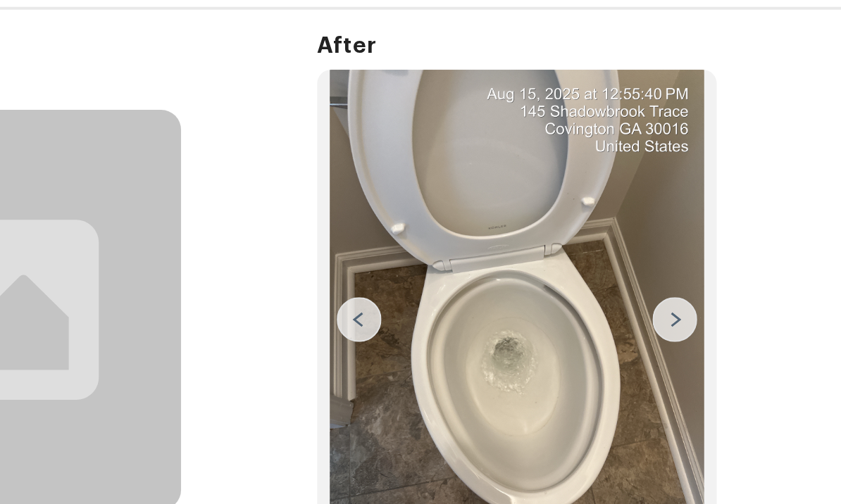
click at [473, 221] on img at bounding box center [484, 232] width 23 height 23
